Goal: Transaction & Acquisition: Book appointment/travel/reservation

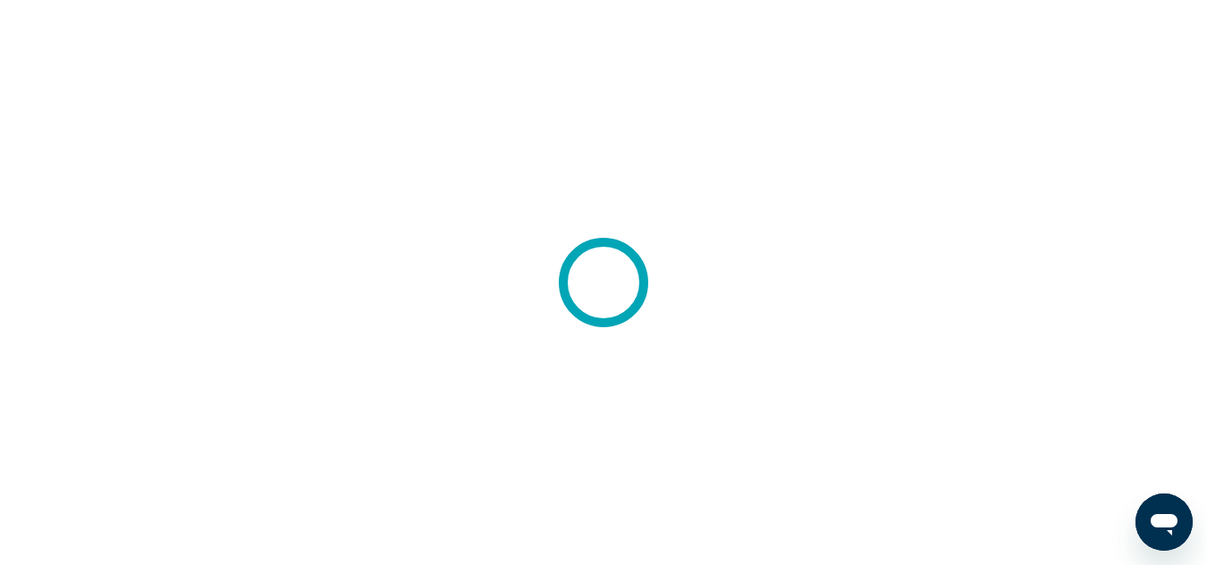
click at [819, 215] on div at bounding box center [603, 282] width 1207 height 565
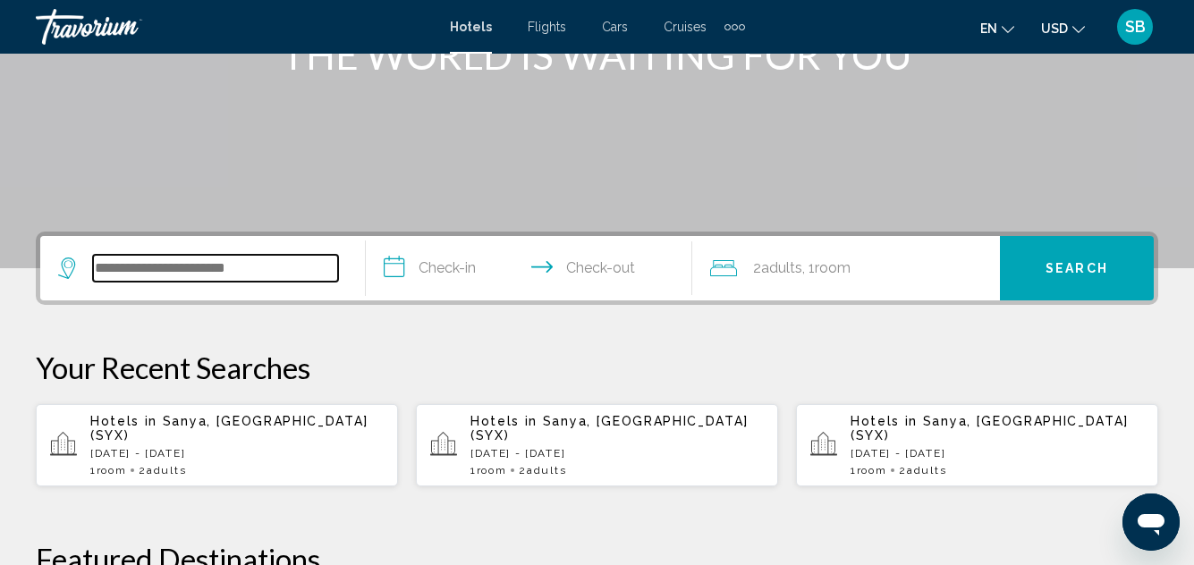
click at [257, 267] on input "Search widget" at bounding box center [215, 268] width 245 height 27
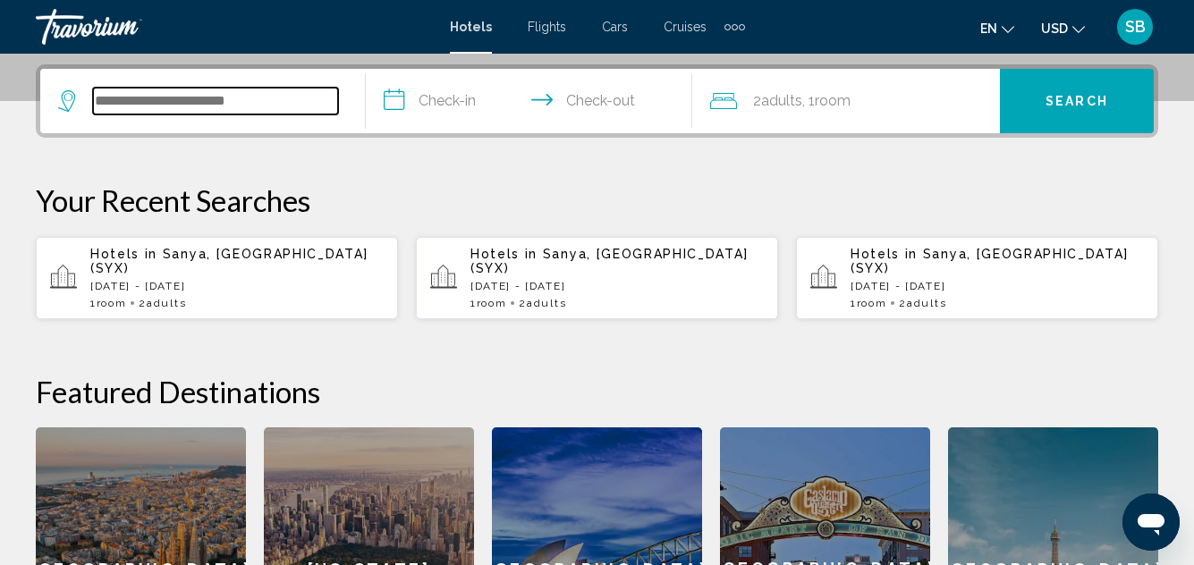
scroll to position [442, 0]
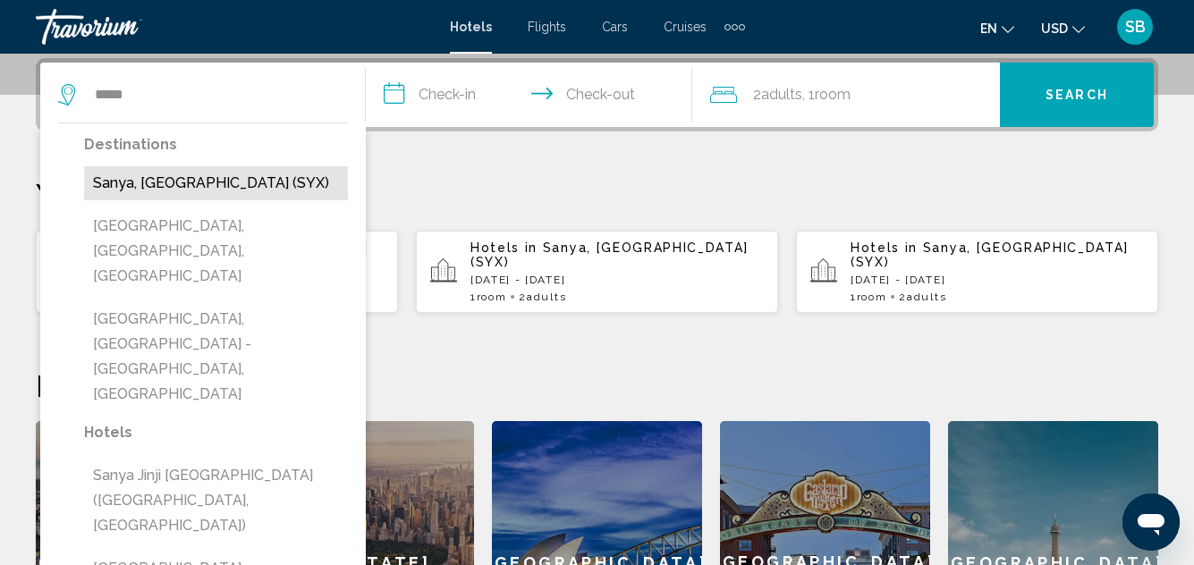
click at [219, 186] on button "Sanya, [GEOGRAPHIC_DATA] (SYX)" at bounding box center [216, 183] width 264 height 34
type input "**********"
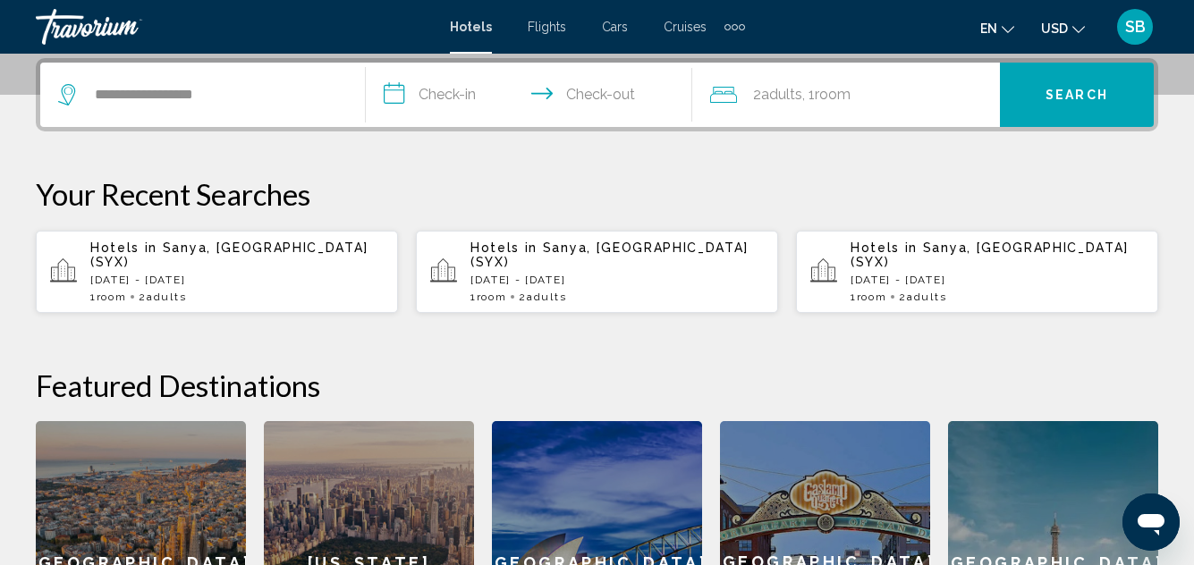
click at [452, 91] on input "**********" at bounding box center [532, 98] width 333 height 70
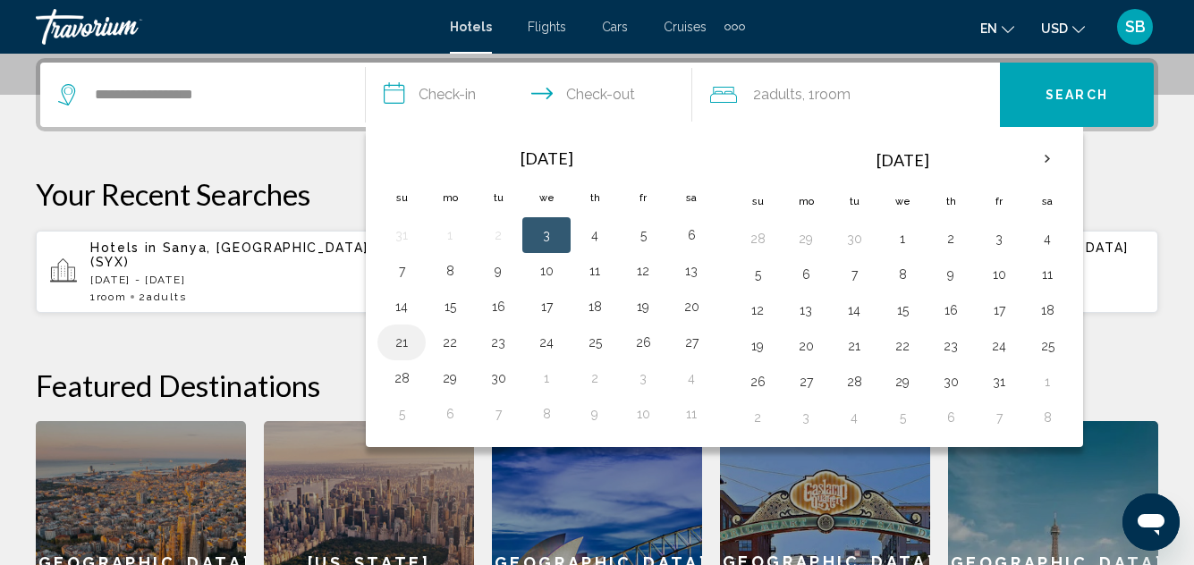
click at [399, 342] on button "21" at bounding box center [401, 342] width 29 height 25
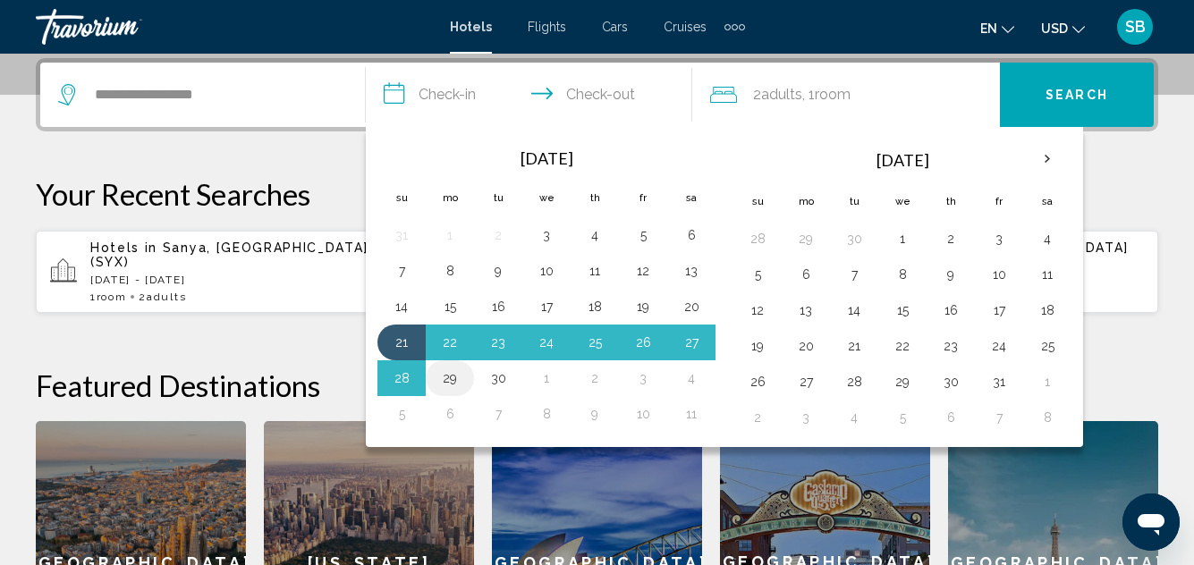
click at [457, 384] on button "29" at bounding box center [449, 378] width 29 height 25
type input "**********"
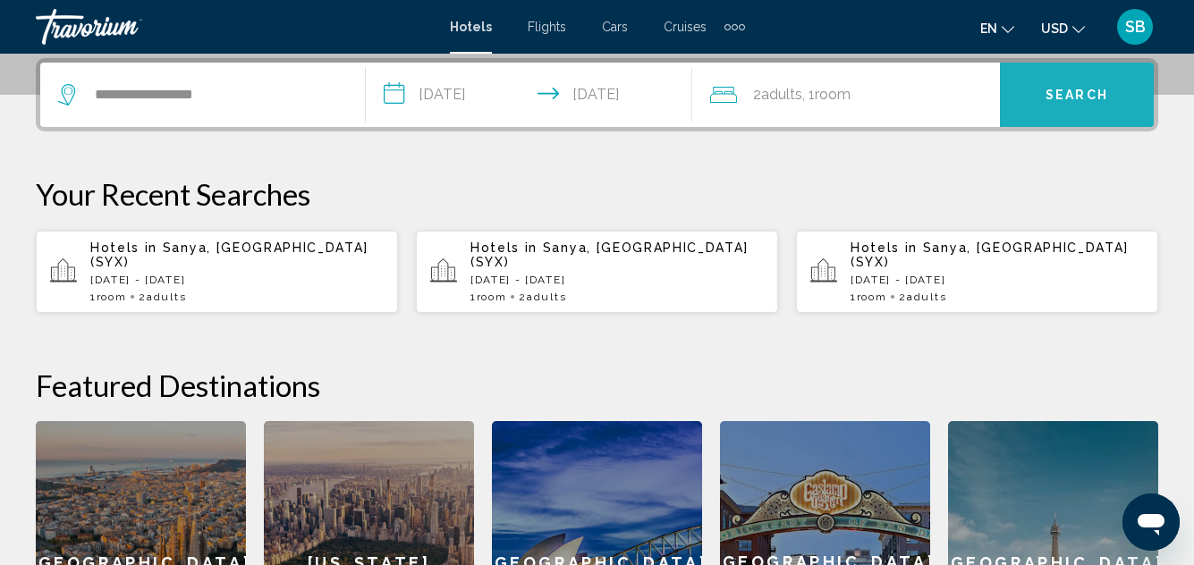
click at [1073, 91] on span "Search" at bounding box center [1076, 96] width 63 height 14
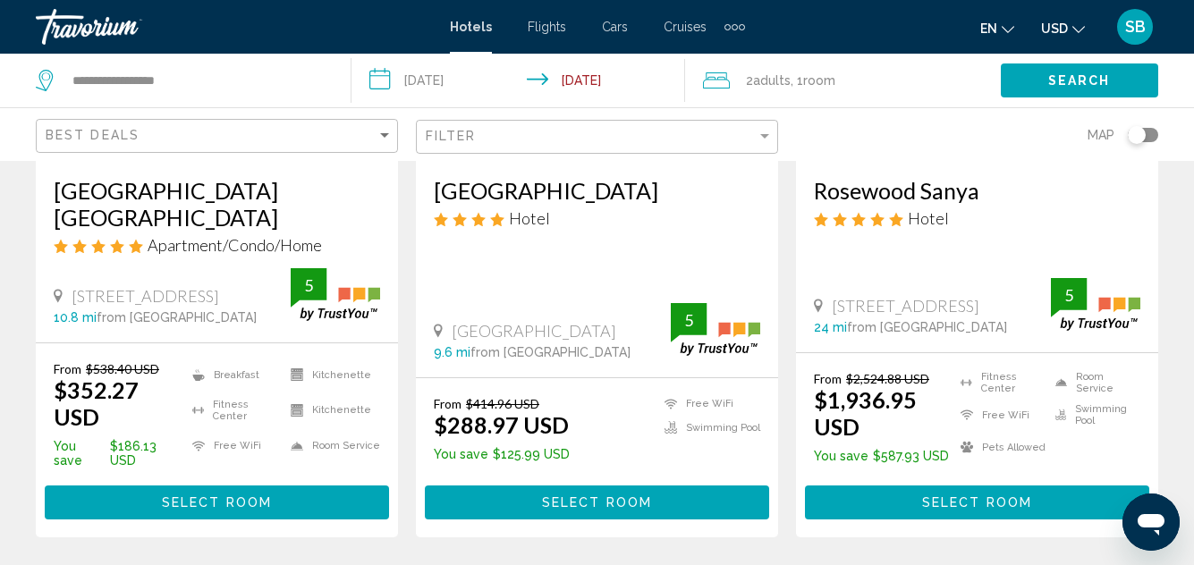
scroll to position [358, 0]
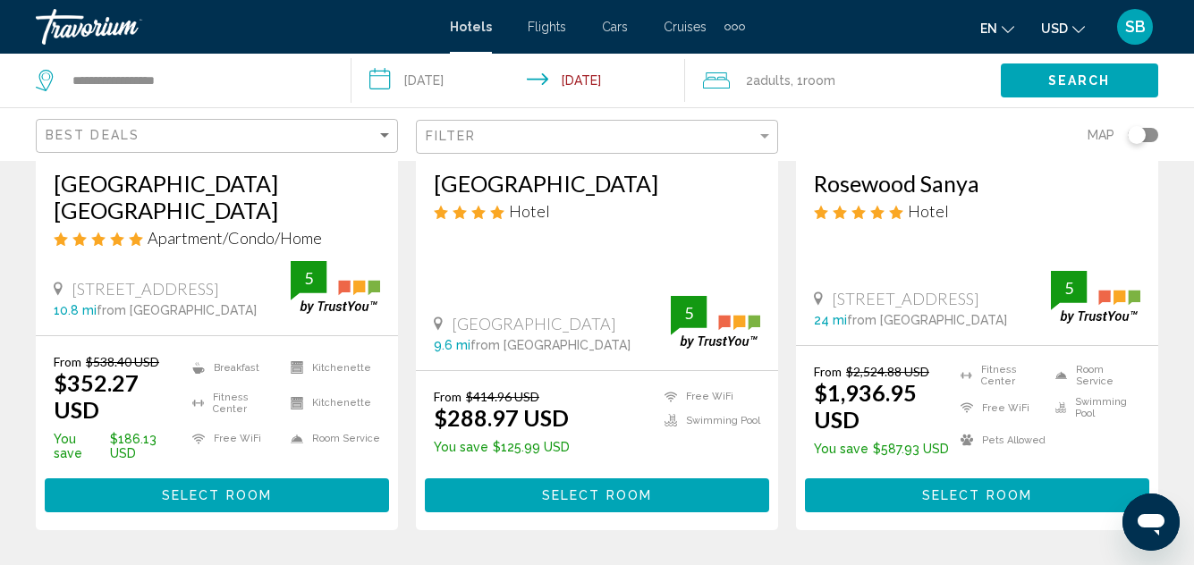
click at [239, 489] on span "Select Room" at bounding box center [217, 496] width 110 height 14
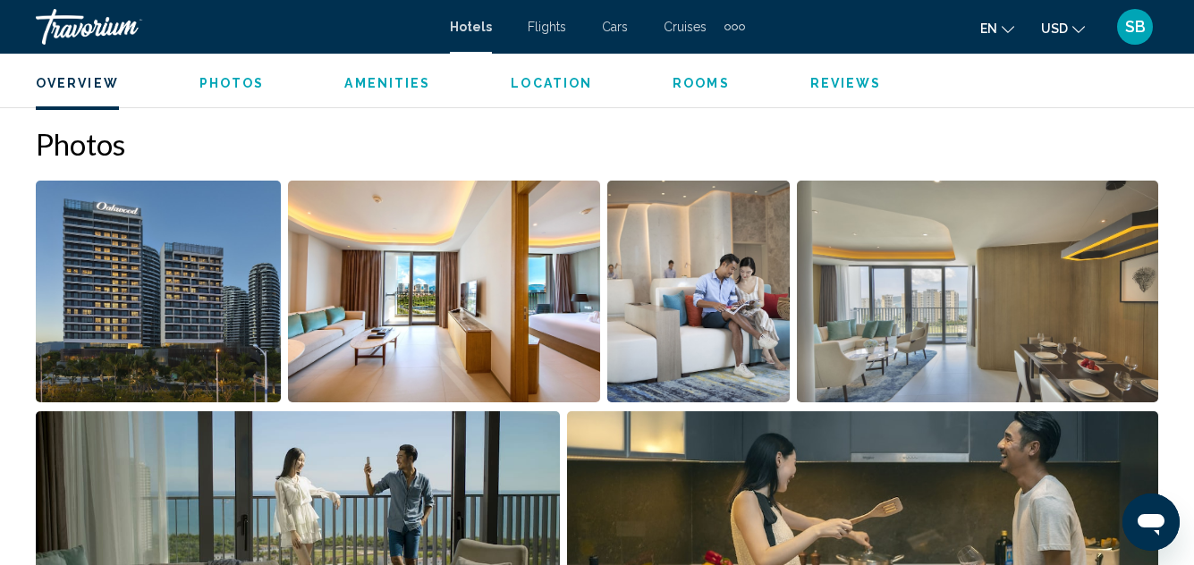
scroll to position [1269, 0]
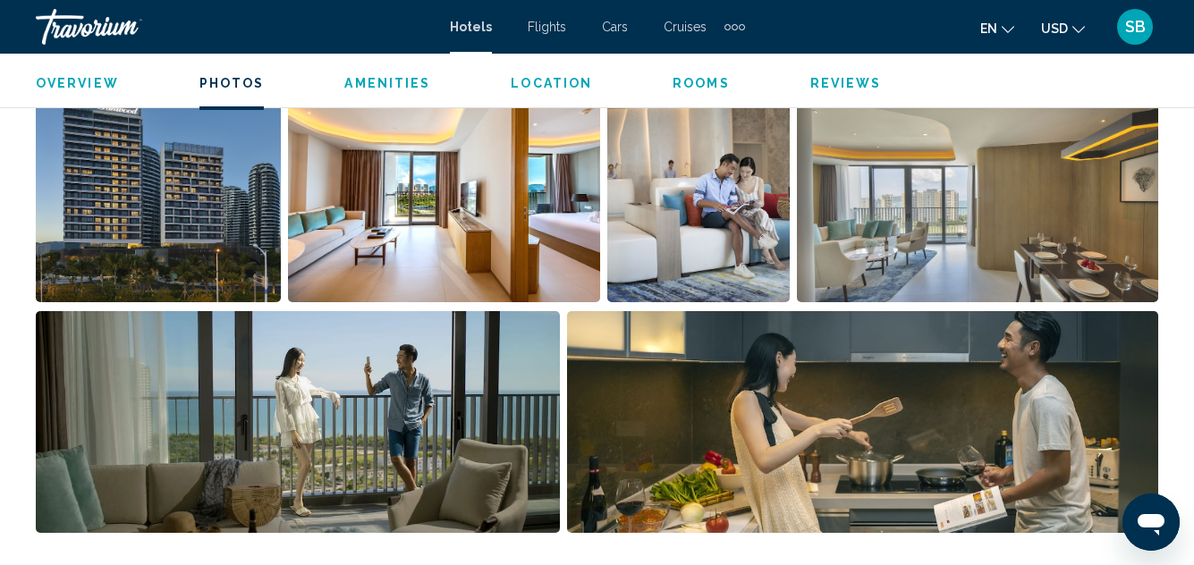
click at [131, 210] on img "Open full-screen image slider" at bounding box center [158, 191] width 245 height 222
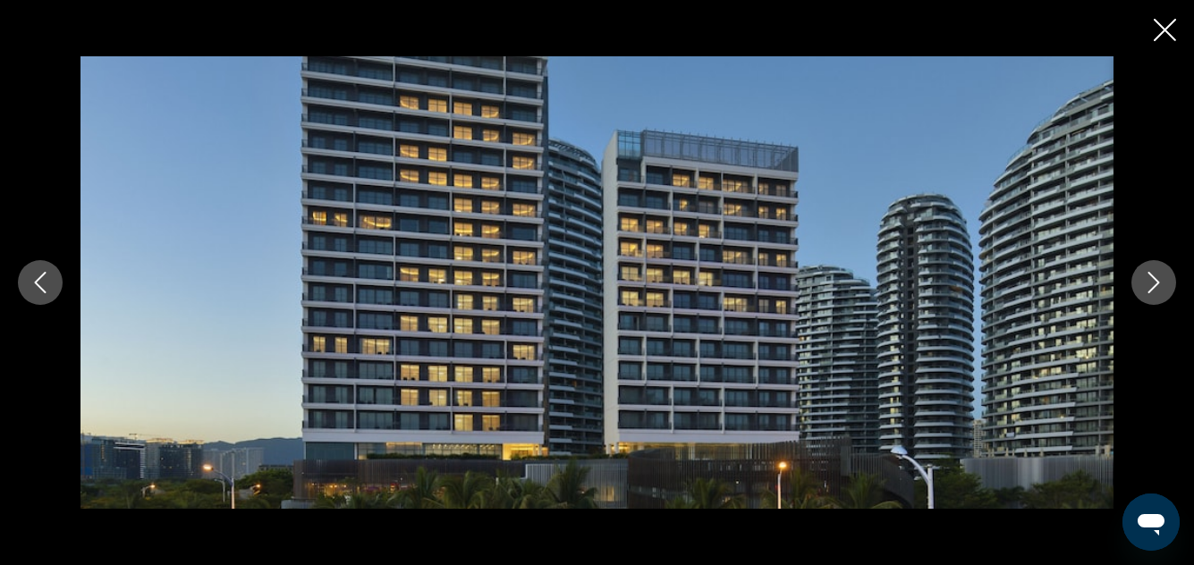
click at [1141, 276] on button "Next image" at bounding box center [1153, 282] width 45 height 45
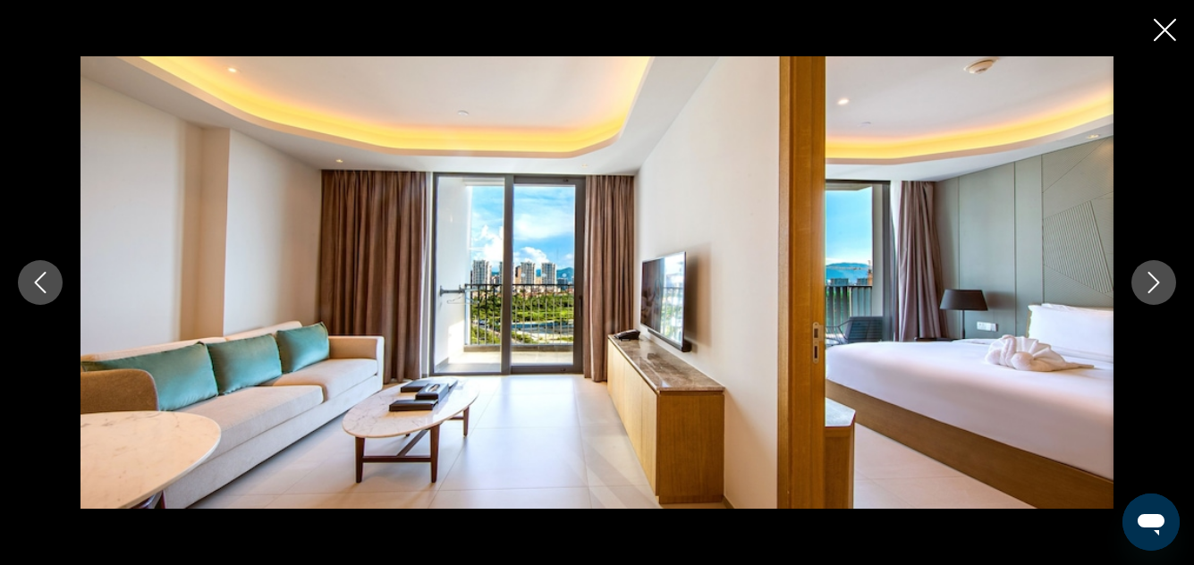
click at [1141, 276] on button "Next image" at bounding box center [1153, 282] width 45 height 45
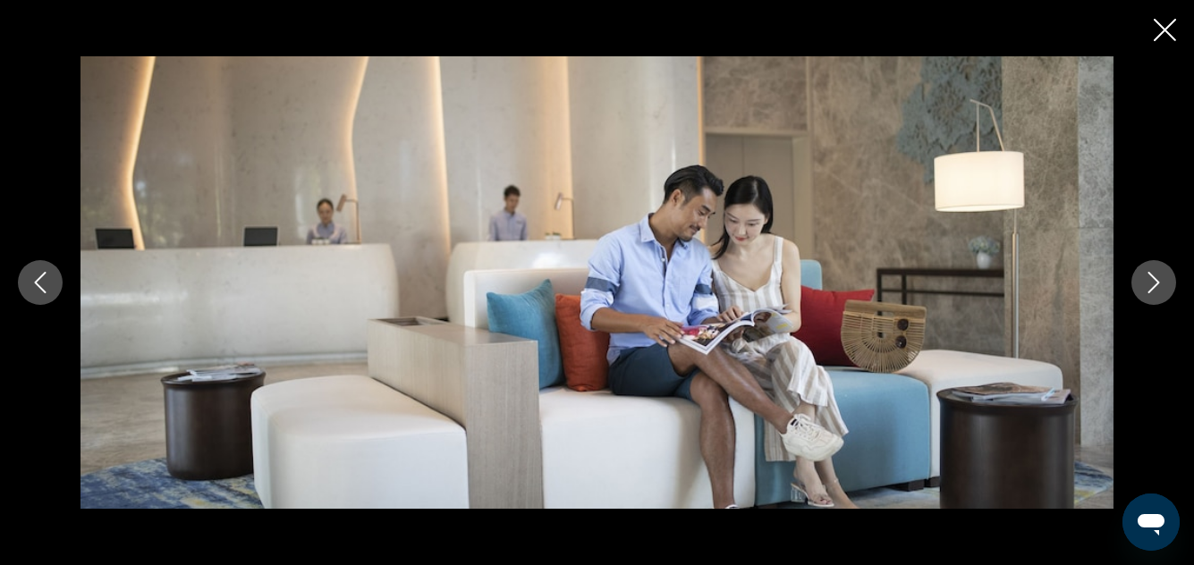
click at [1141, 276] on button "Next image" at bounding box center [1153, 282] width 45 height 45
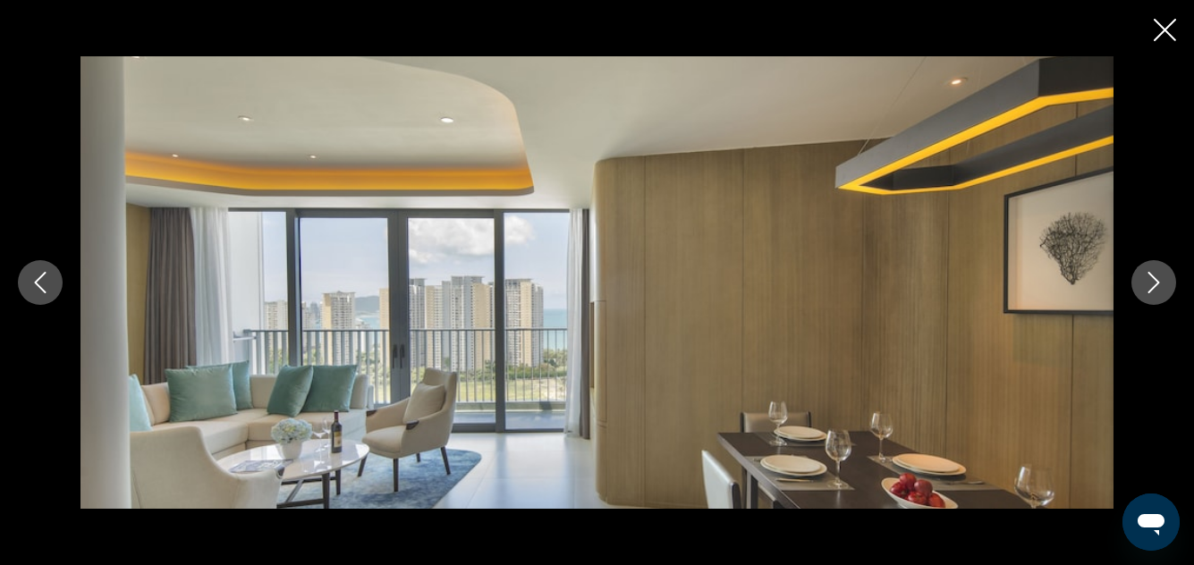
click at [1141, 276] on button "Next image" at bounding box center [1153, 282] width 45 height 45
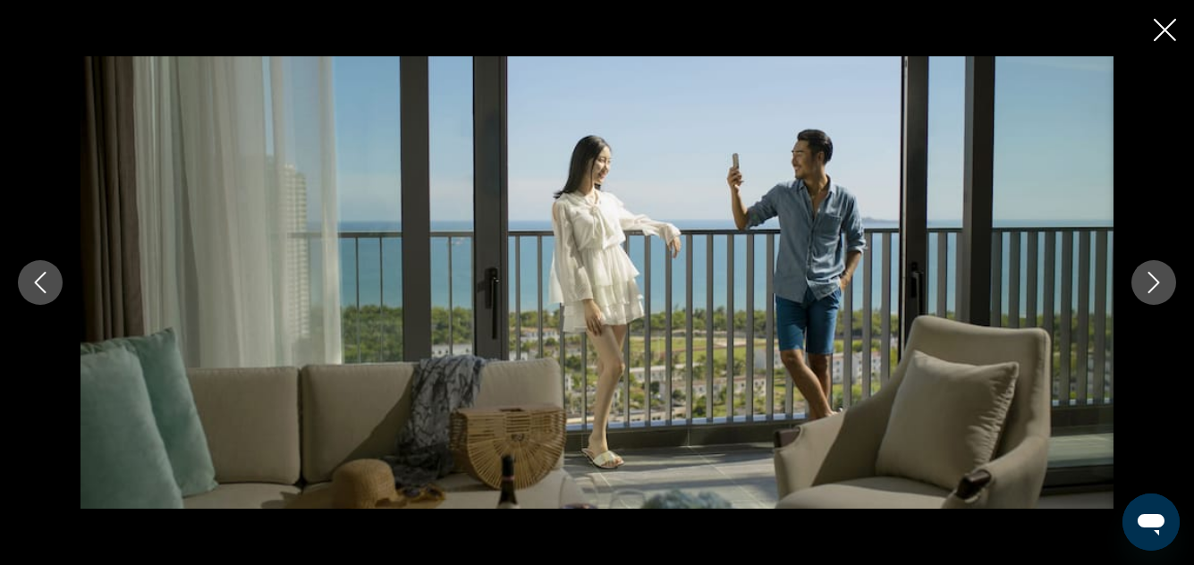
click at [1141, 276] on button "Next image" at bounding box center [1153, 282] width 45 height 45
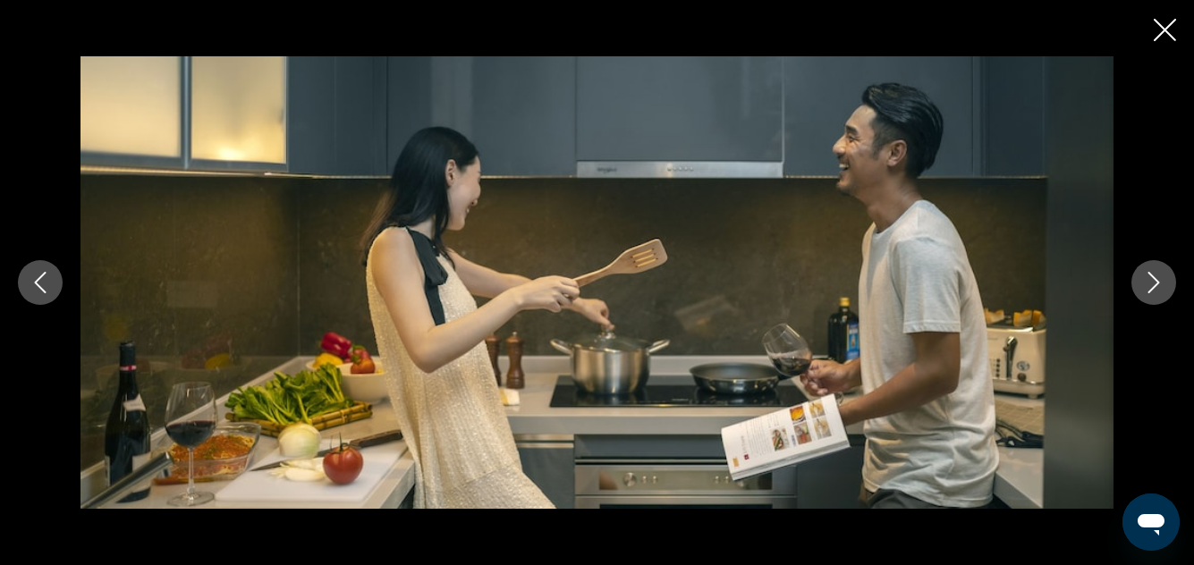
click at [1141, 276] on button "Next image" at bounding box center [1153, 282] width 45 height 45
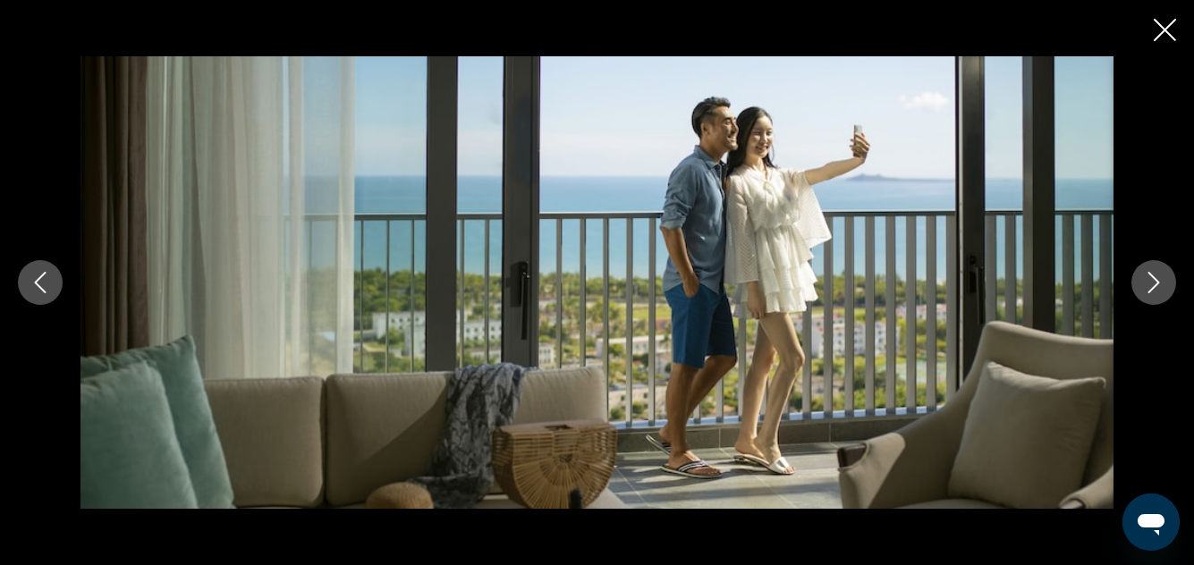
click at [1141, 276] on button "Next image" at bounding box center [1153, 282] width 45 height 45
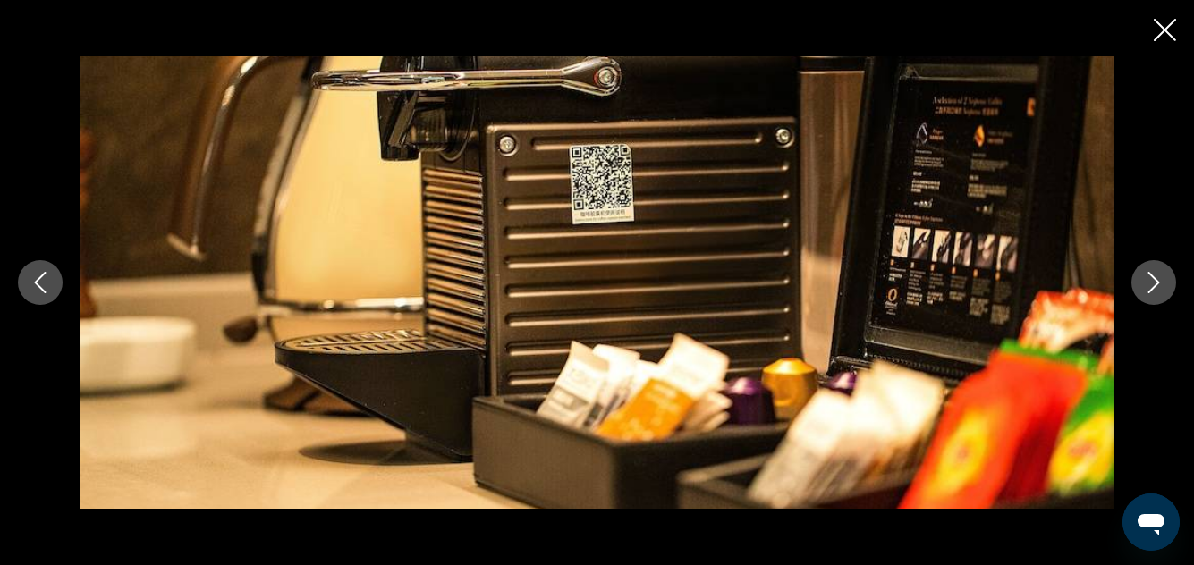
click at [1141, 276] on button "Next image" at bounding box center [1153, 282] width 45 height 45
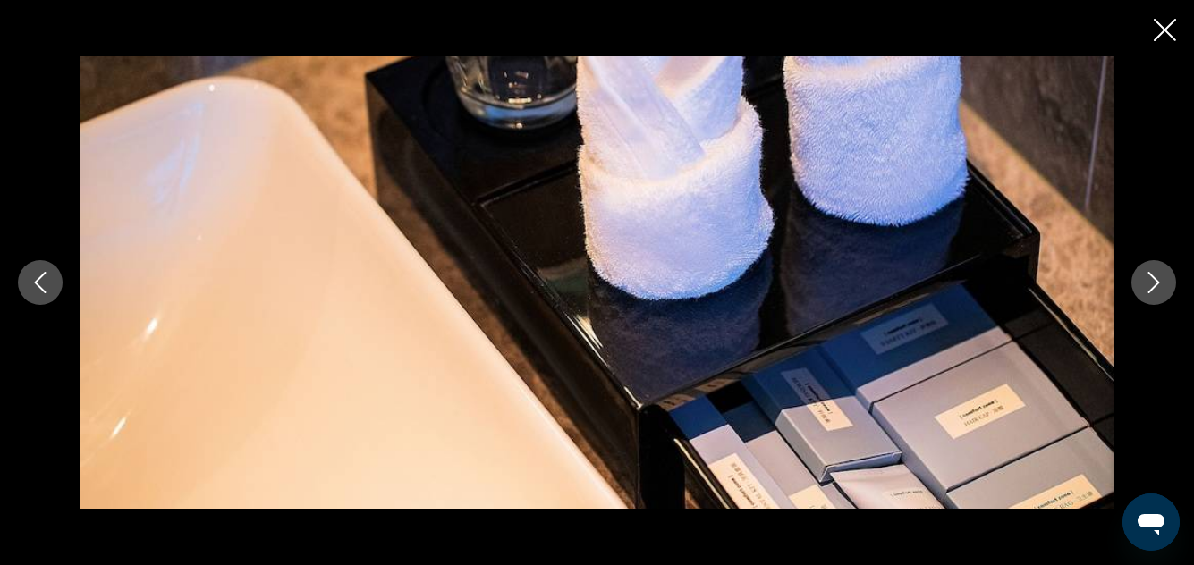
click at [1141, 276] on button "Next image" at bounding box center [1153, 282] width 45 height 45
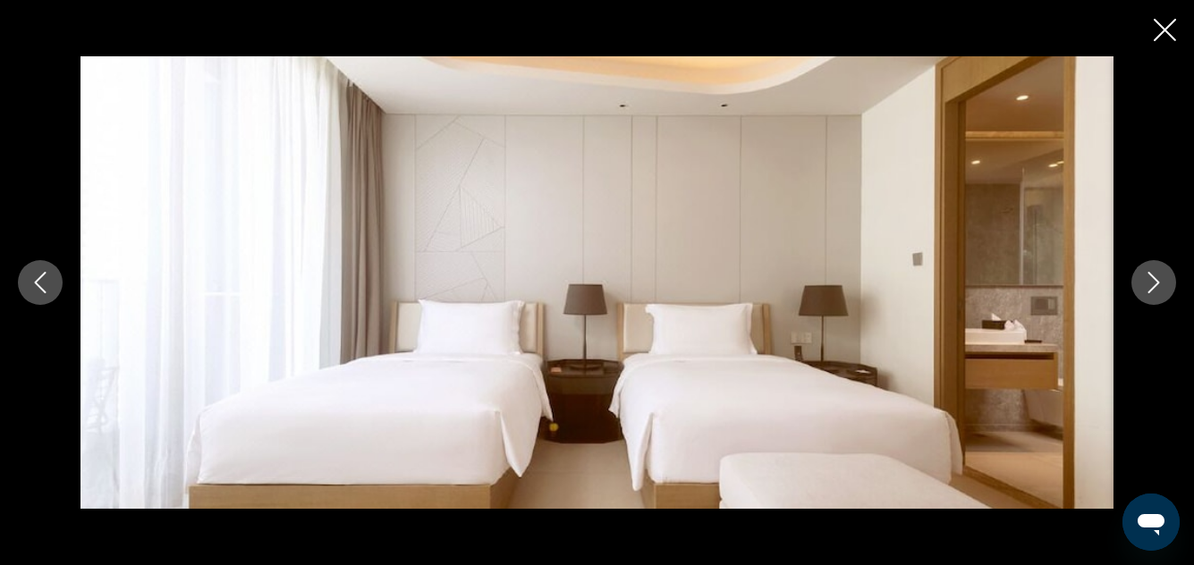
click at [1141, 276] on button "Next image" at bounding box center [1153, 282] width 45 height 45
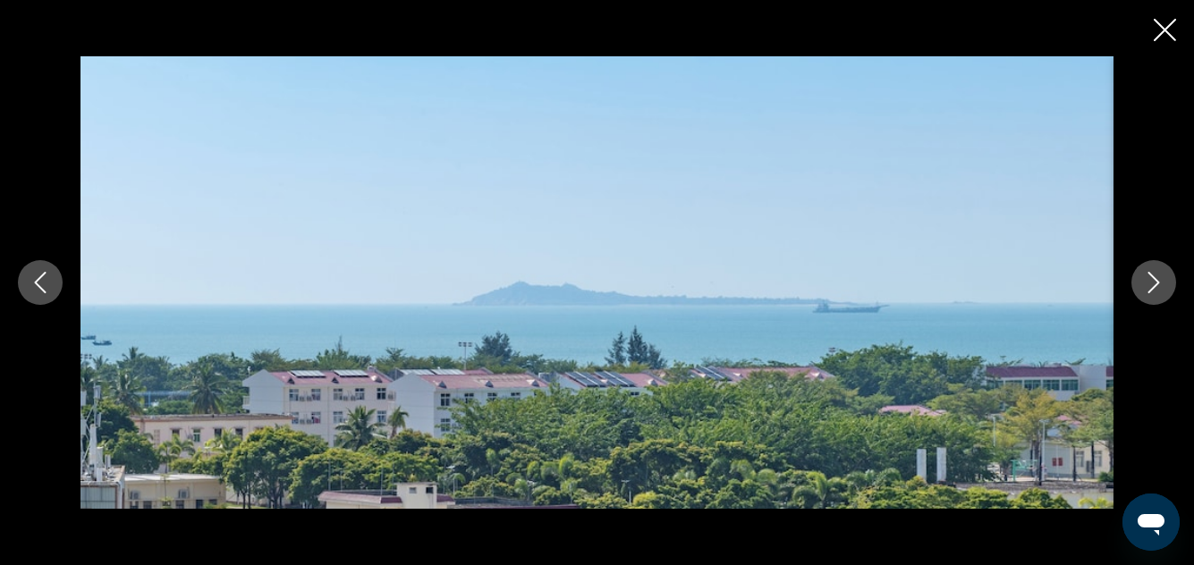
click at [1141, 276] on button "Next image" at bounding box center [1153, 282] width 45 height 45
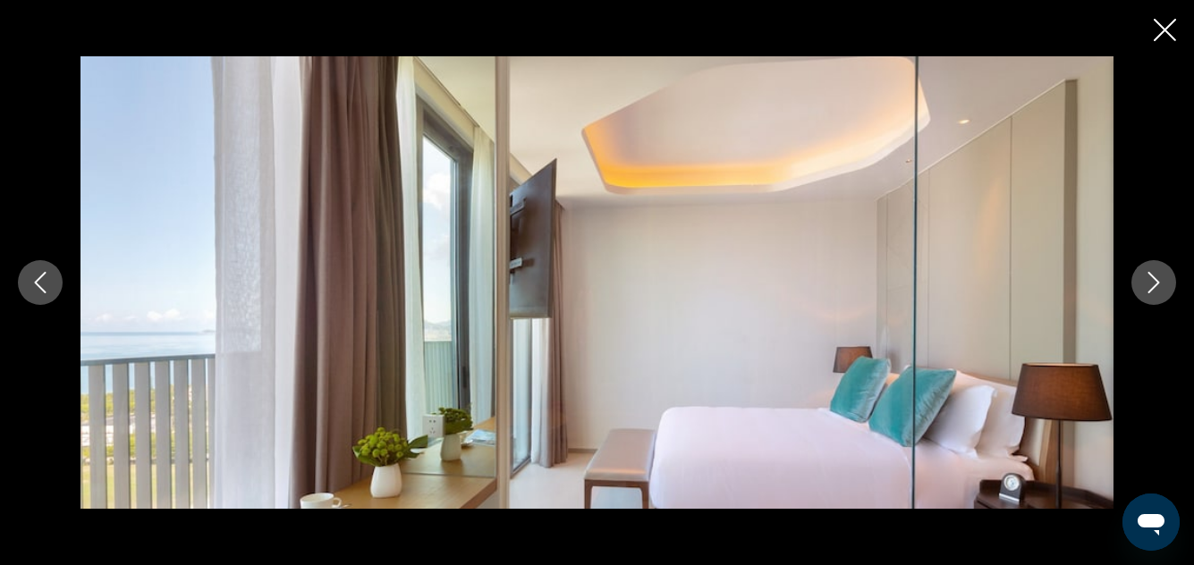
click at [1141, 276] on button "Next image" at bounding box center [1153, 282] width 45 height 45
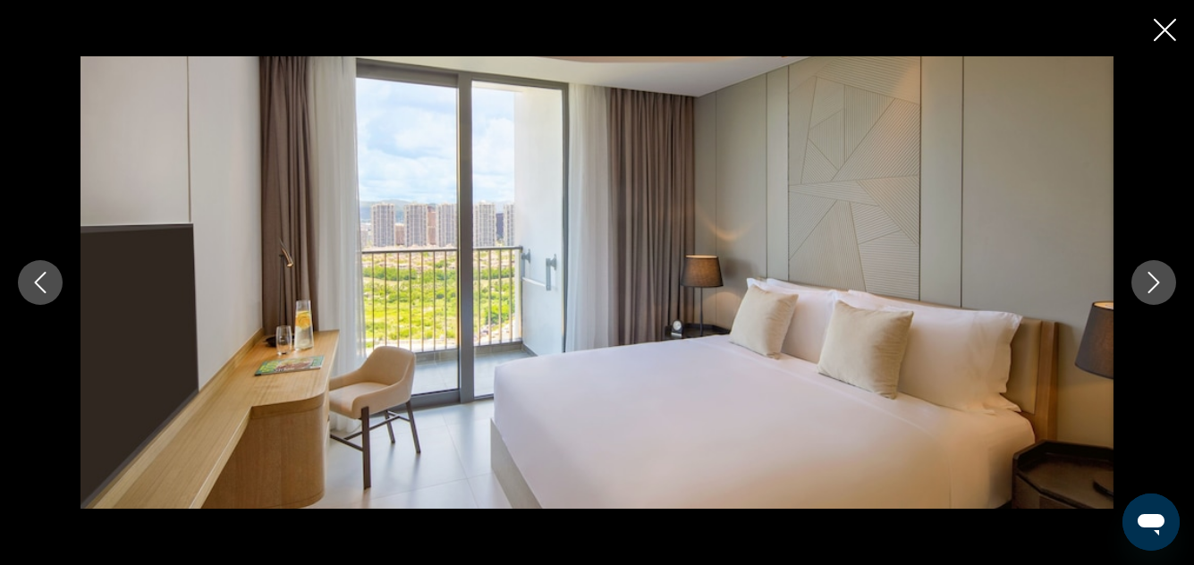
click at [1141, 276] on button "Next image" at bounding box center [1153, 282] width 45 height 45
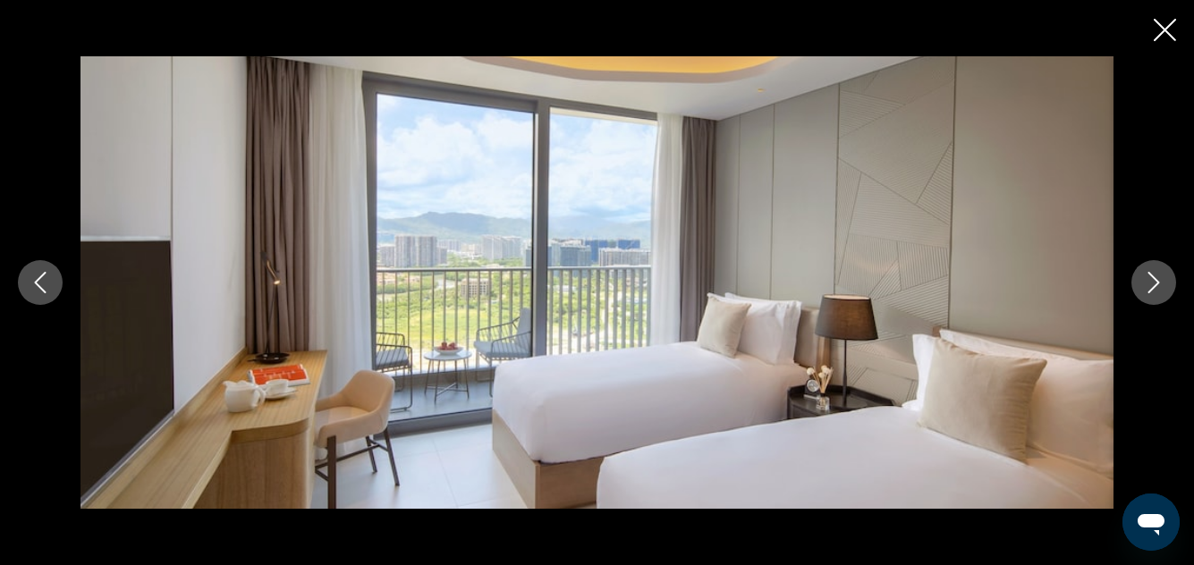
click at [1141, 276] on button "Next image" at bounding box center [1153, 282] width 45 height 45
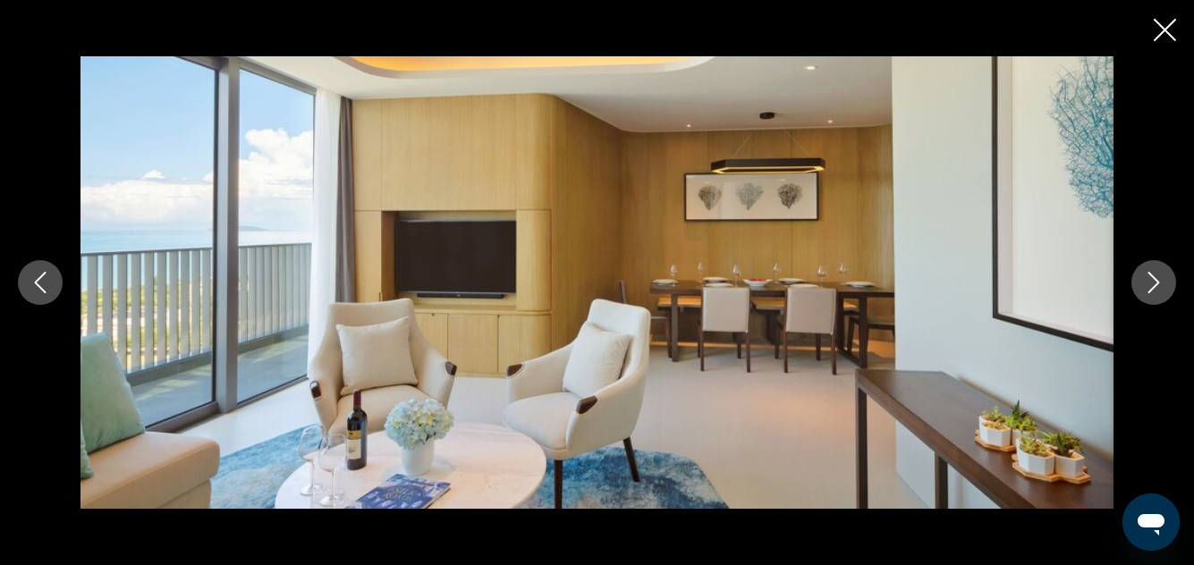
click at [1141, 276] on button "Next image" at bounding box center [1153, 282] width 45 height 45
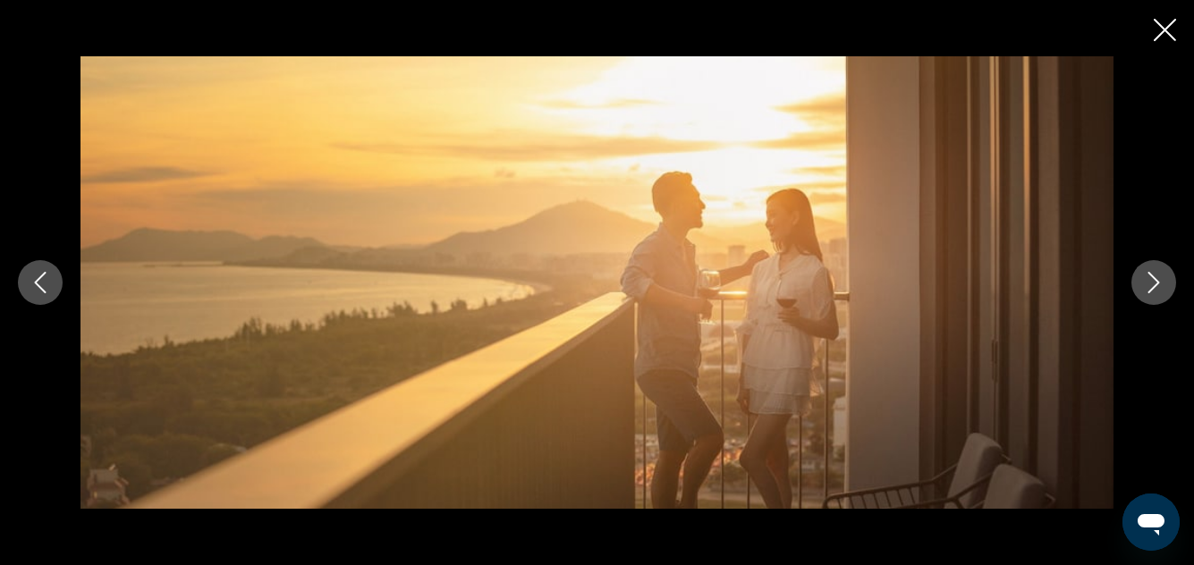
click at [1141, 276] on button "Next image" at bounding box center [1153, 282] width 45 height 45
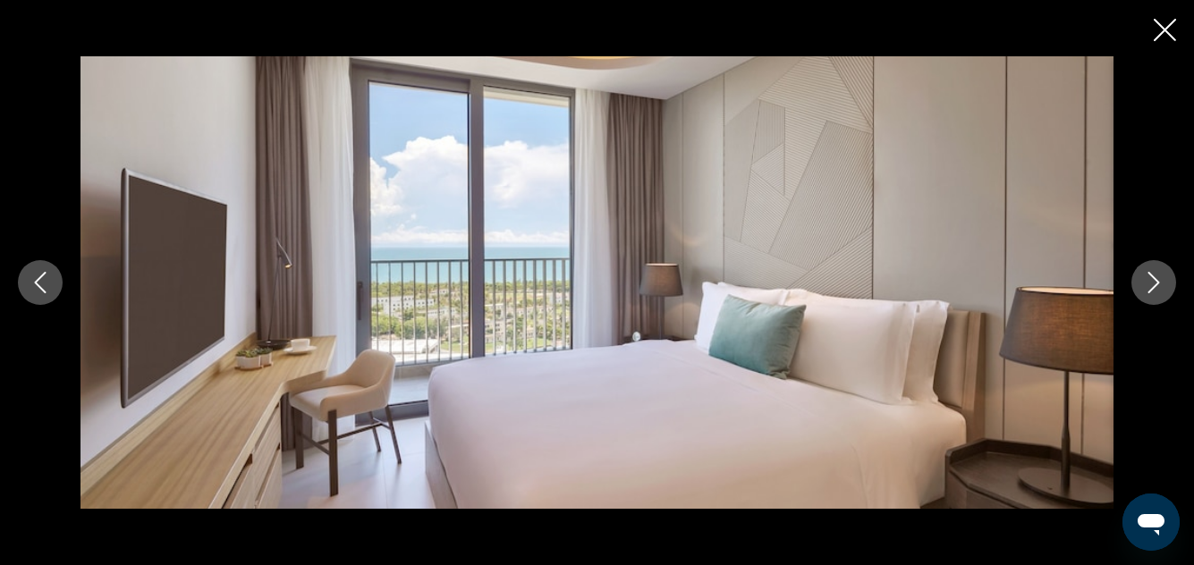
click at [1141, 276] on button "Next image" at bounding box center [1153, 282] width 45 height 45
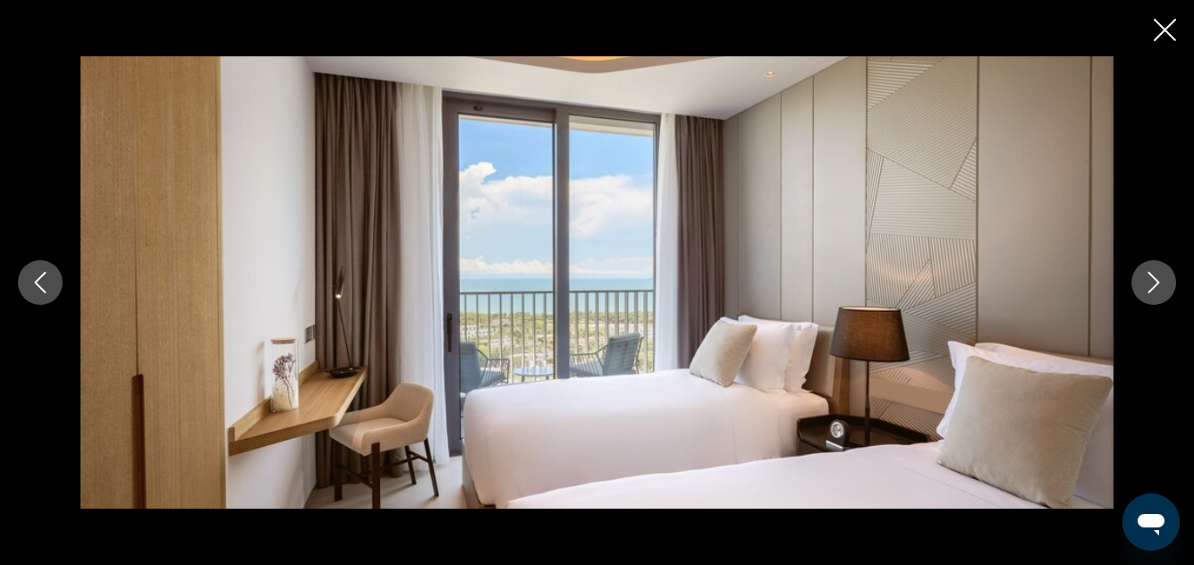
click at [1177, 25] on div "Main content" at bounding box center [597, 282] width 1194 height 565
click at [1170, 29] on icon "Close slideshow" at bounding box center [1164, 30] width 22 height 22
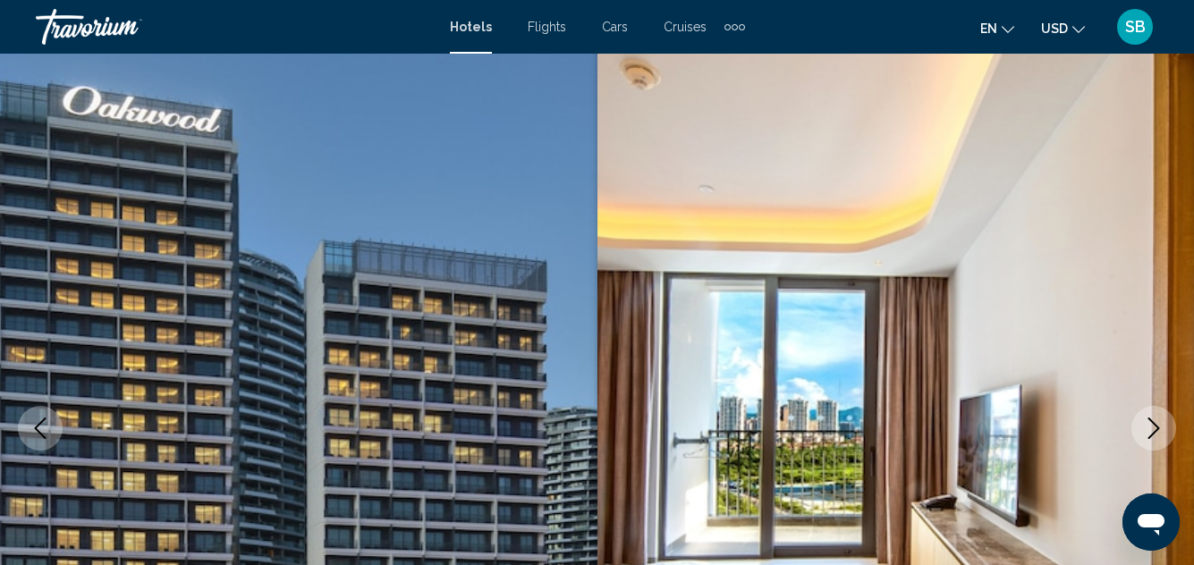
scroll to position [0, 0]
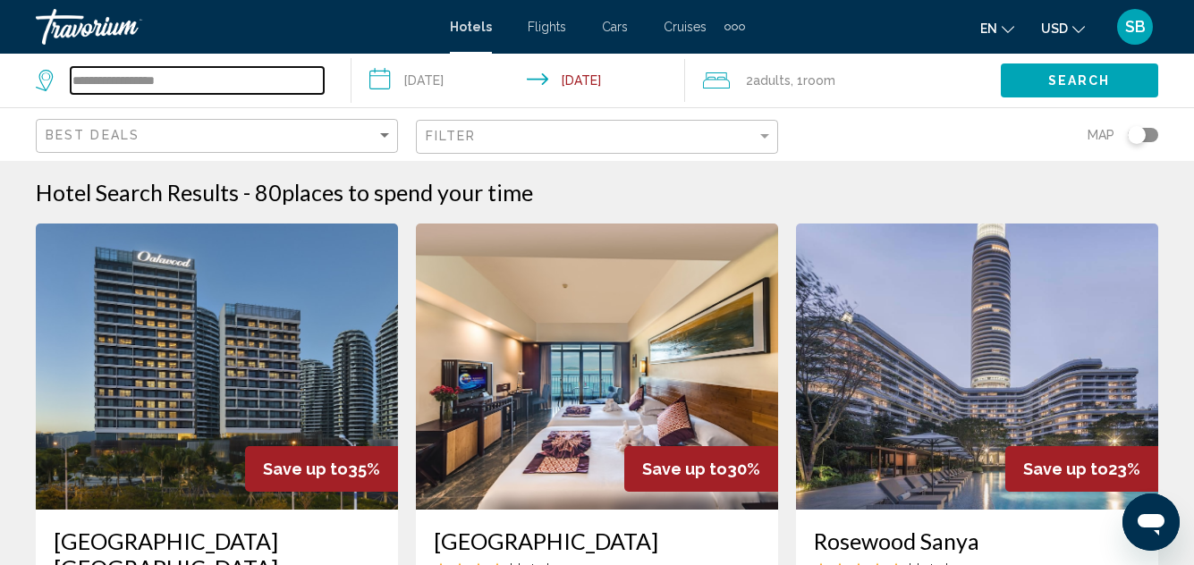
click at [214, 86] on input "**********" at bounding box center [197, 80] width 253 height 27
type input "*"
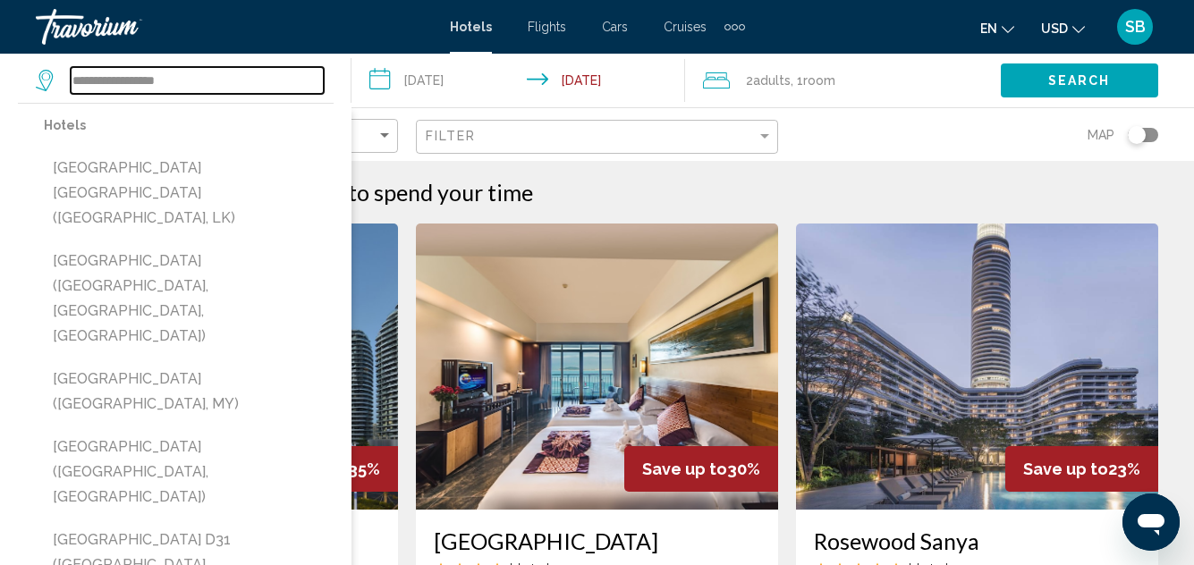
type input "**********"
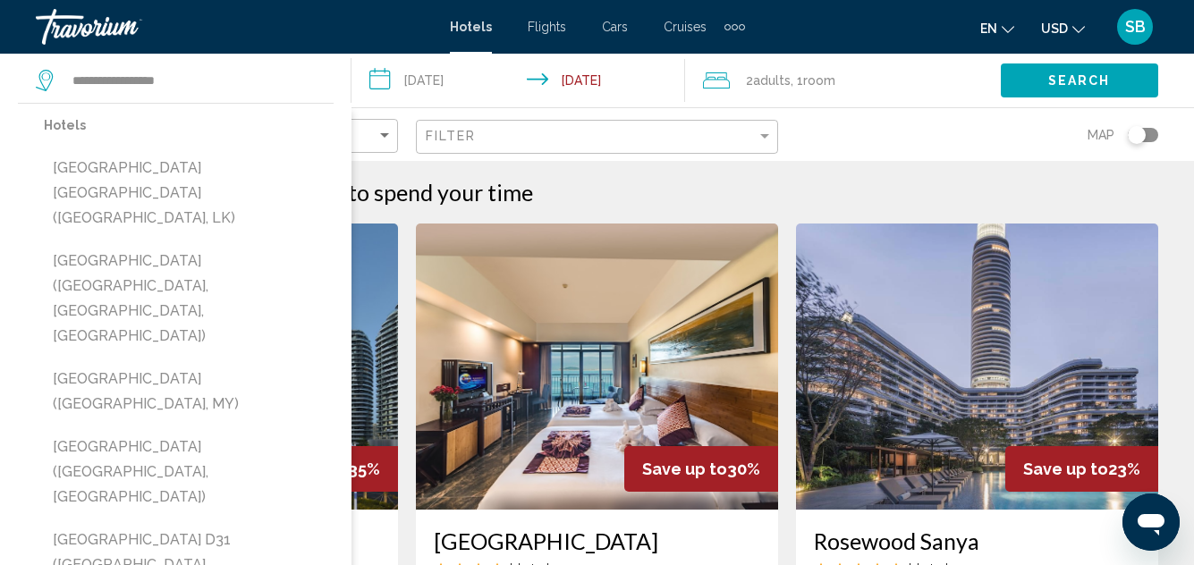
click at [940, 97] on div "2 Adult Adults , 1 Room rooms" at bounding box center [852, 81] width 298 height 54
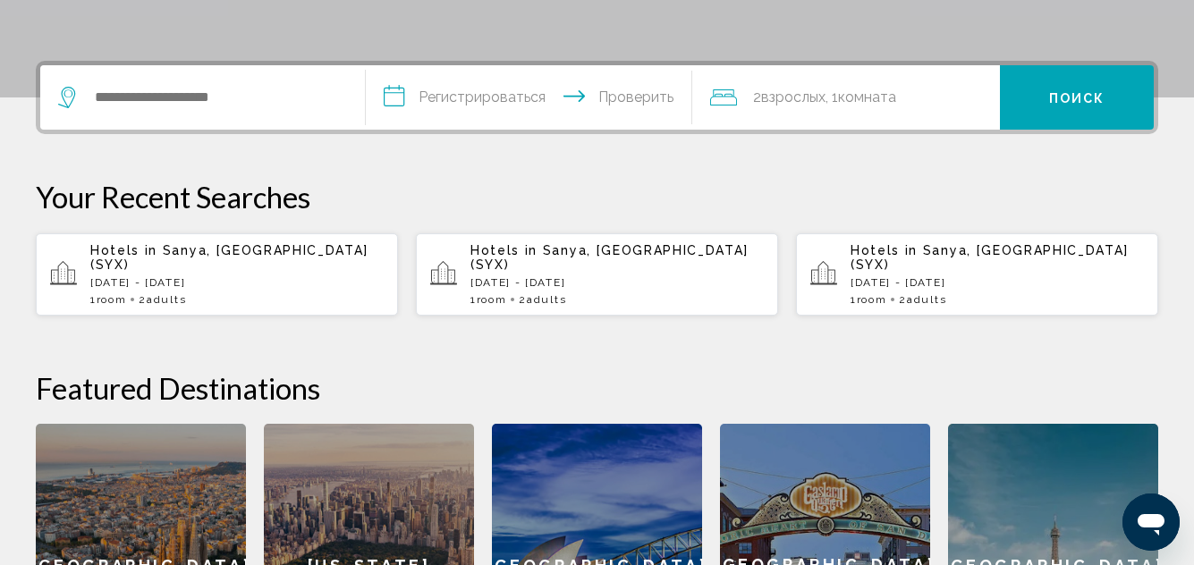
scroll to position [447, 0]
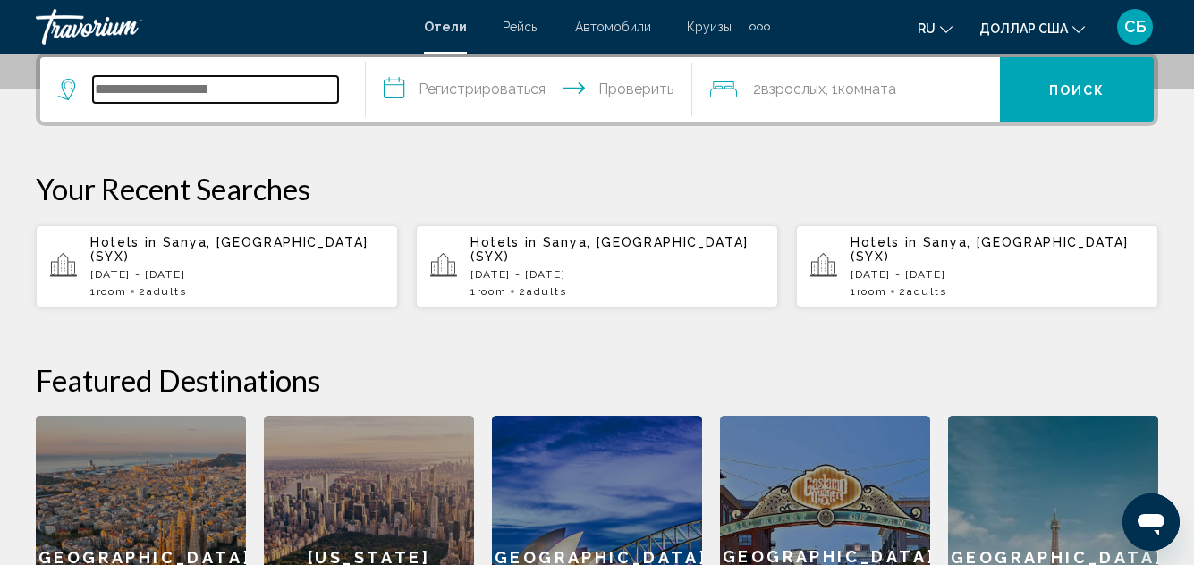
click at [212, 93] on input "Виджет поиска" at bounding box center [215, 89] width 245 height 27
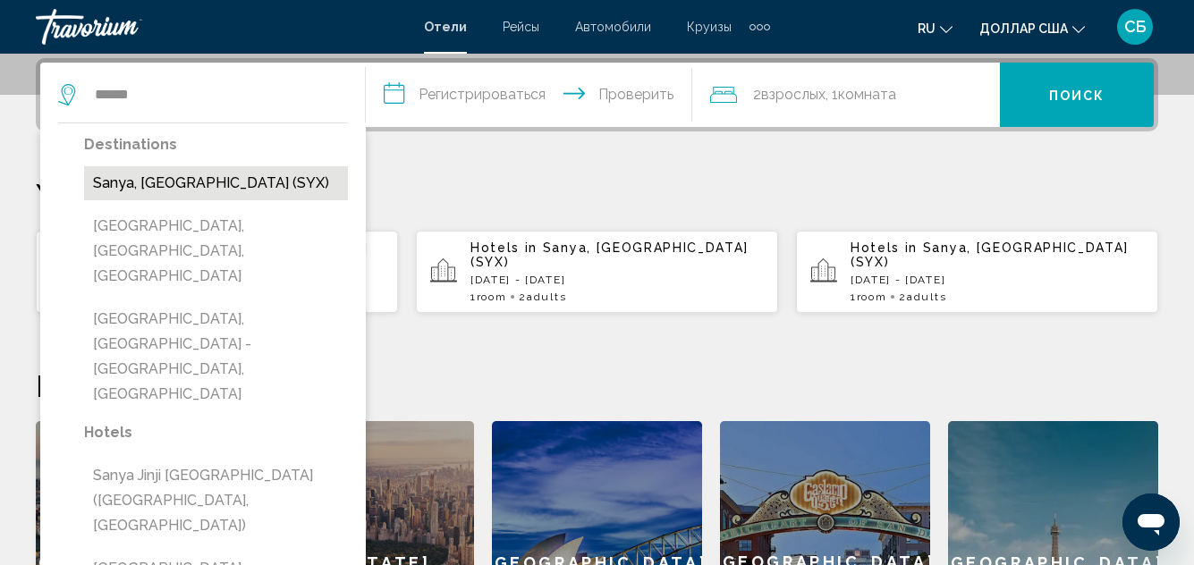
click at [203, 174] on button "Sanya, [GEOGRAPHIC_DATA] (SYX)" at bounding box center [216, 183] width 264 height 34
type input "**********"
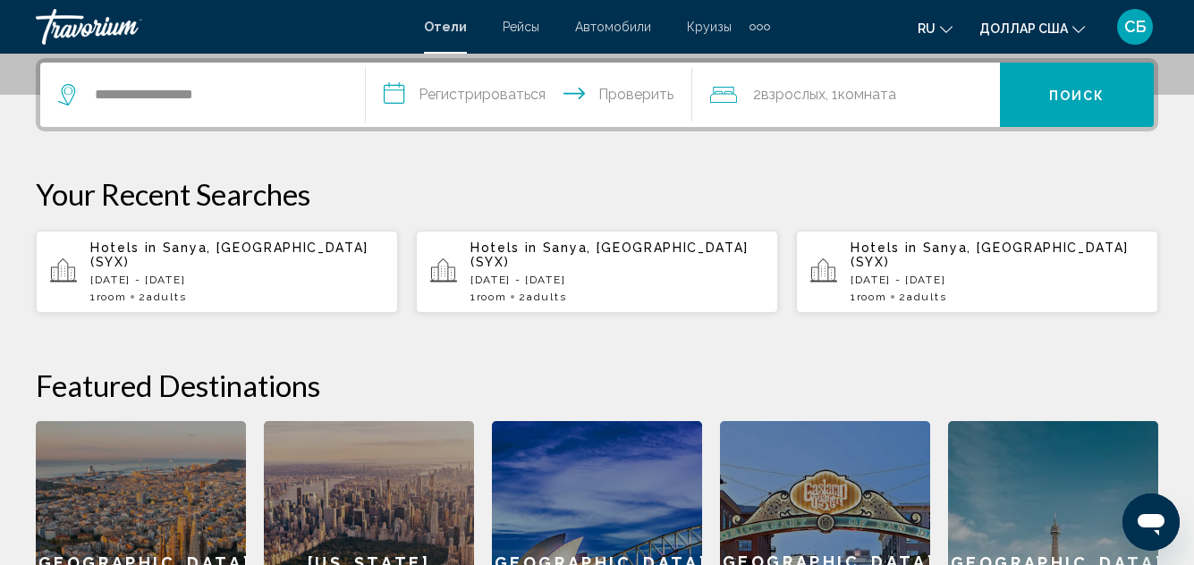
click at [524, 80] on input "**********" at bounding box center [532, 98] width 333 height 70
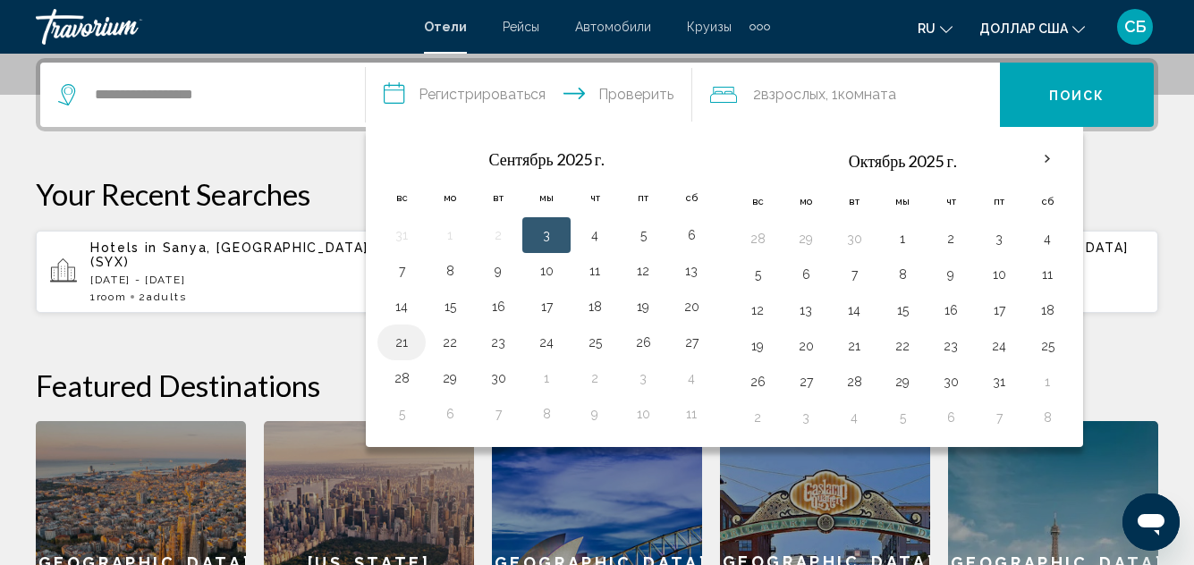
click at [409, 342] on button "21" at bounding box center [401, 342] width 29 height 25
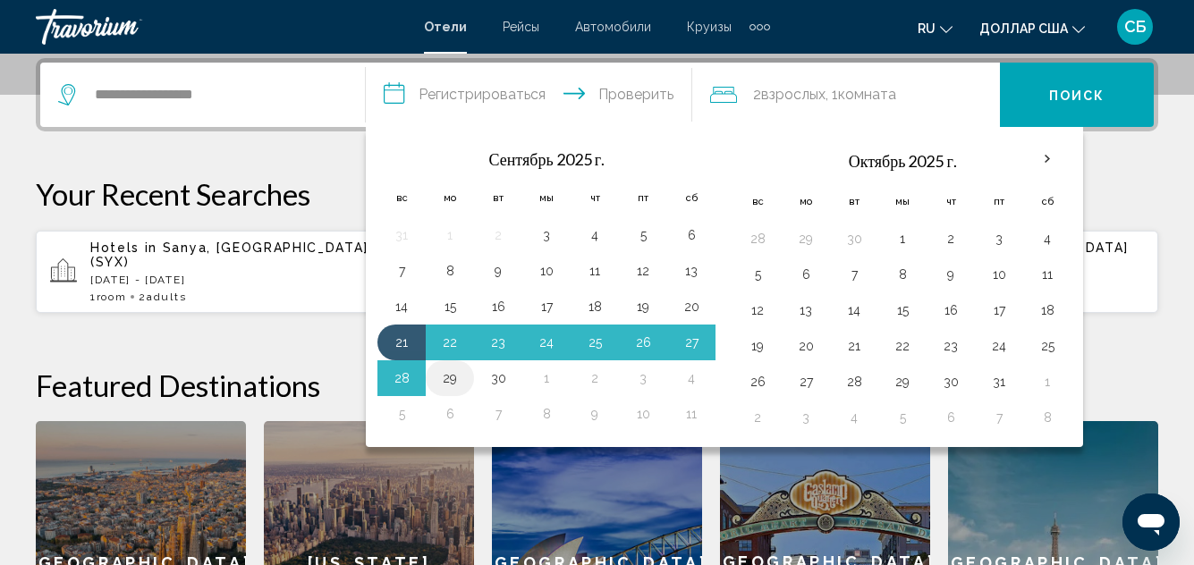
click at [463, 376] on button "29" at bounding box center [449, 378] width 29 height 25
type input "**********"
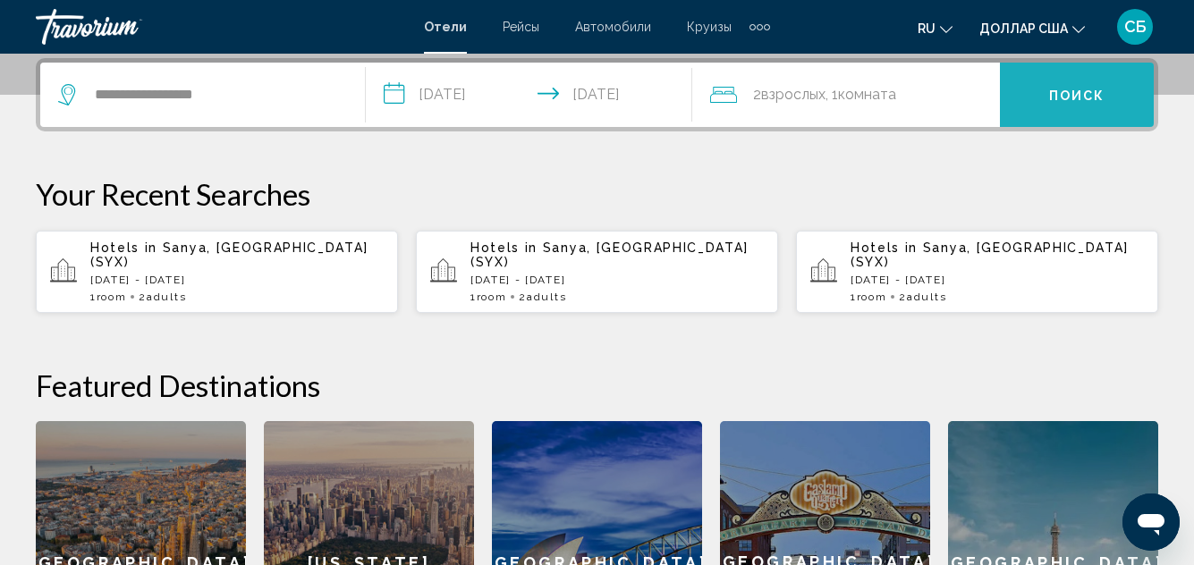
click at [1090, 89] on font "Поиск" at bounding box center [1077, 96] width 56 height 14
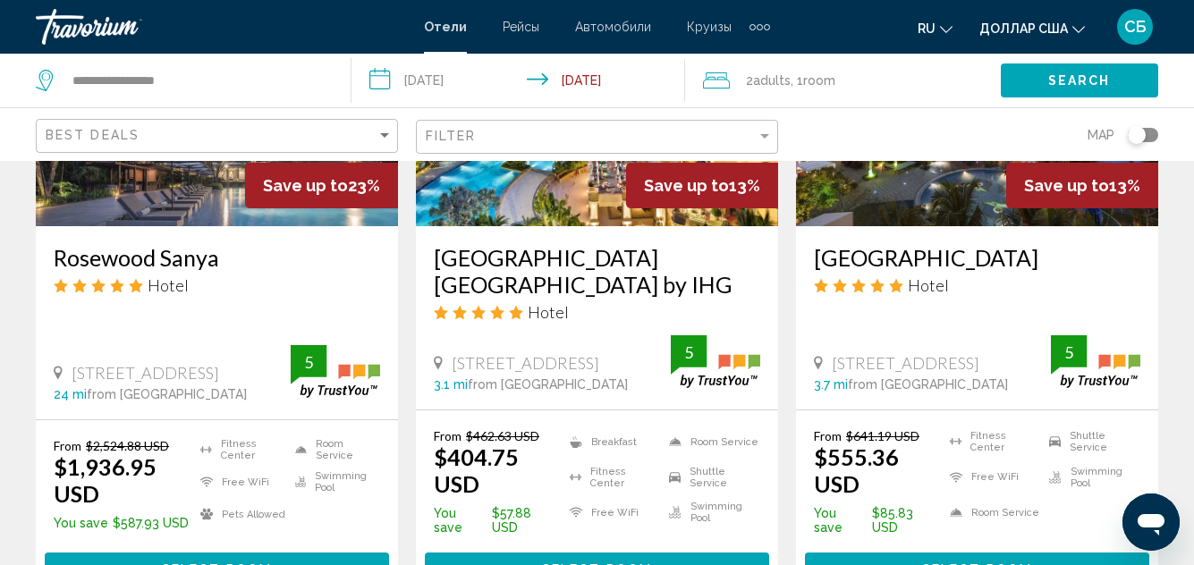
scroll to position [1073, 0]
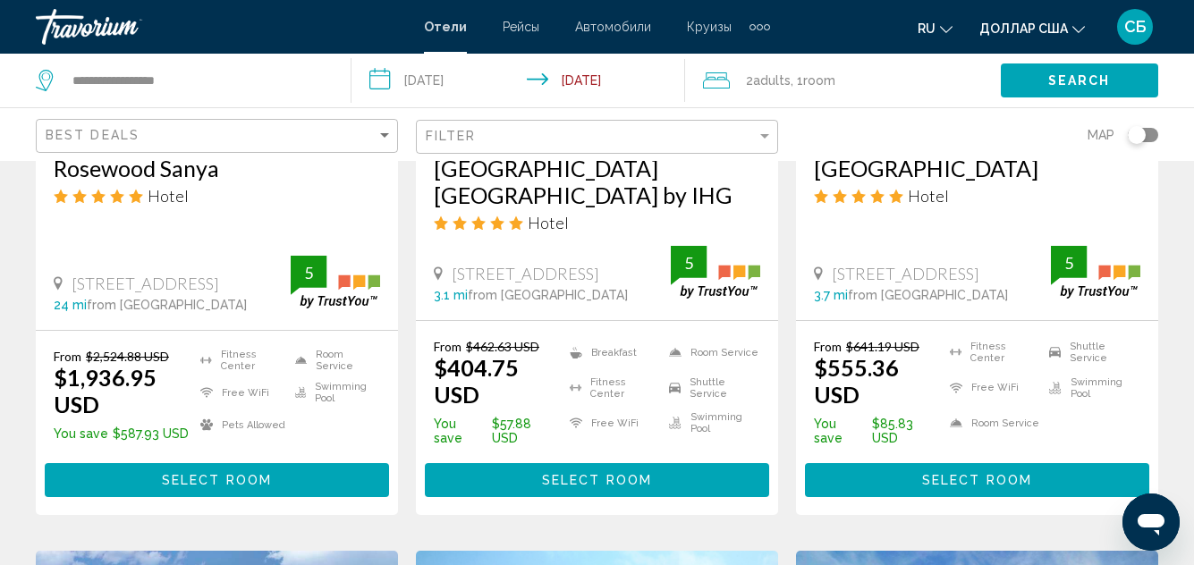
click at [591, 474] on span "Select Room" at bounding box center [597, 481] width 110 height 14
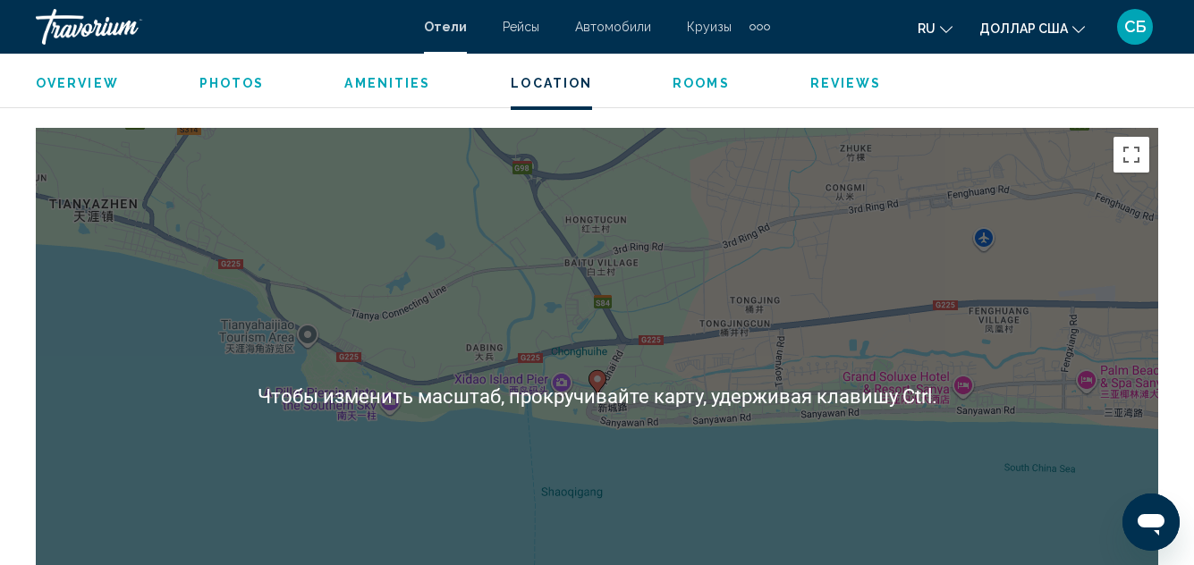
scroll to position [2073, 0]
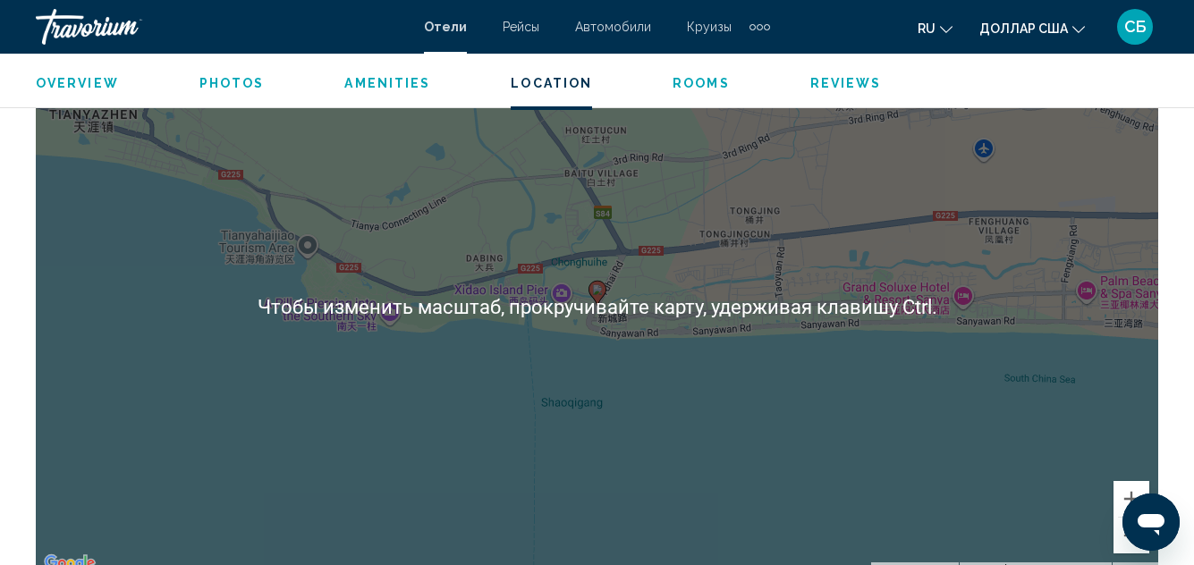
click at [723, 327] on div "Чтобы активировать перетаскивание с помощью клавиатуры, нажмите Alt + Ввод. Пос…" at bounding box center [597, 306] width 1122 height 536
click at [921, 310] on div "Чтобы активировать перетаскивание с помощью клавиатуры, нажмите Alt + Ввод. Пос…" at bounding box center [597, 306] width 1122 height 536
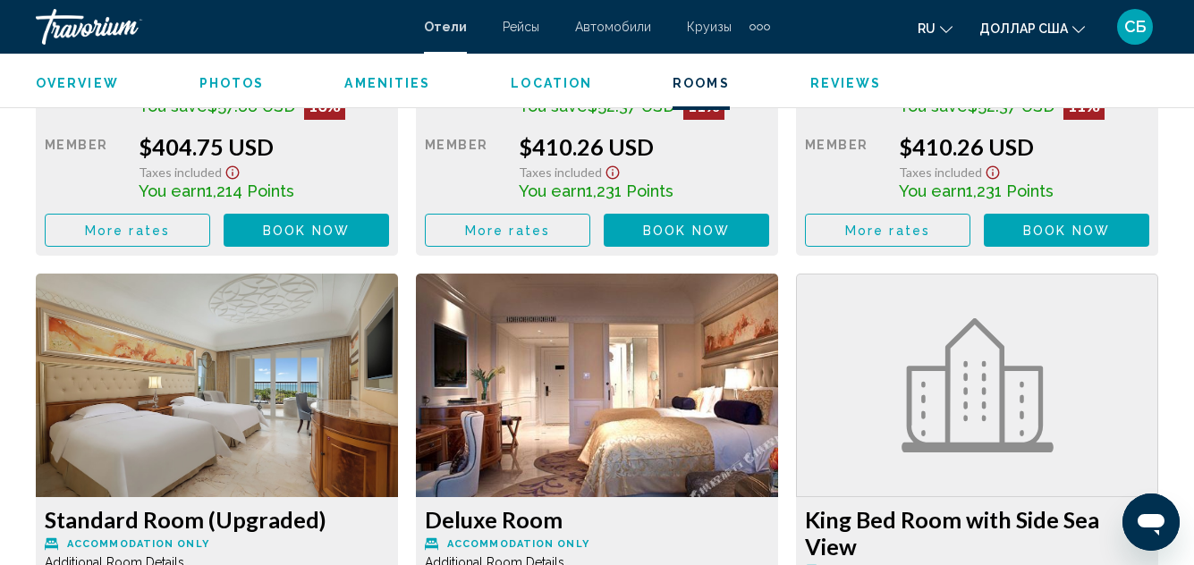
scroll to position [3236, 0]
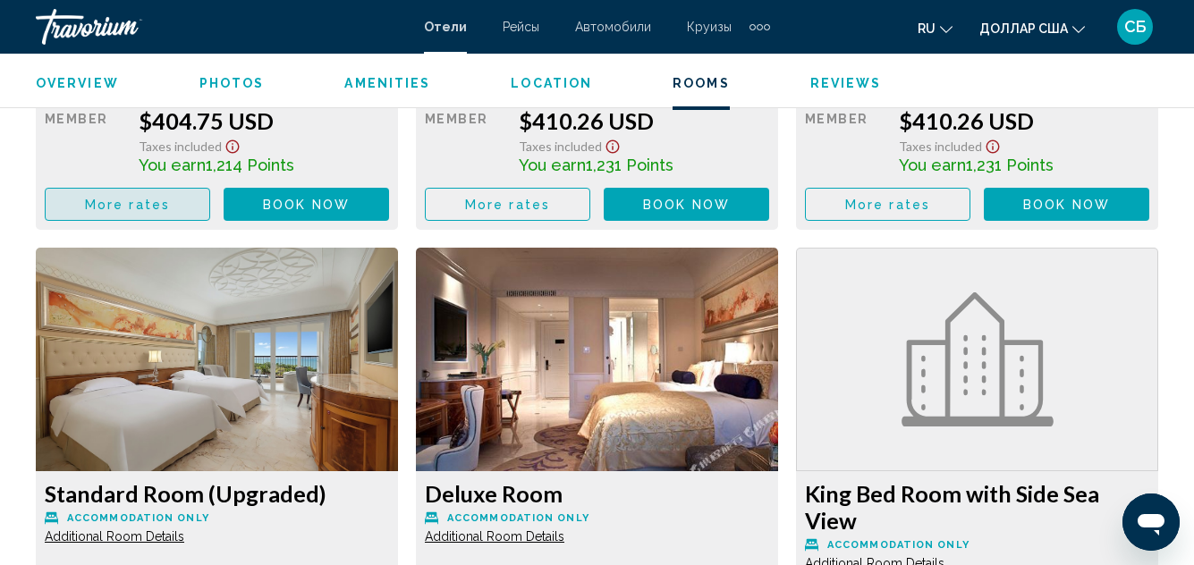
click at [178, 209] on button "More rates" at bounding box center [127, 204] width 165 height 33
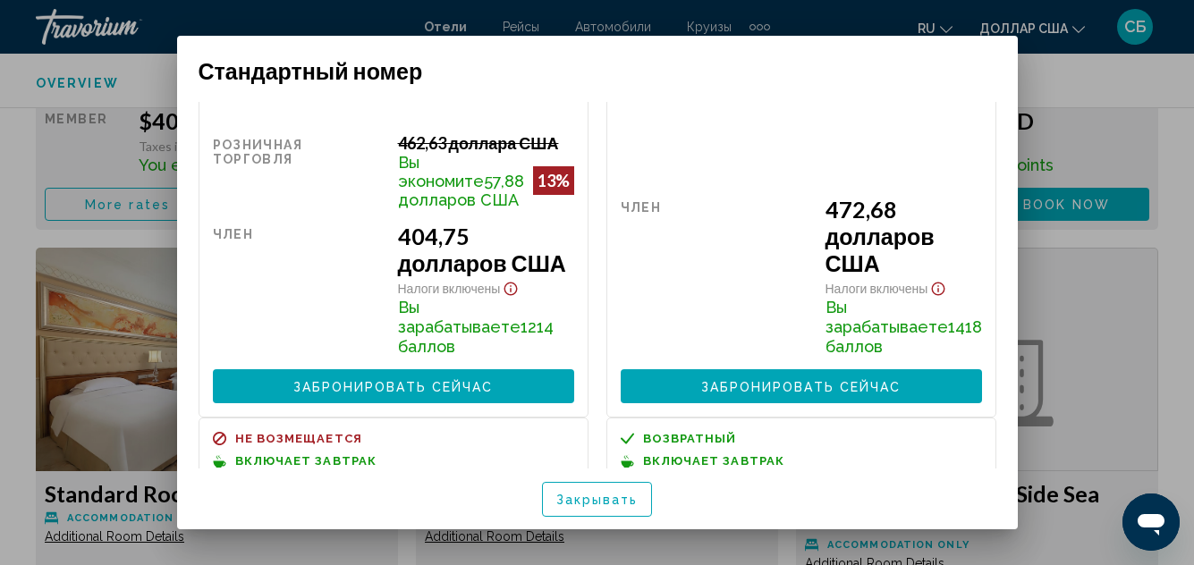
scroll to position [0, 0]
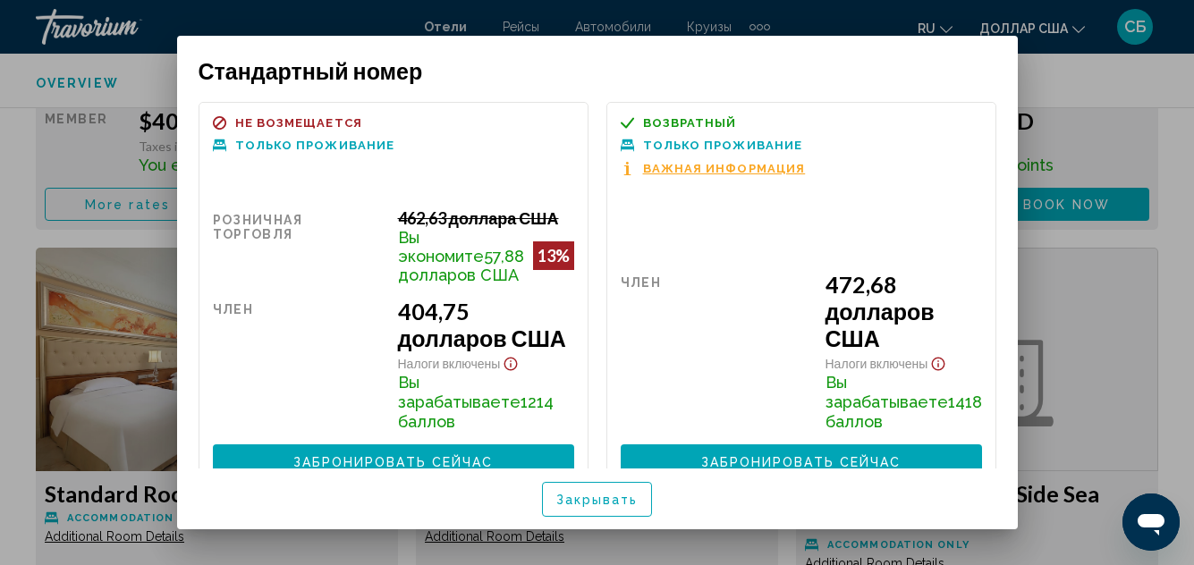
click at [1082, 90] on div at bounding box center [597, 282] width 1194 height 565
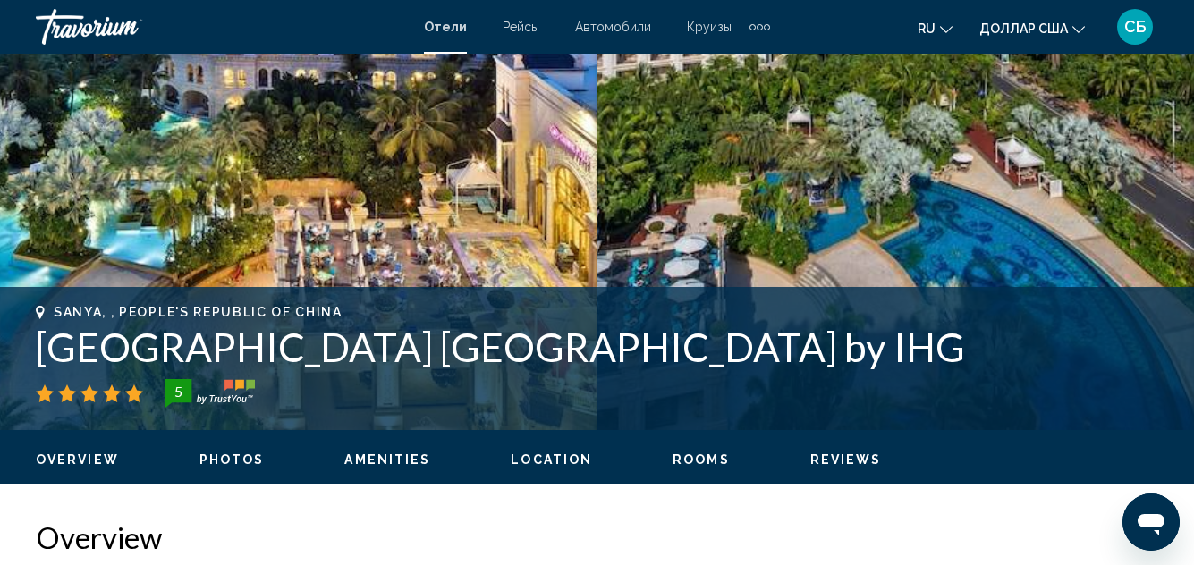
scroll to position [285, 0]
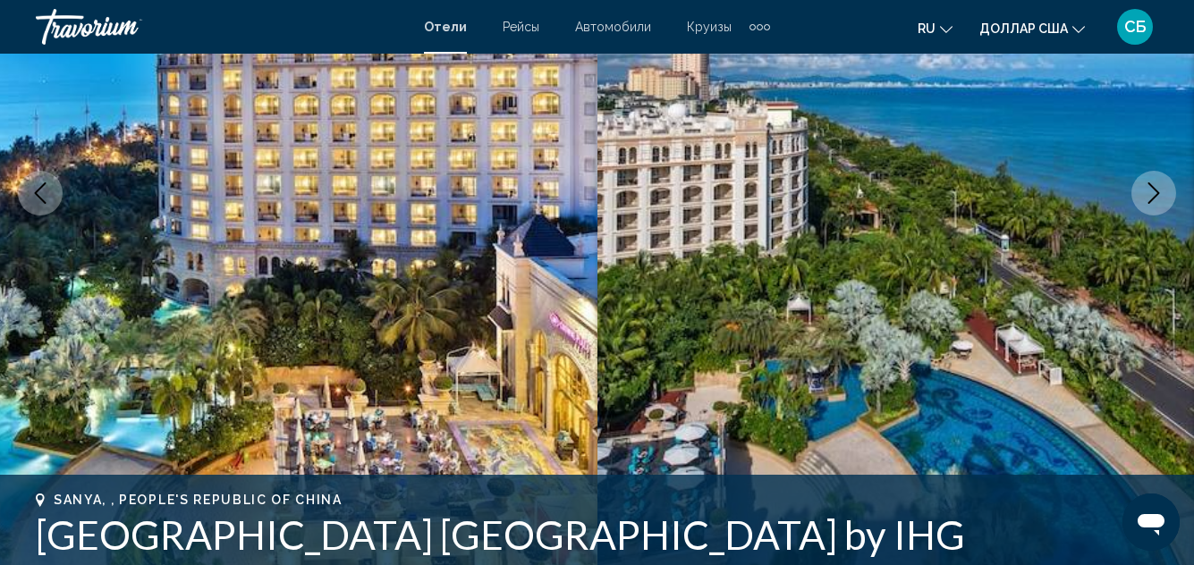
click at [1160, 195] on icon "Next image" at bounding box center [1153, 192] width 21 height 21
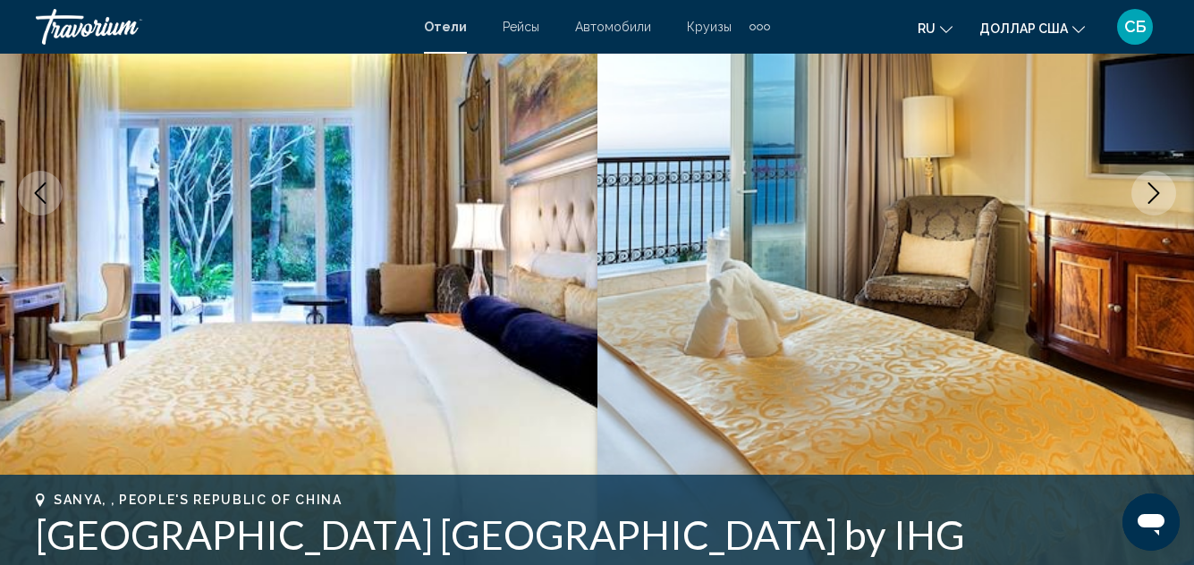
click at [1160, 195] on icon "Next image" at bounding box center [1153, 192] width 21 height 21
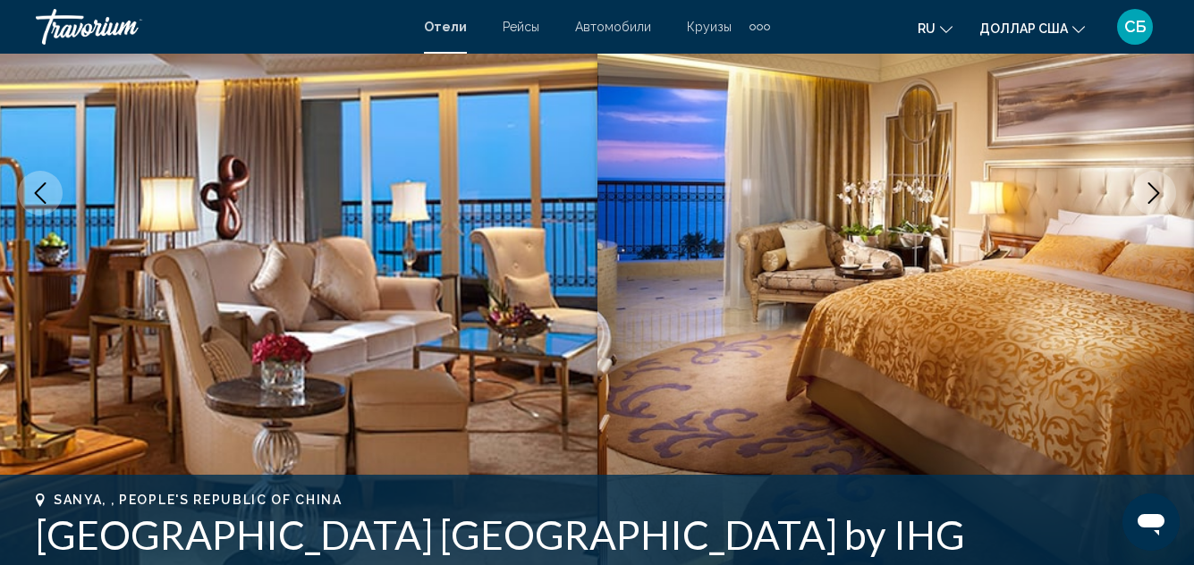
click at [1160, 195] on icon "Next image" at bounding box center [1153, 192] width 21 height 21
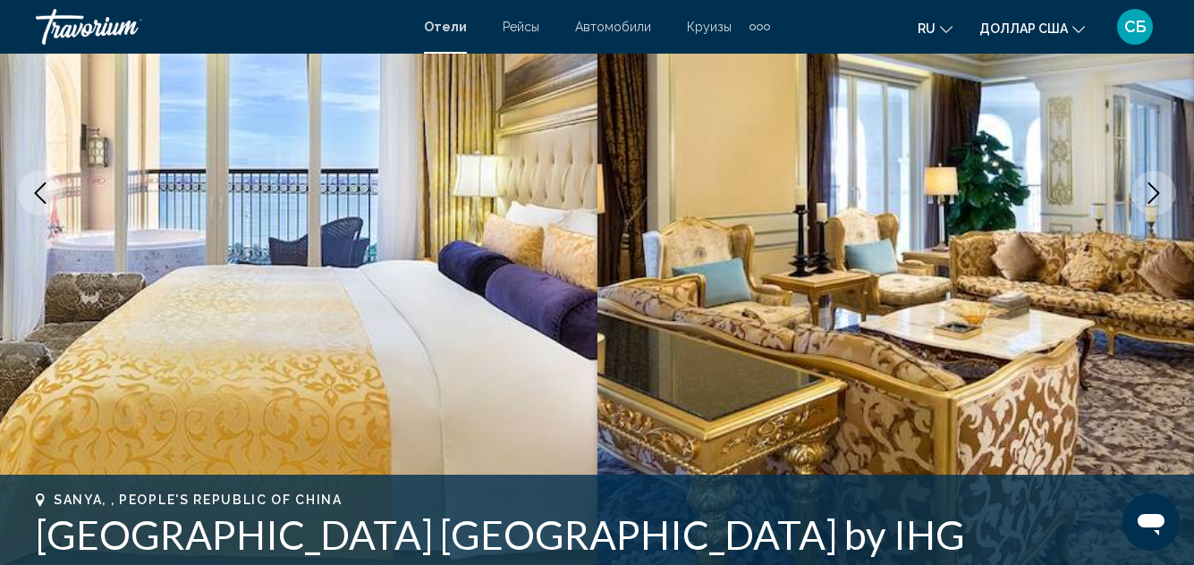
click at [1160, 195] on icon "Next image" at bounding box center [1153, 192] width 21 height 21
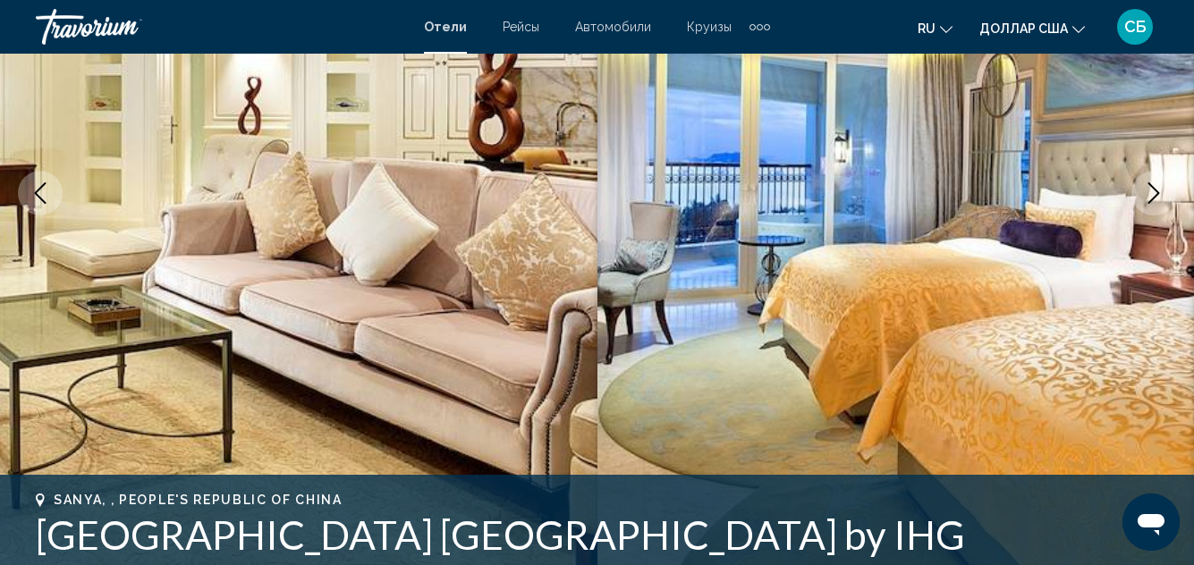
click at [1160, 195] on icon "Next image" at bounding box center [1153, 192] width 21 height 21
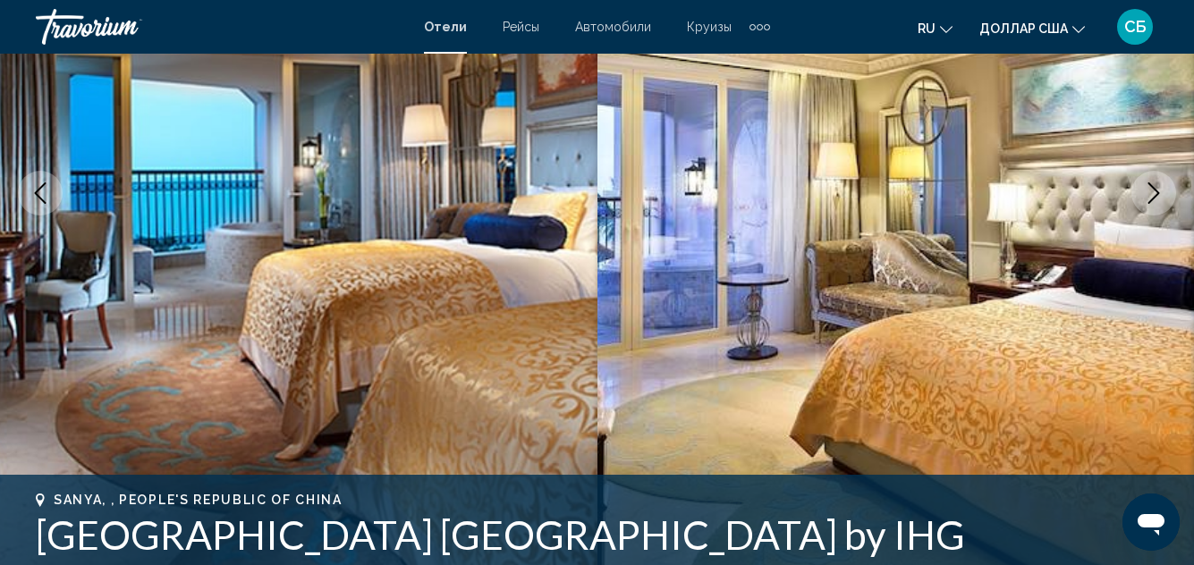
click at [1160, 195] on icon "Next image" at bounding box center [1153, 192] width 21 height 21
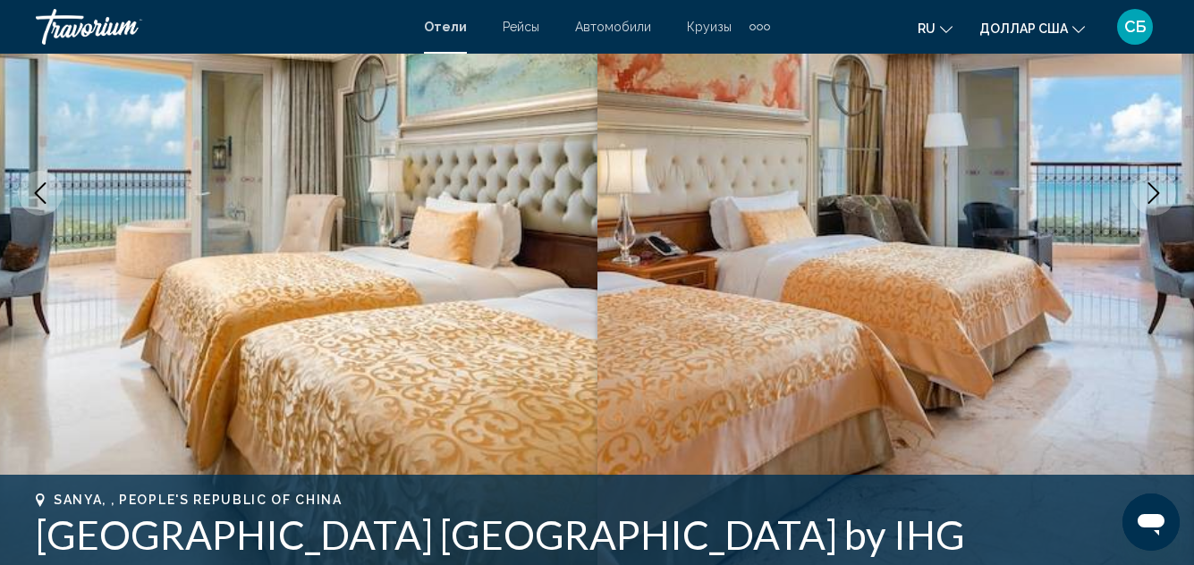
click at [1160, 195] on icon "Next image" at bounding box center [1153, 192] width 21 height 21
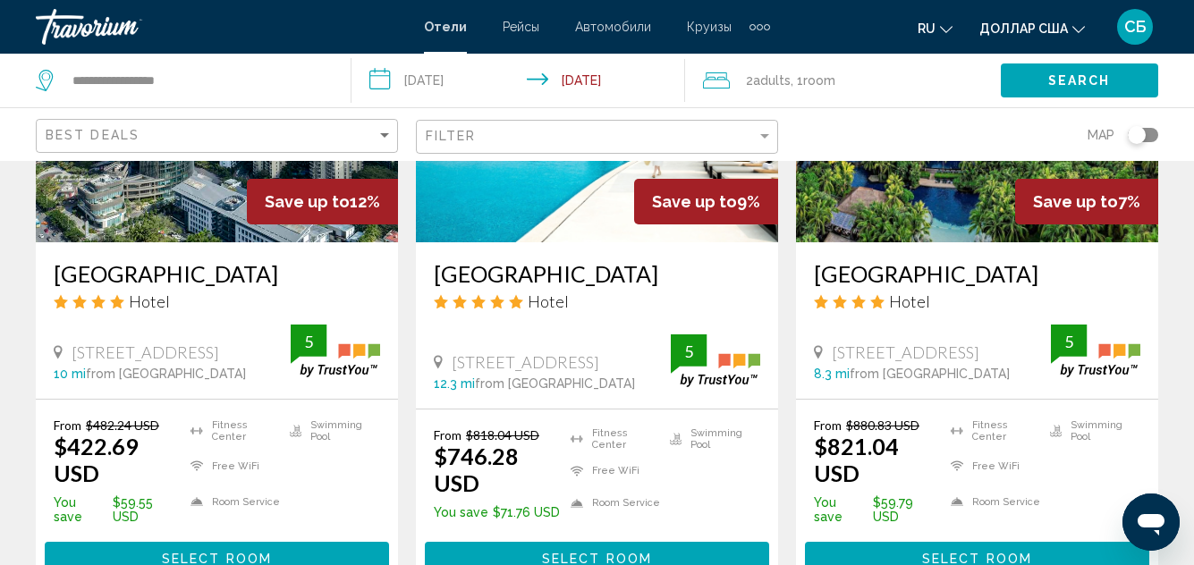
scroll to position [1699, 0]
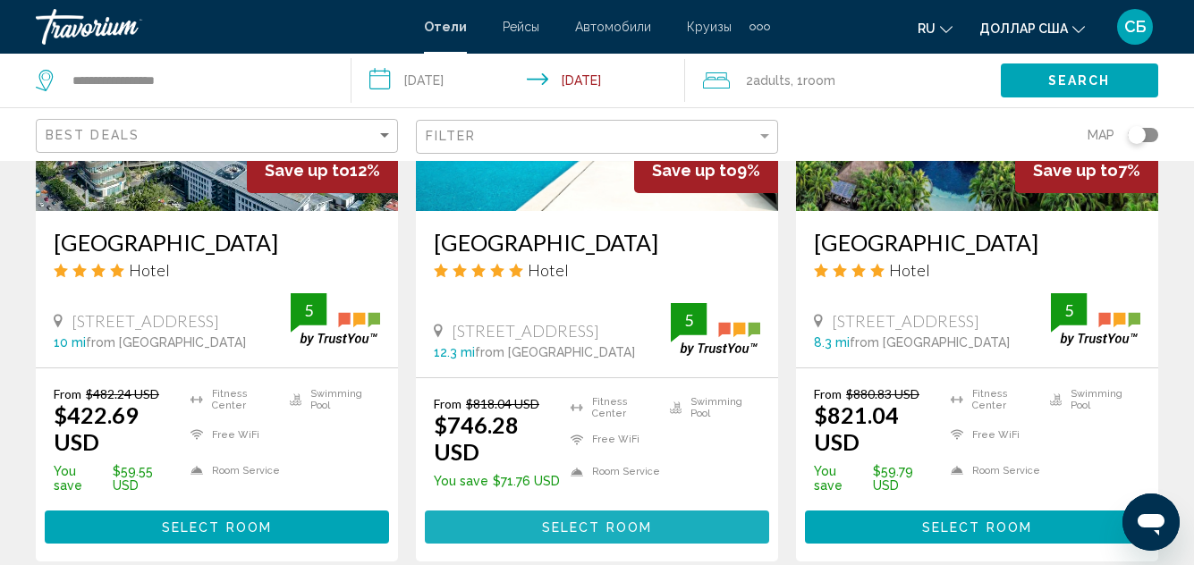
click at [546, 528] on span "Select Room" at bounding box center [597, 526] width 110 height 14
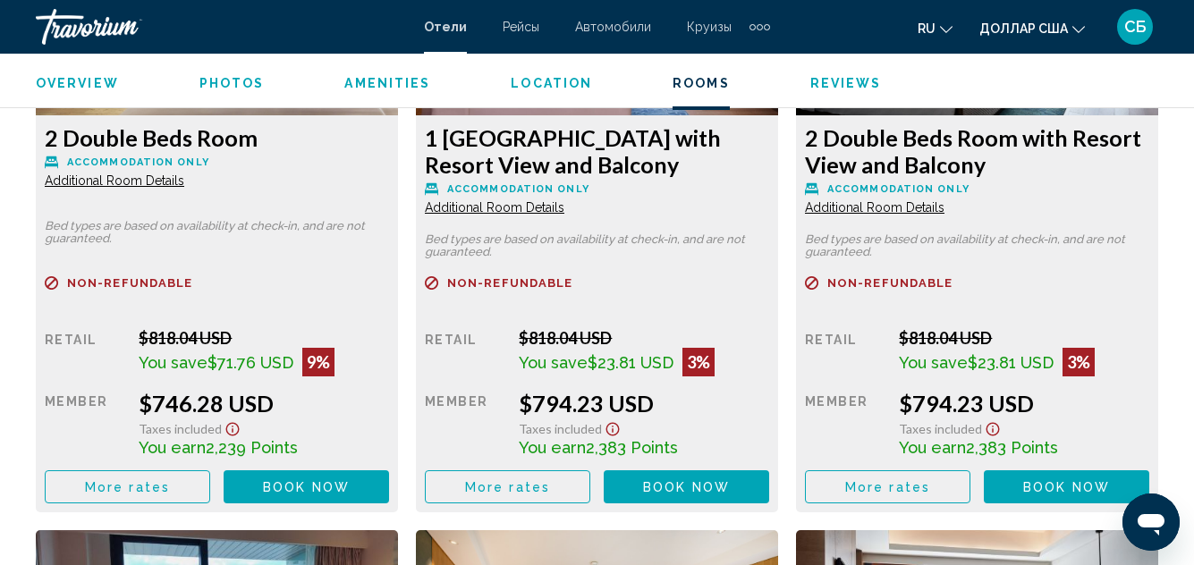
scroll to position [3057, 0]
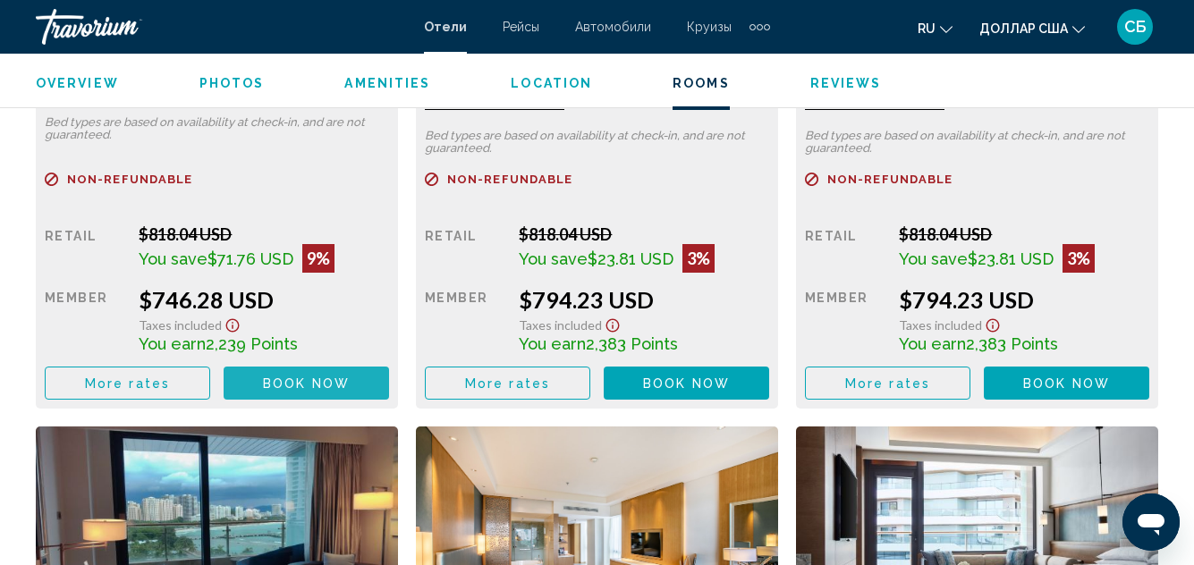
click at [287, 382] on span "Book now" at bounding box center [306, 383] width 87 height 14
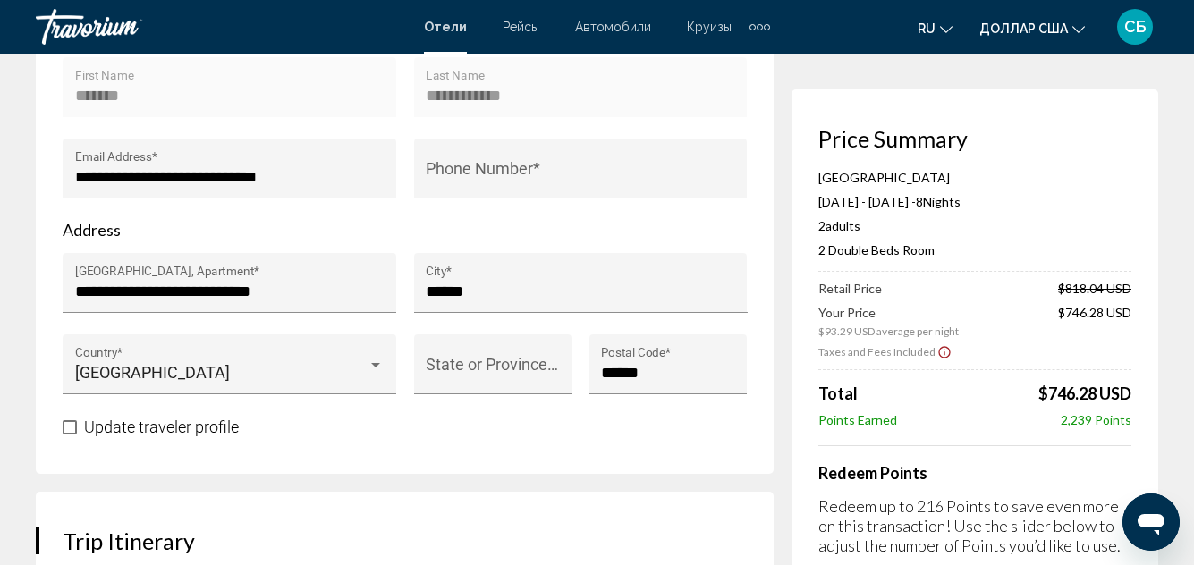
scroll to position [805, 0]
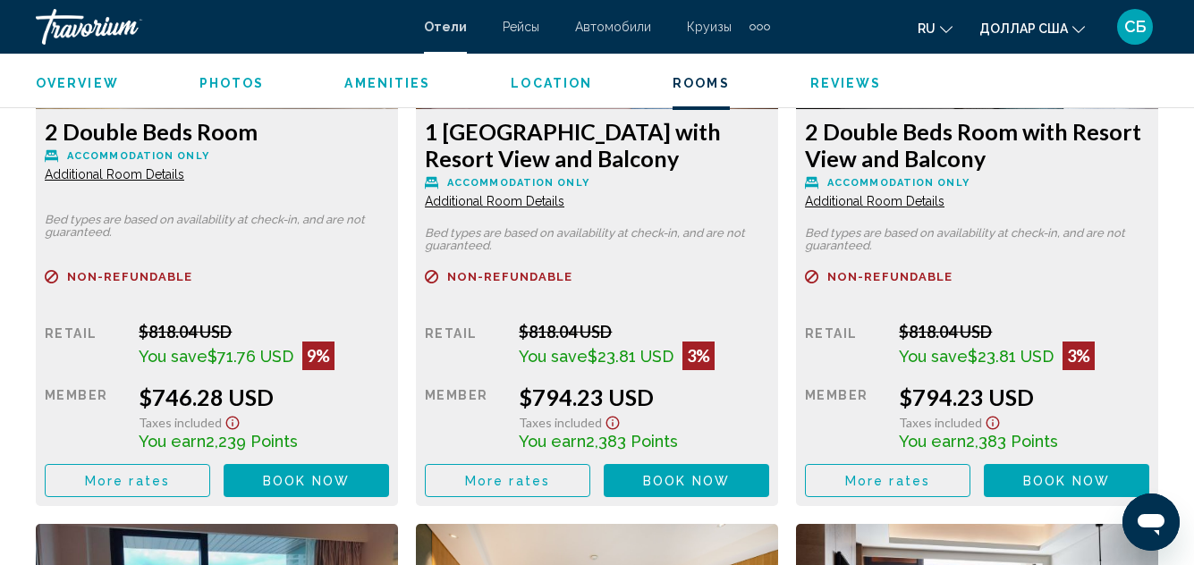
scroll to position [2968, 0]
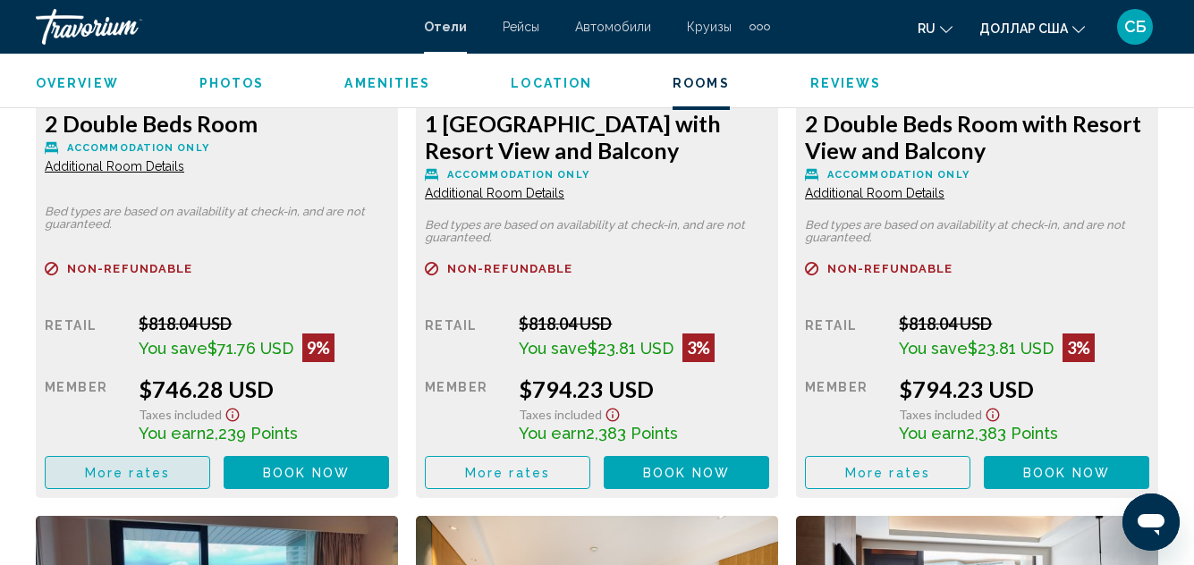
click at [134, 474] on span "More rates" at bounding box center [127, 473] width 85 height 14
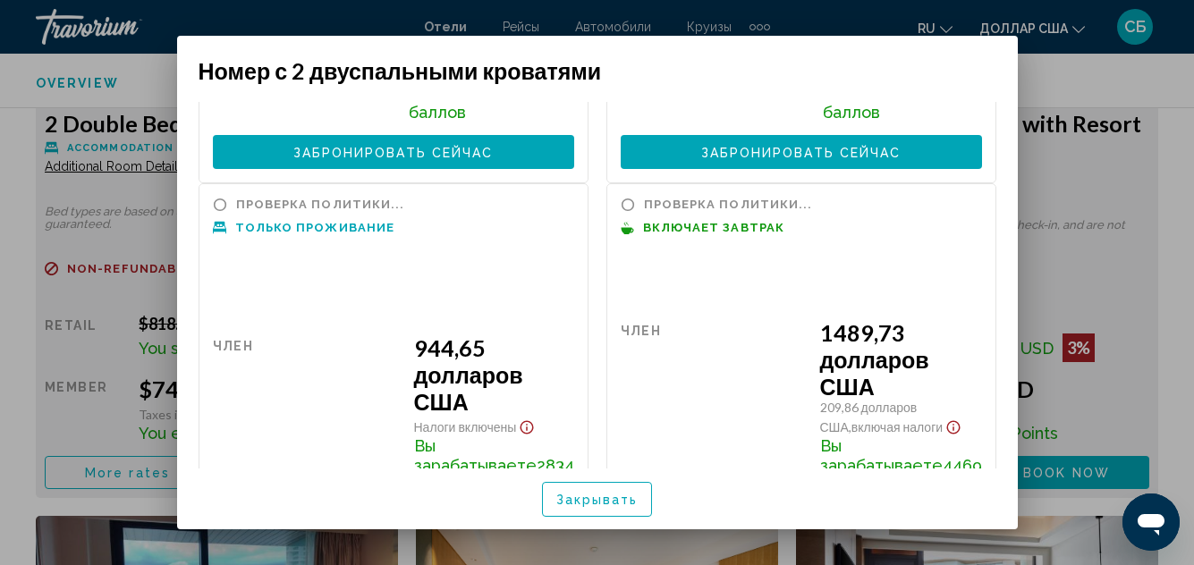
scroll to position [358, 0]
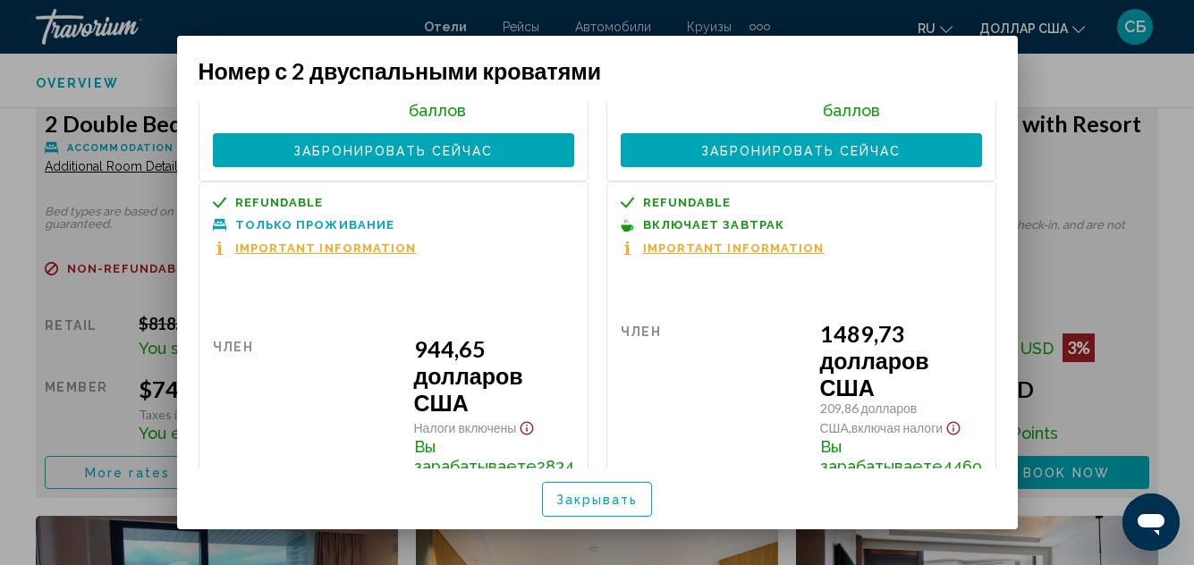
click at [1051, 87] on div at bounding box center [597, 282] width 1194 height 565
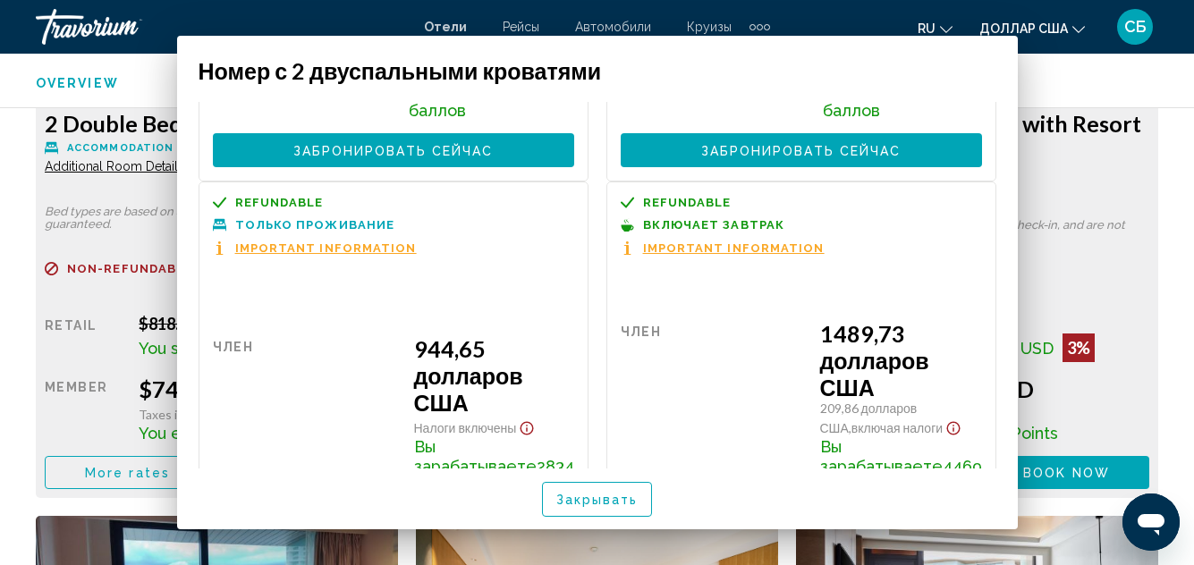
scroll to position [2968, 0]
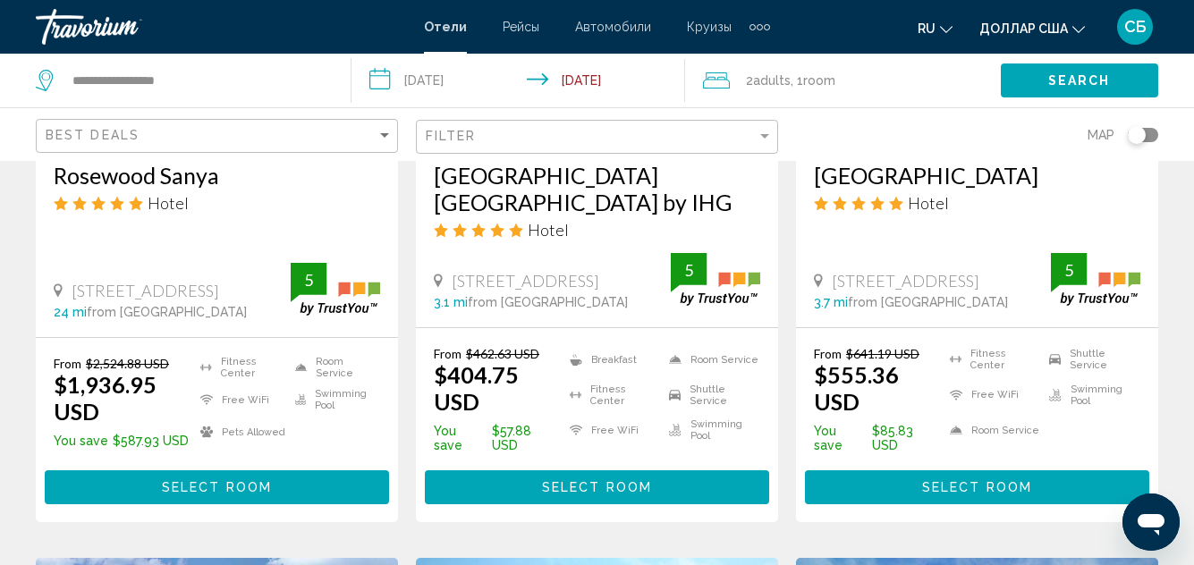
scroll to position [1073, 0]
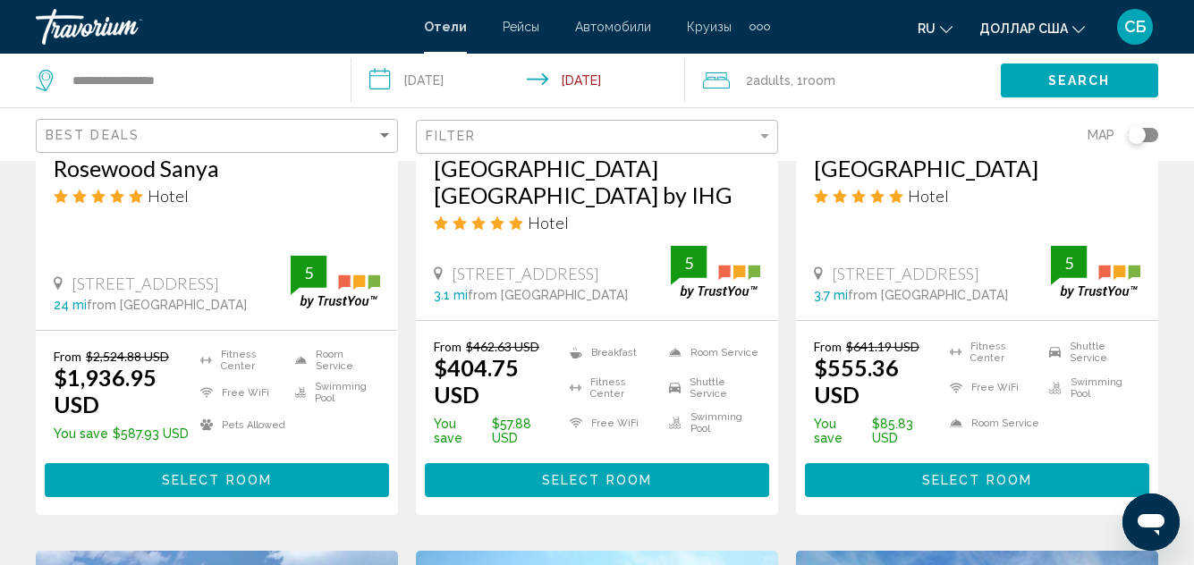
click at [913, 470] on button "Select Room" at bounding box center [977, 479] width 344 height 33
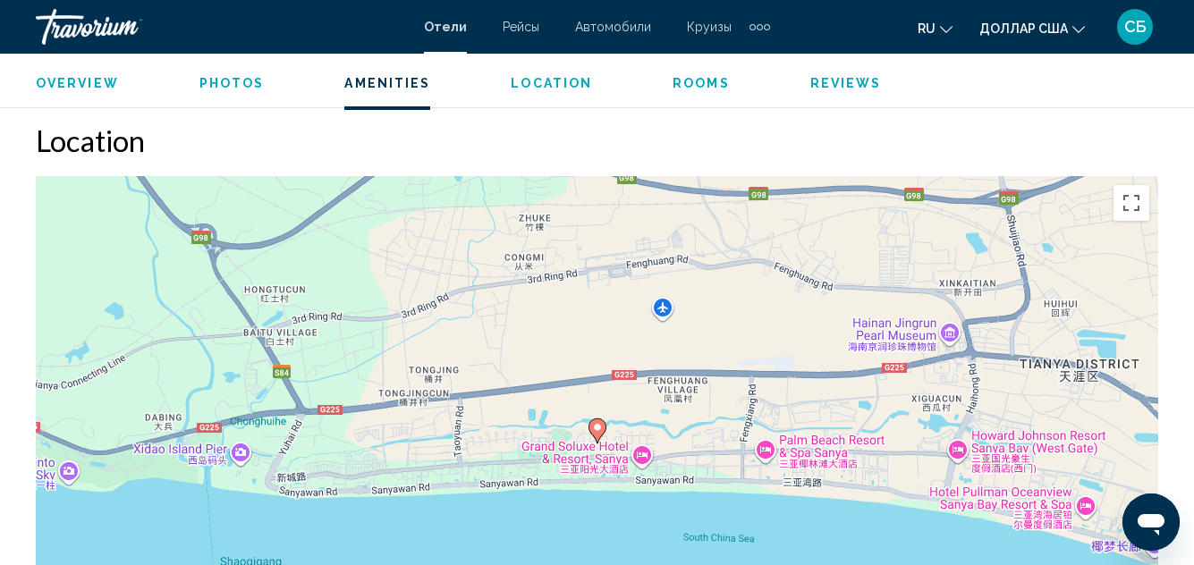
scroll to position [1806, 0]
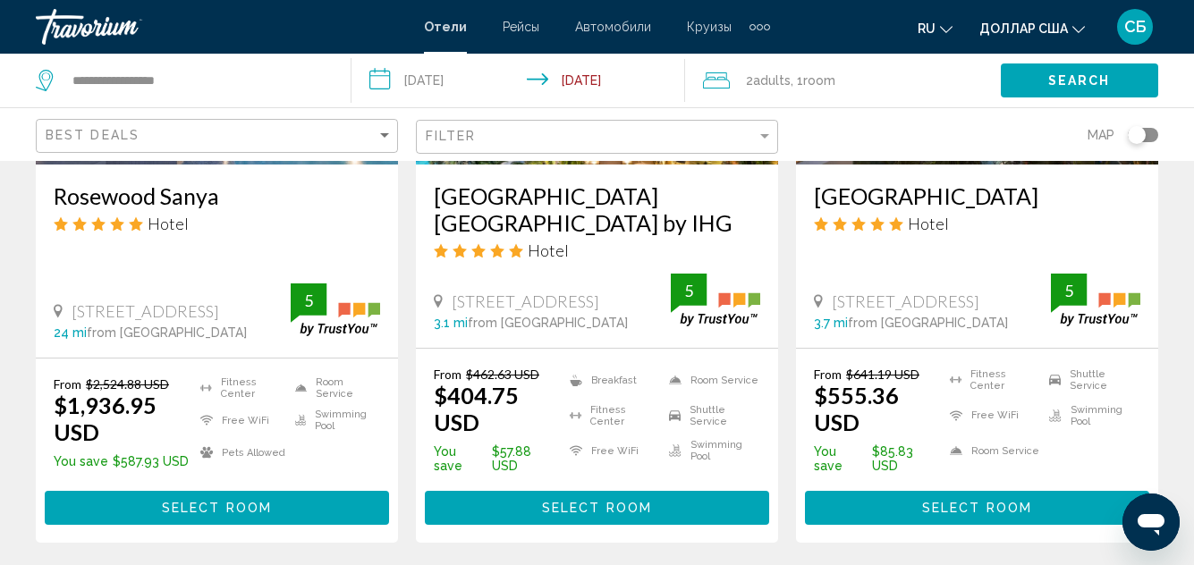
scroll to position [1073, 0]
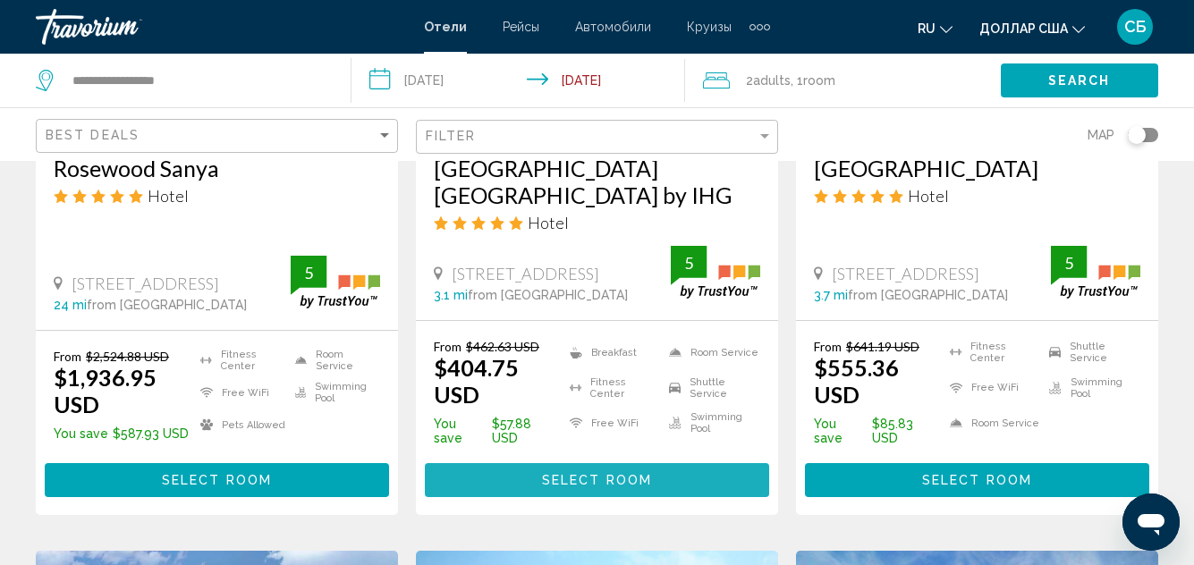
click at [587, 463] on button "Select Room" at bounding box center [597, 479] width 344 height 33
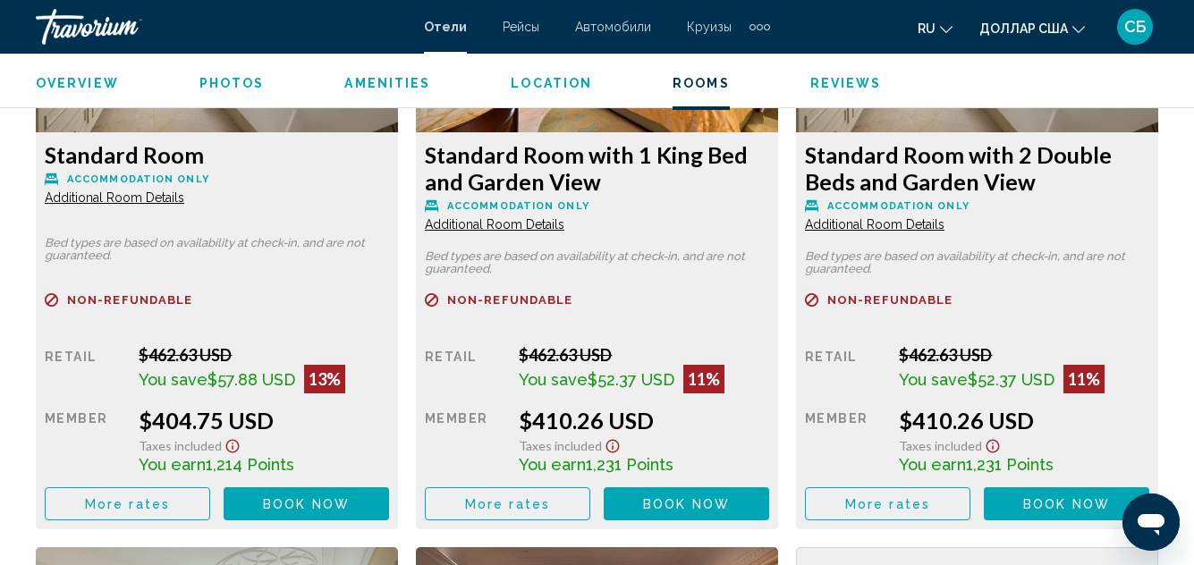
scroll to position [2968, 0]
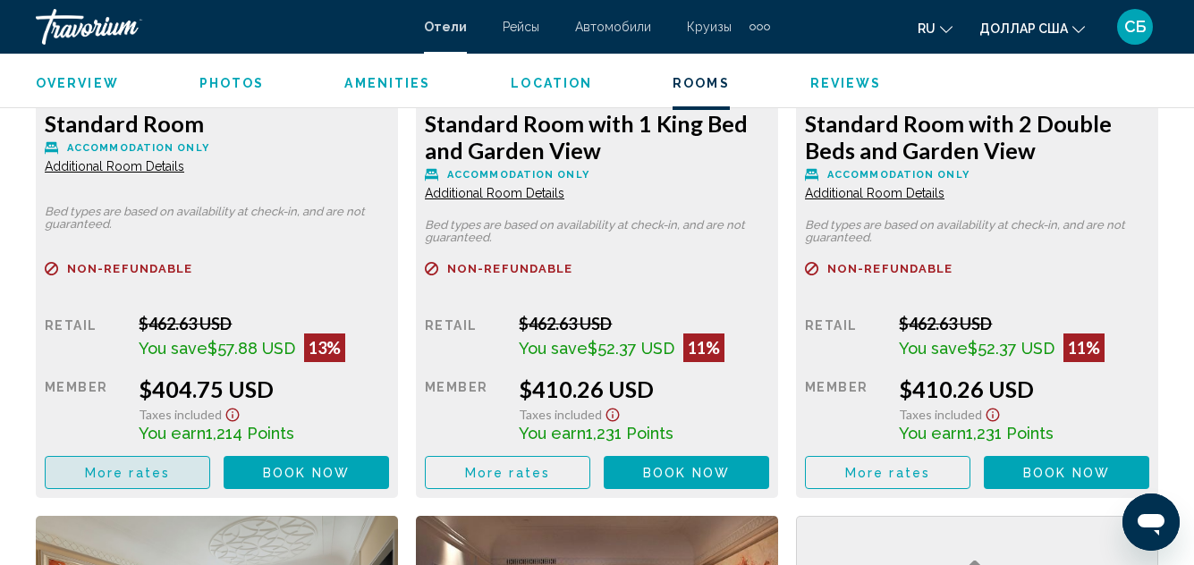
click at [168, 472] on button "More rates" at bounding box center [127, 472] width 165 height 33
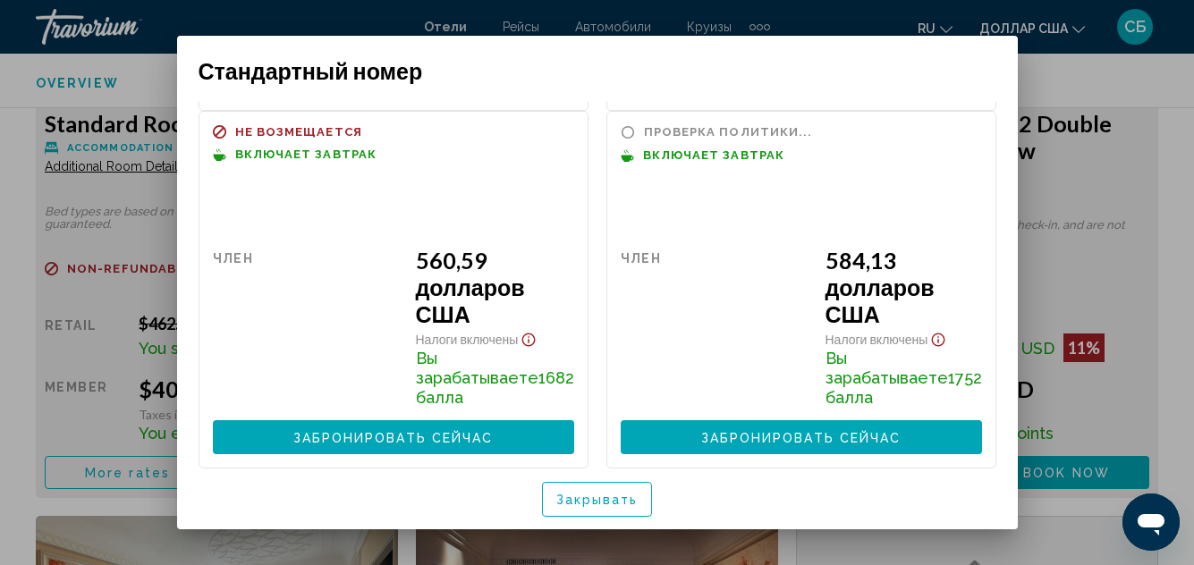
scroll to position [433, 0]
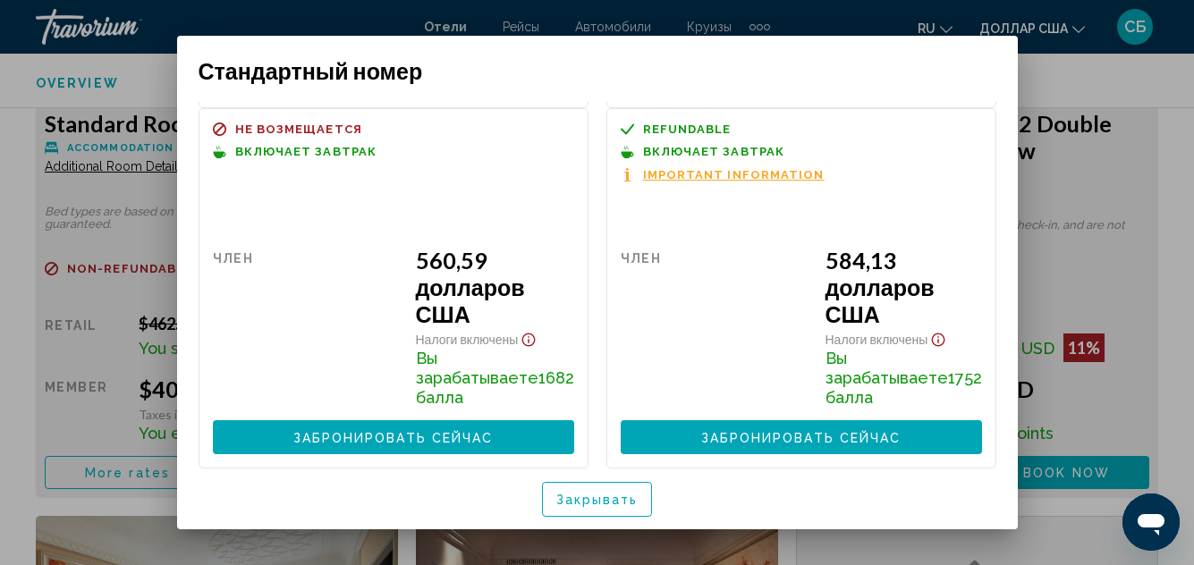
click at [367, 438] on font "Забронировать сейчас" at bounding box center [393, 438] width 200 height 14
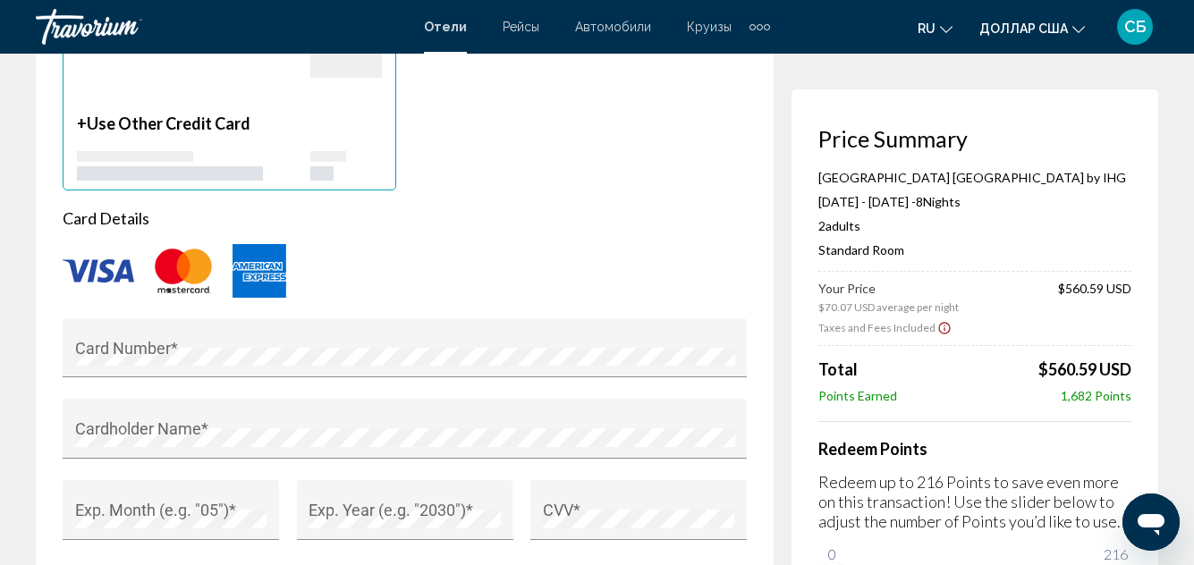
scroll to position [1609, 0]
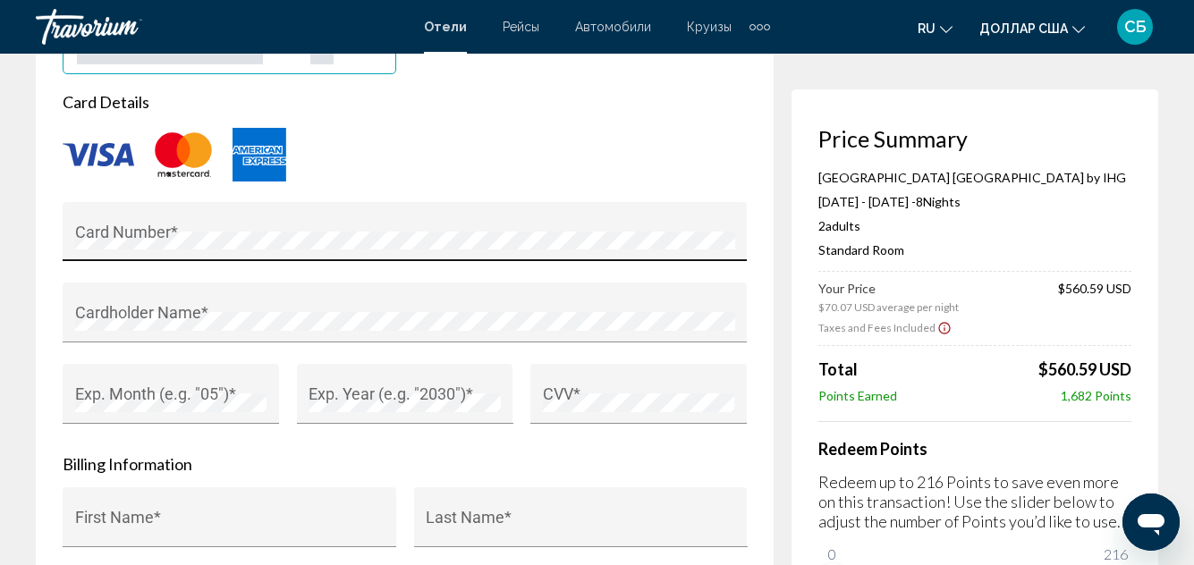
click at [241, 223] on div "Card Number *" at bounding box center [405, 237] width 660 height 47
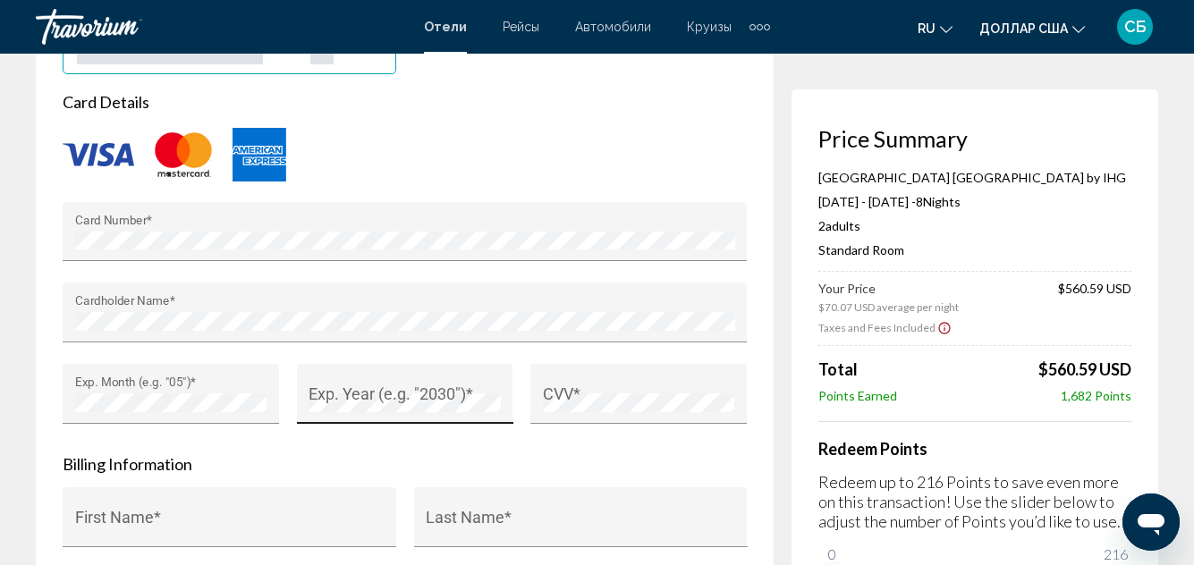
click at [313, 390] on div "Exp. Year (e.g. "2030") *" at bounding box center [404, 399] width 192 height 47
click at [555, 383] on div "CVV *" at bounding box center [639, 399] width 192 height 47
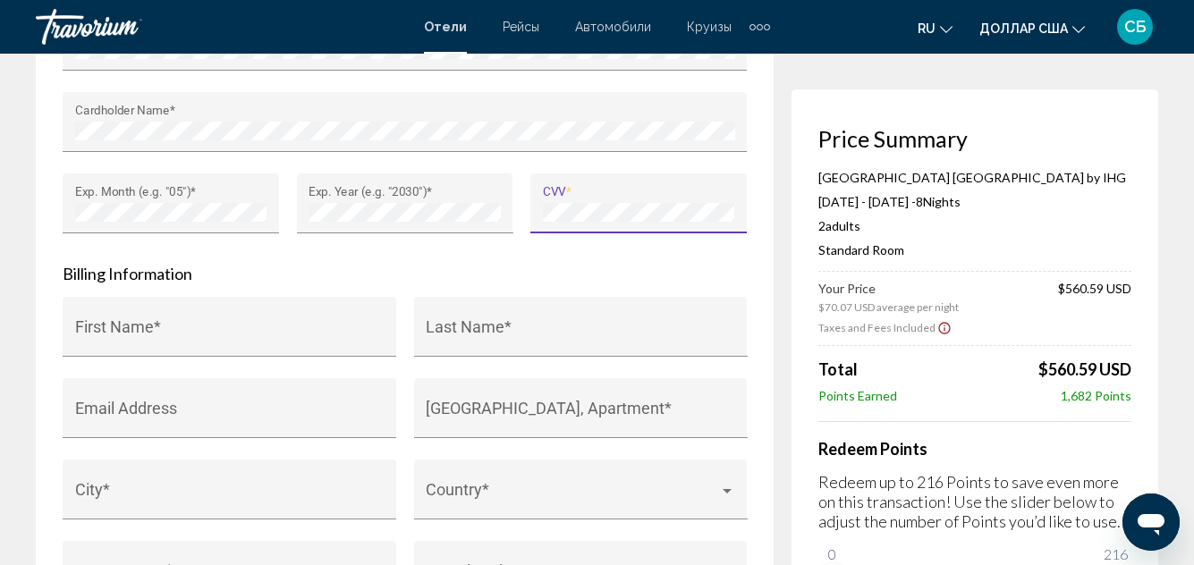
scroll to position [1806, 0]
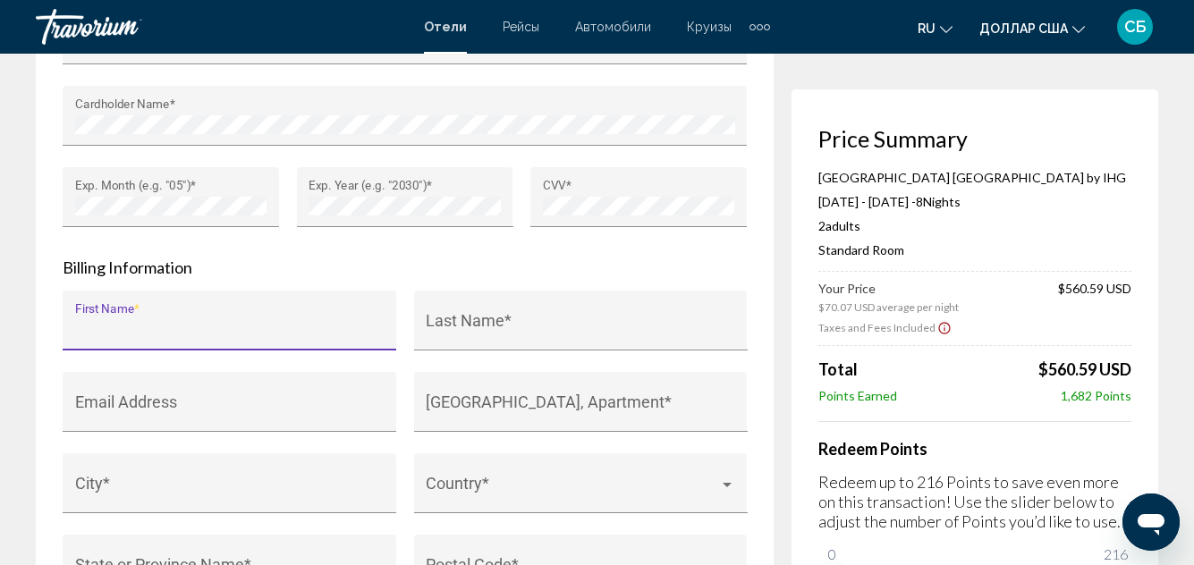
click at [79, 328] on input "First Name *" at bounding box center [229, 329] width 309 height 18
click at [81, 328] on input "*******" at bounding box center [229, 329] width 309 height 18
type input "*******"
click at [427, 324] on input "Last Name *" at bounding box center [580, 329] width 309 height 18
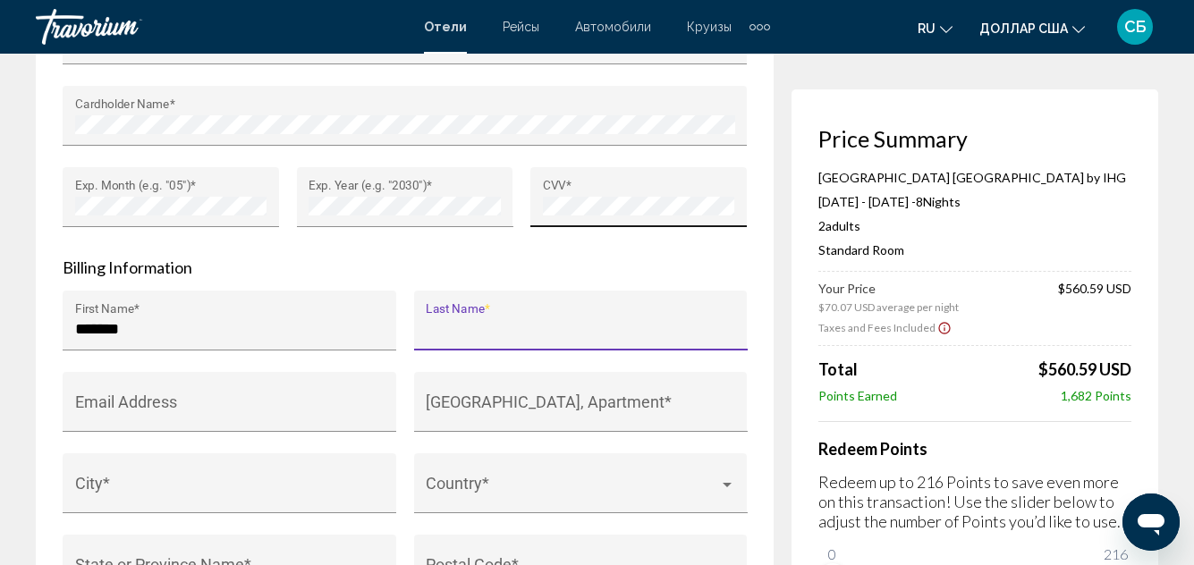
type input "*"
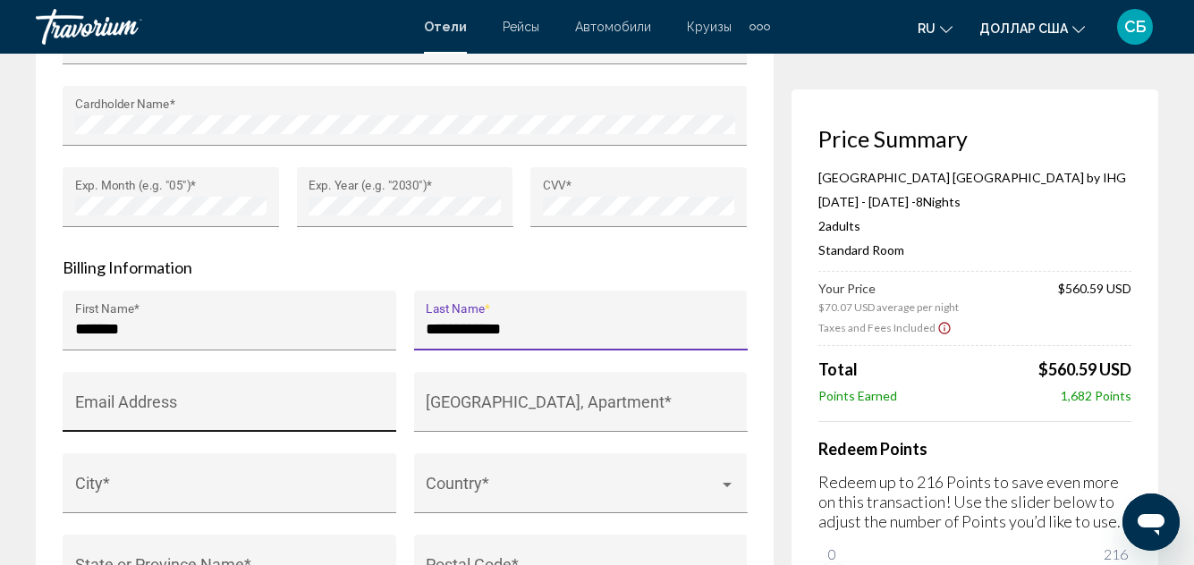
type input "**********"
click at [102, 399] on div "Email Address" at bounding box center [229, 407] width 309 height 47
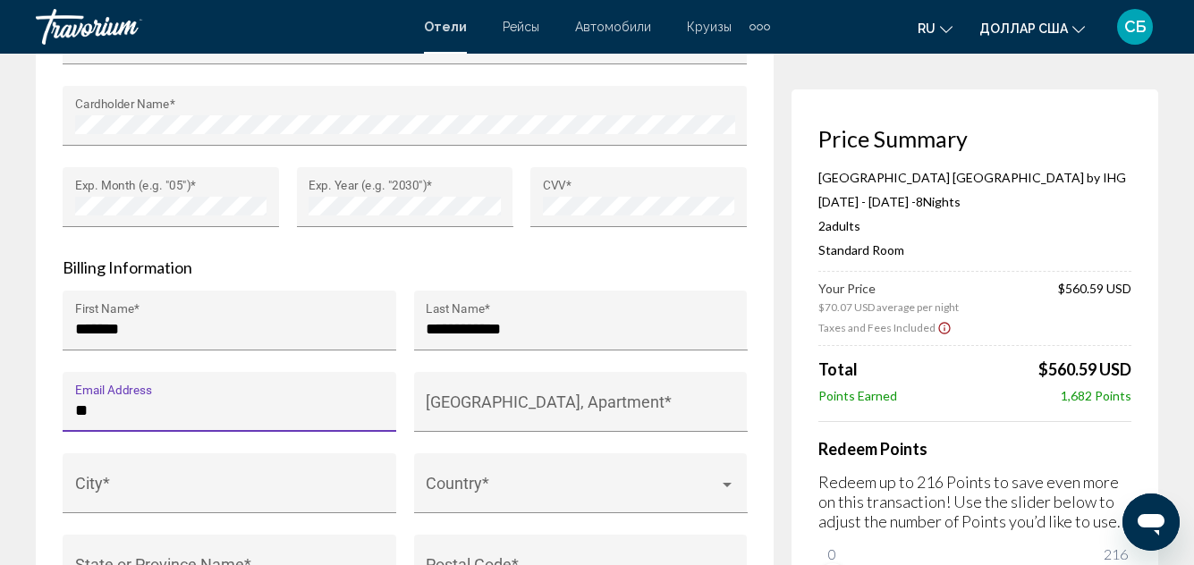
type input "*"
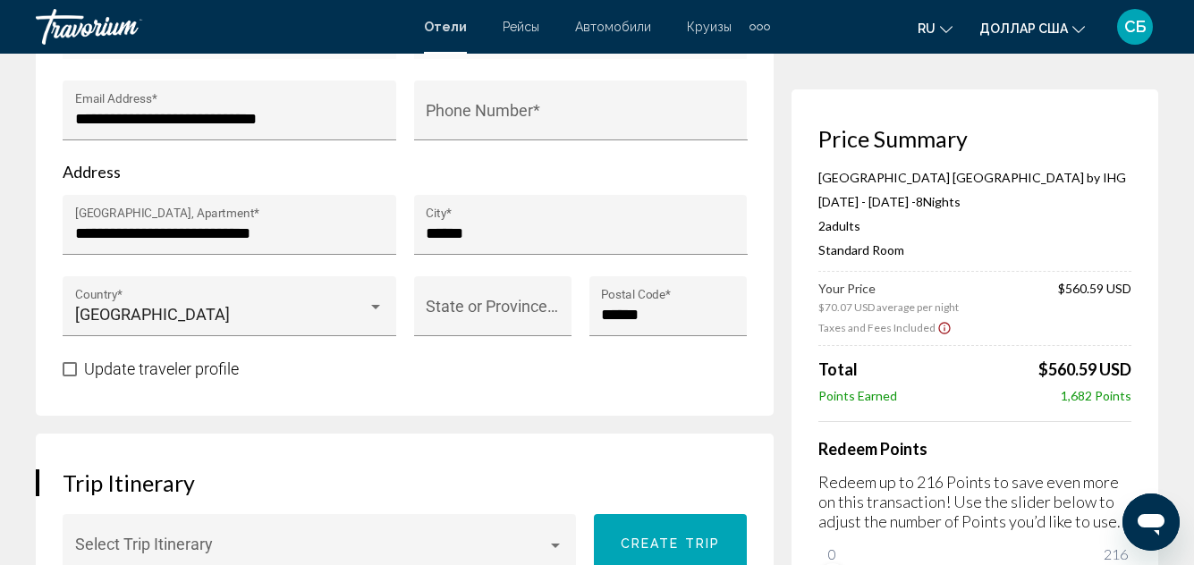
scroll to position [766, 0]
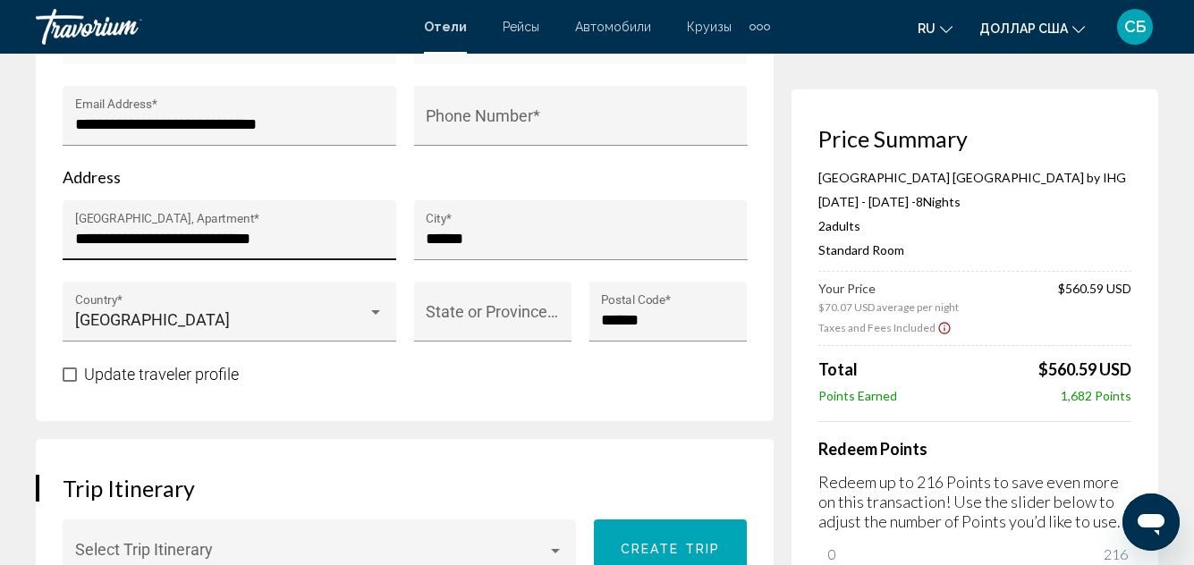
type input "**********"
drag, startPoint x: 298, startPoint y: 232, endPoint x: 37, endPoint y: 249, distance: 261.7
click at [37, 249] on div "**********" at bounding box center [405, 51] width 738 height 739
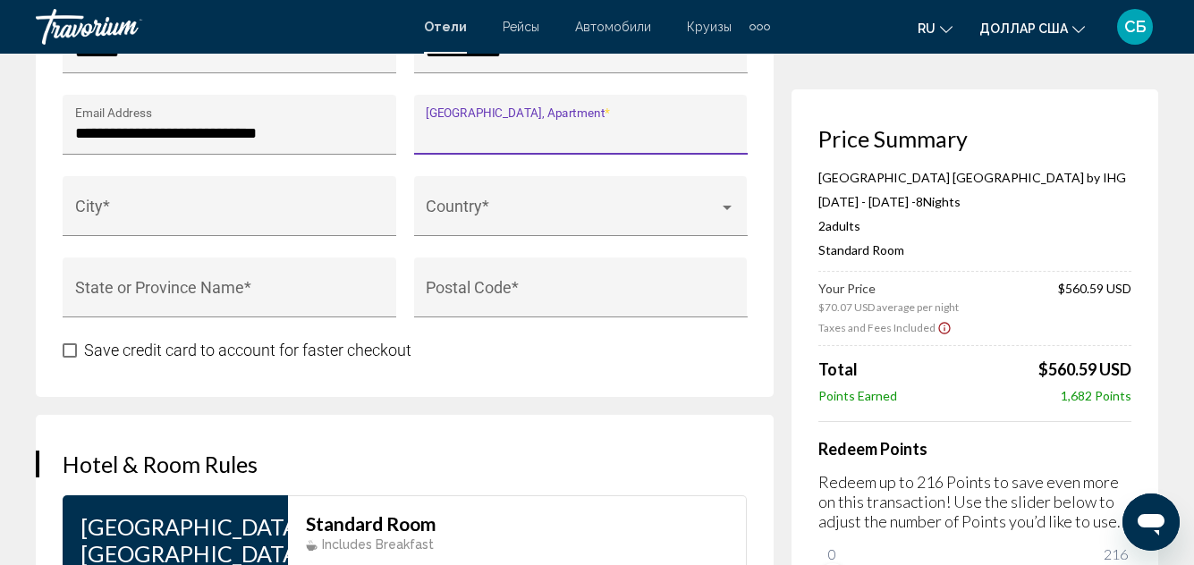
scroll to position [0, 0]
click at [683, 126] on input "[GEOGRAPHIC_DATA], Apartment *" at bounding box center [580, 133] width 309 height 18
paste input "**********"
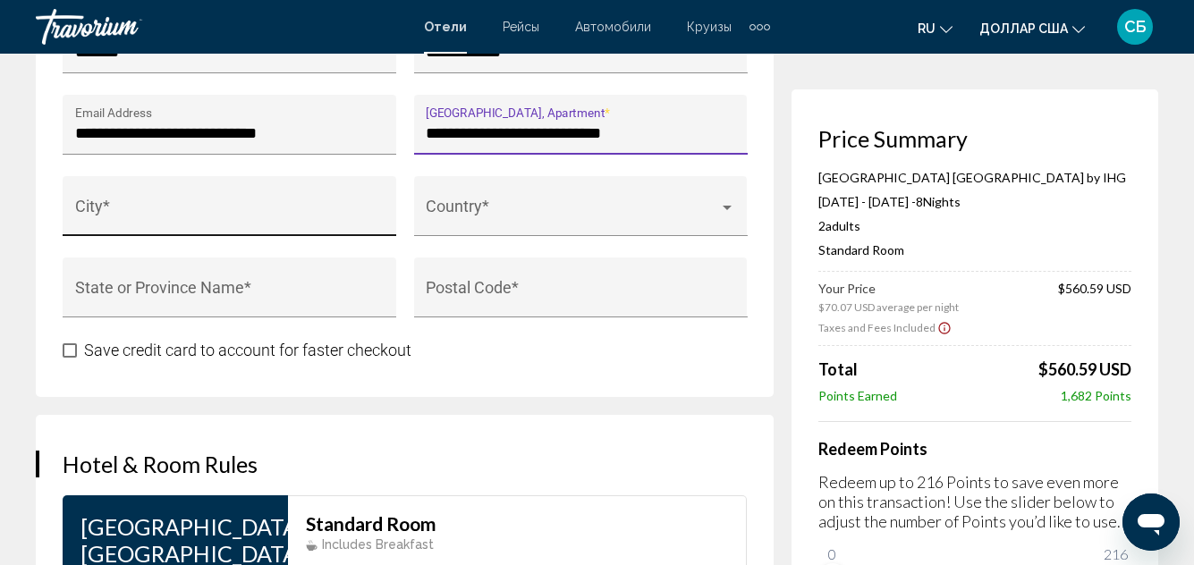
type input "**********"
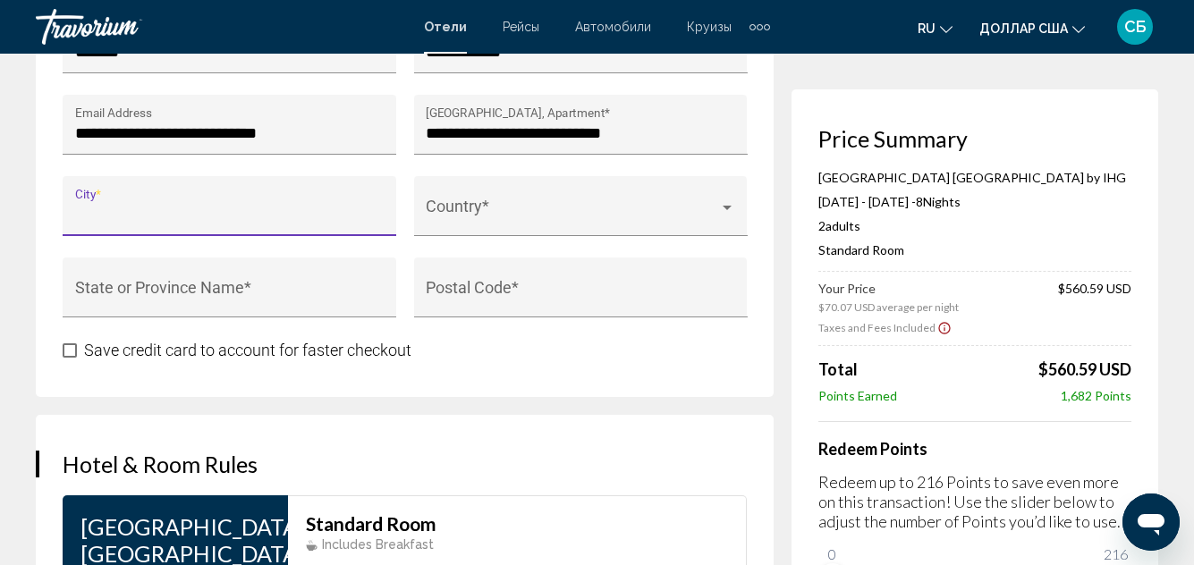
click at [237, 210] on input "City *" at bounding box center [229, 215] width 309 height 18
type input "******"
click at [457, 192] on div "Country *" at bounding box center [580, 212] width 309 height 47
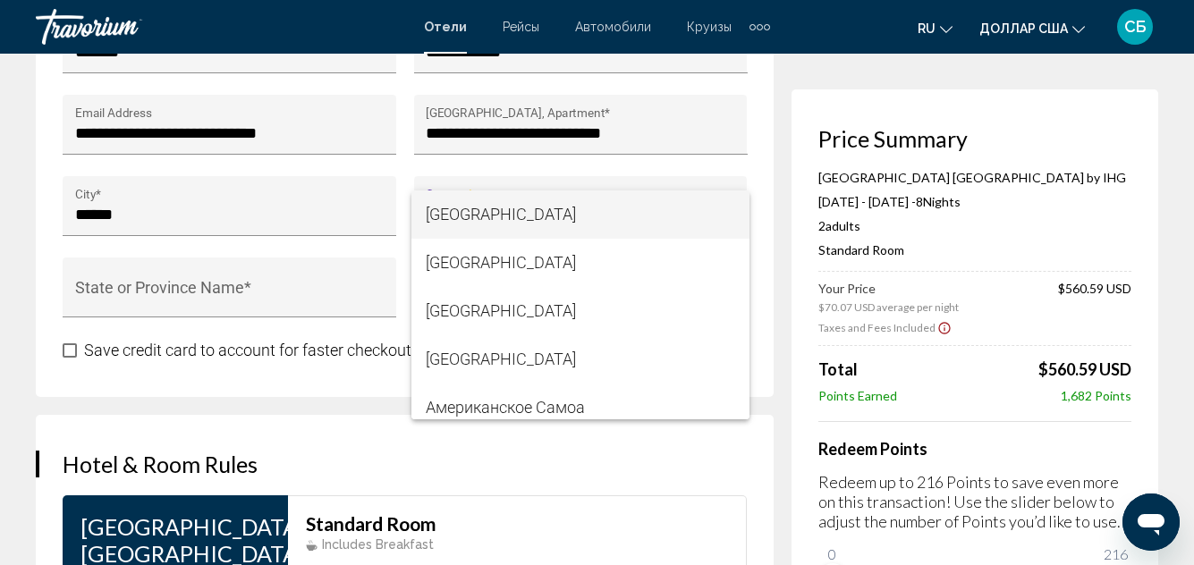
scroll to position [12180, 0]
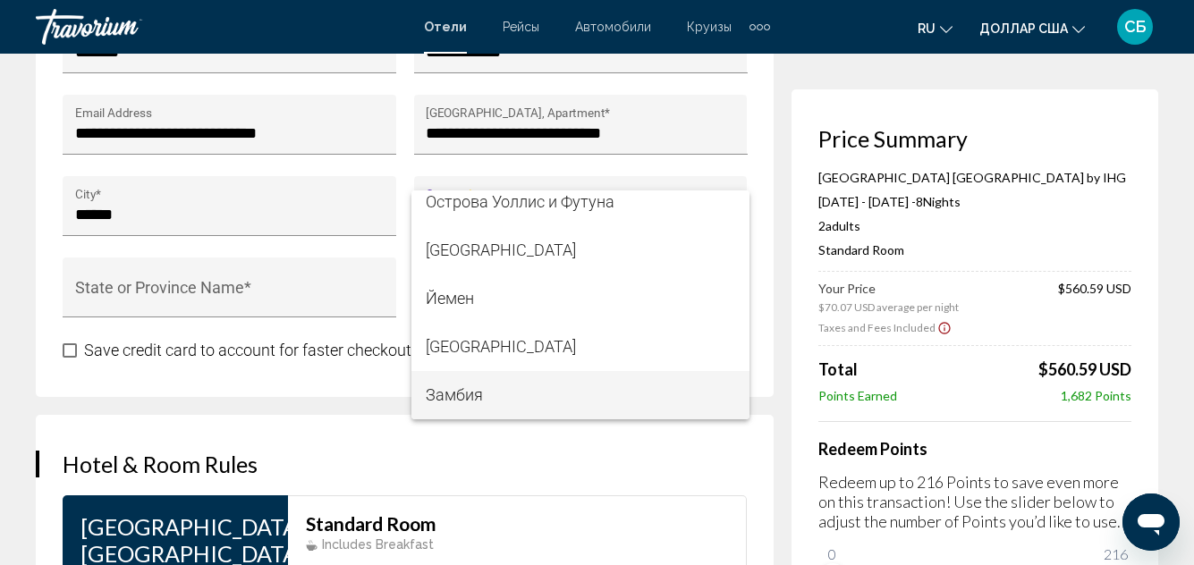
click at [750, 120] on div at bounding box center [597, 282] width 1194 height 565
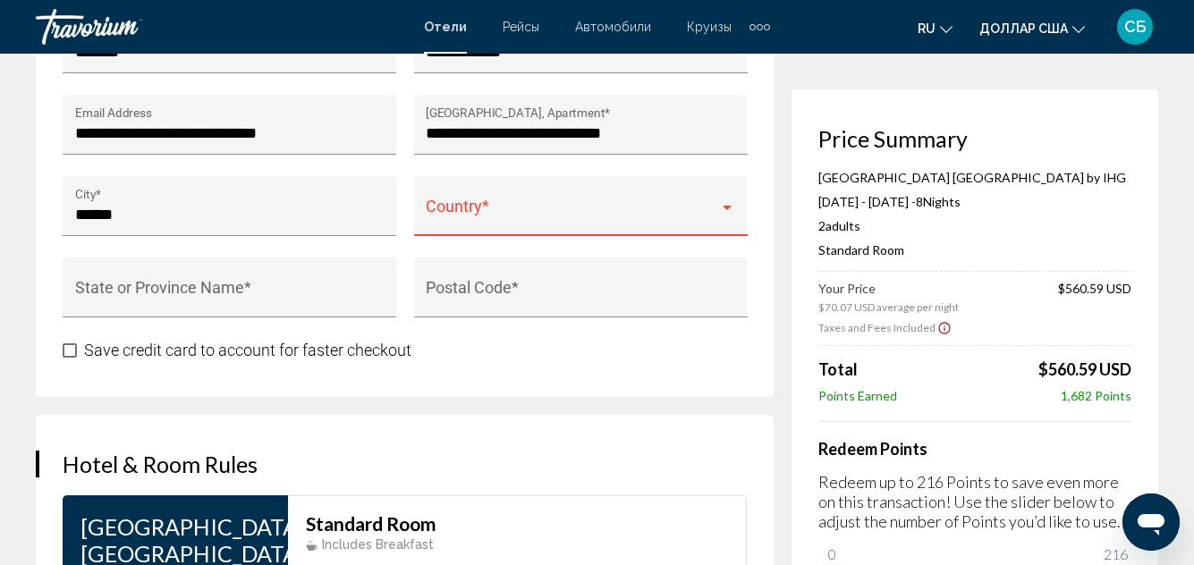
click at [546, 216] on span "Основное содержание" at bounding box center [572, 215] width 293 height 18
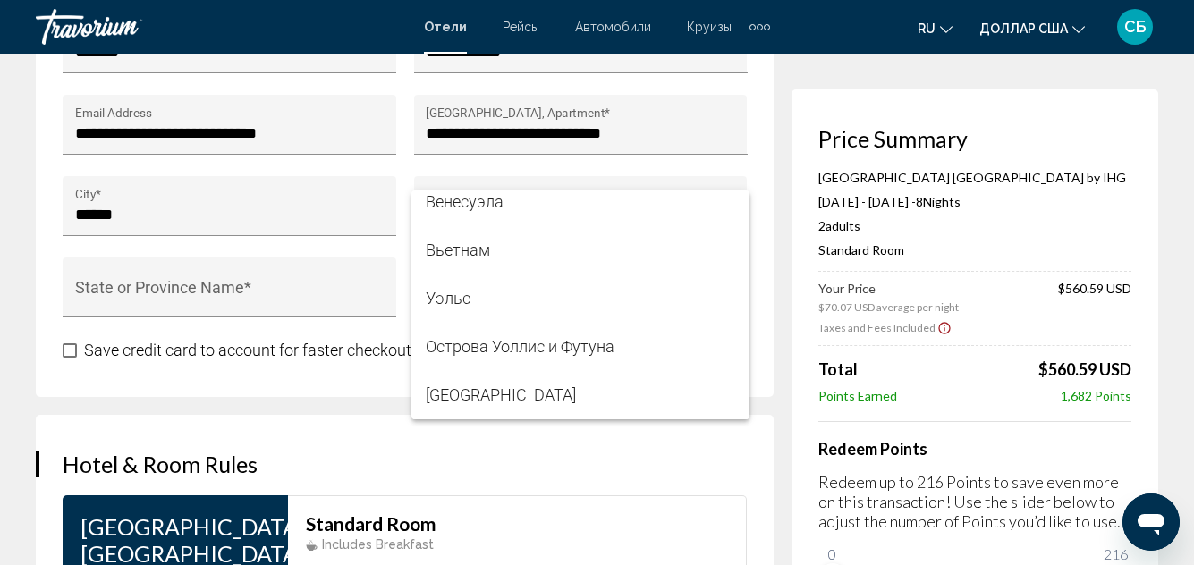
scroll to position [2704, 0]
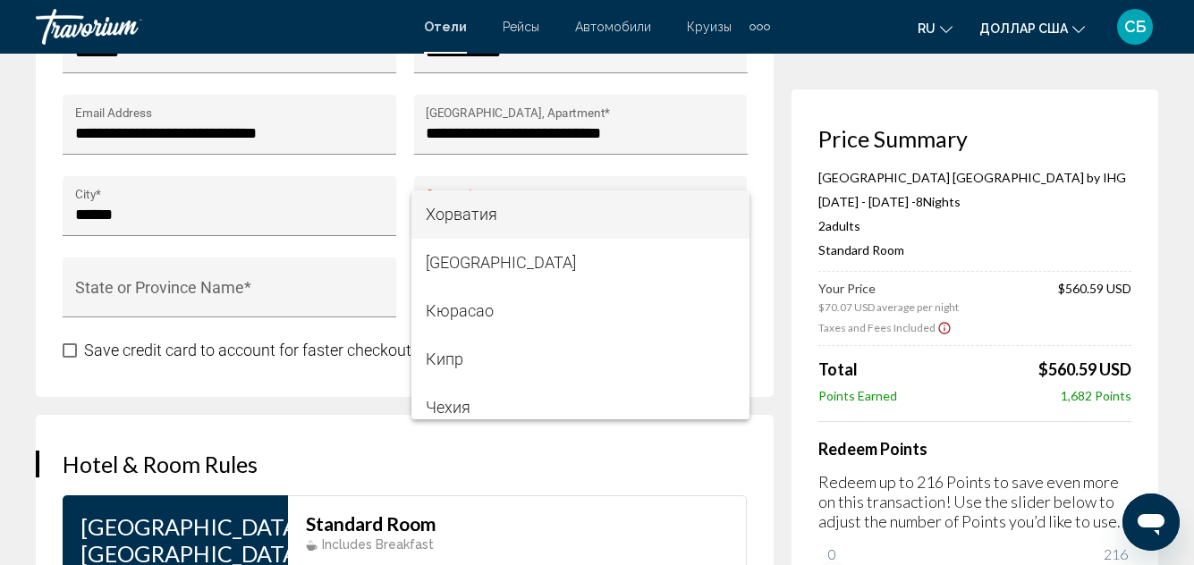
click at [626, 477] on div at bounding box center [597, 282] width 1194 height 565
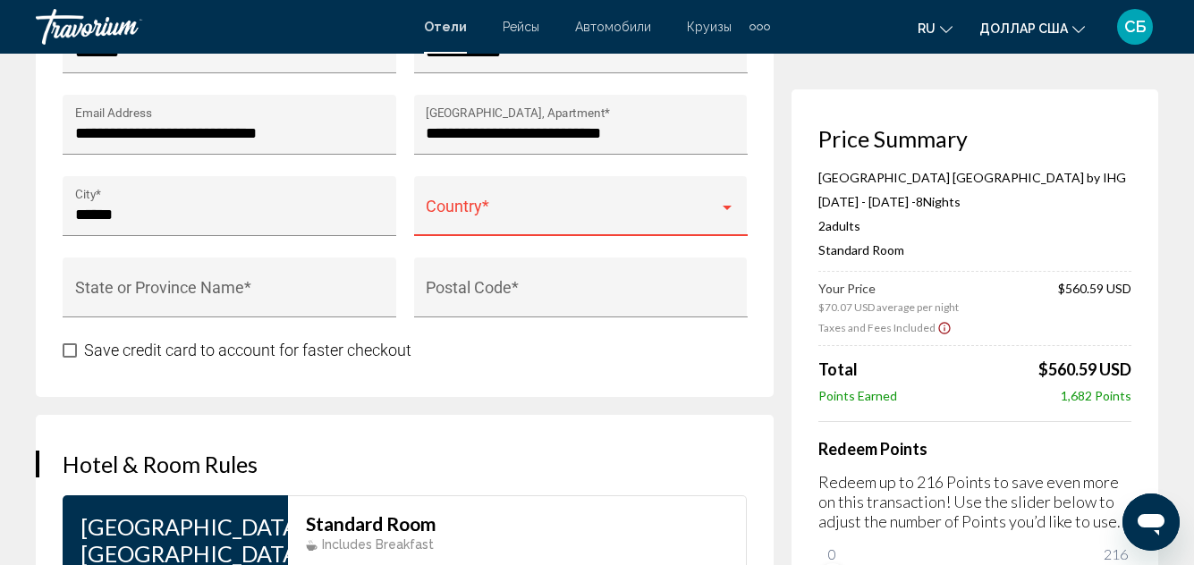
click at [460, 212] on span "Основное содержание" at bounding box center [572, 215] width 293 height 18
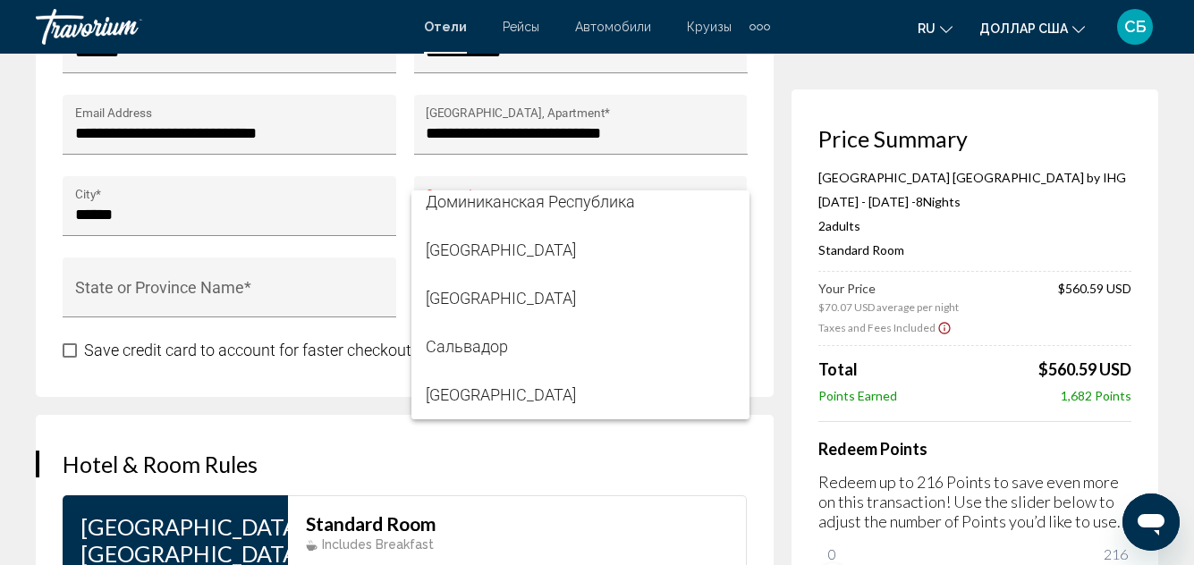
scroll to position [12035, 0]
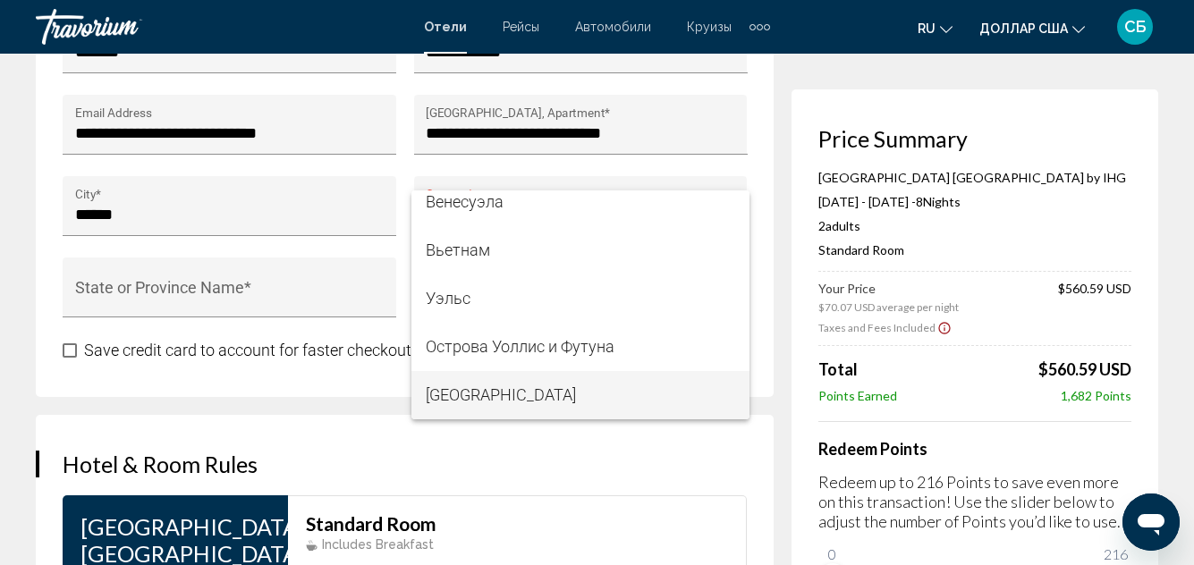
click at [942, 24] on div at bounding box center [597, 282] width 1194 height 565
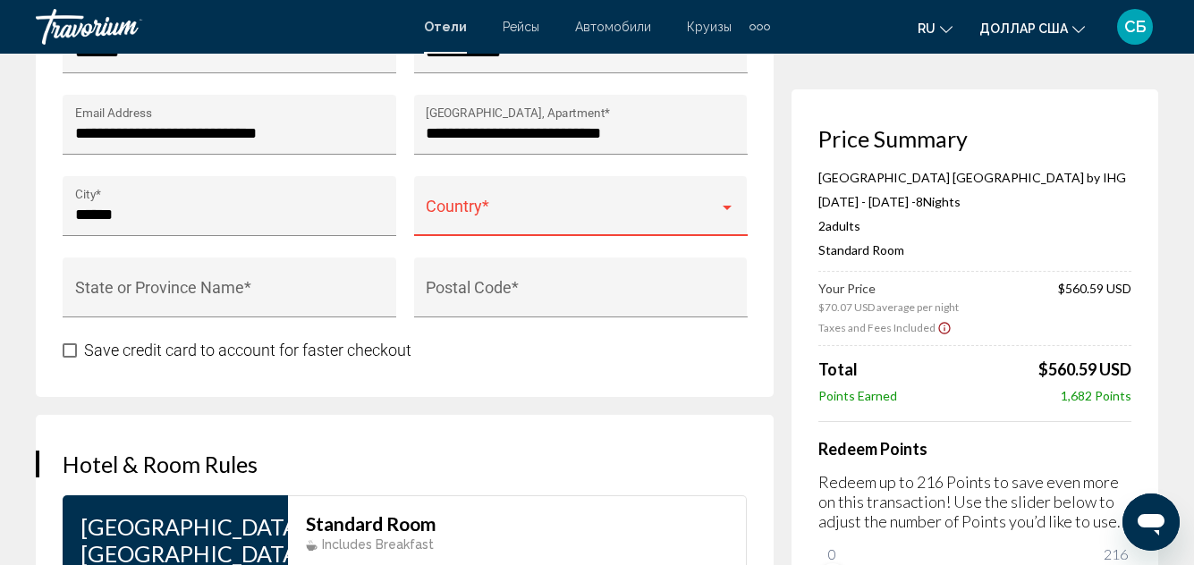
drag, startPoint x: 935, startPoint y: 26, endPoint x: 727, endPoint y: 160, distance: 247.8
click at [901, 51] on mat-toolbar "Отели Рейсы Автомобили Круизы Деятельность [PERSON_NAME] Круизы Деятельность ru…" at bounding box center [597, 27] width 1194 height 54
click at [649, 218] on span "Основное содержание" at bounding box center [572, 215] width 293 height 18
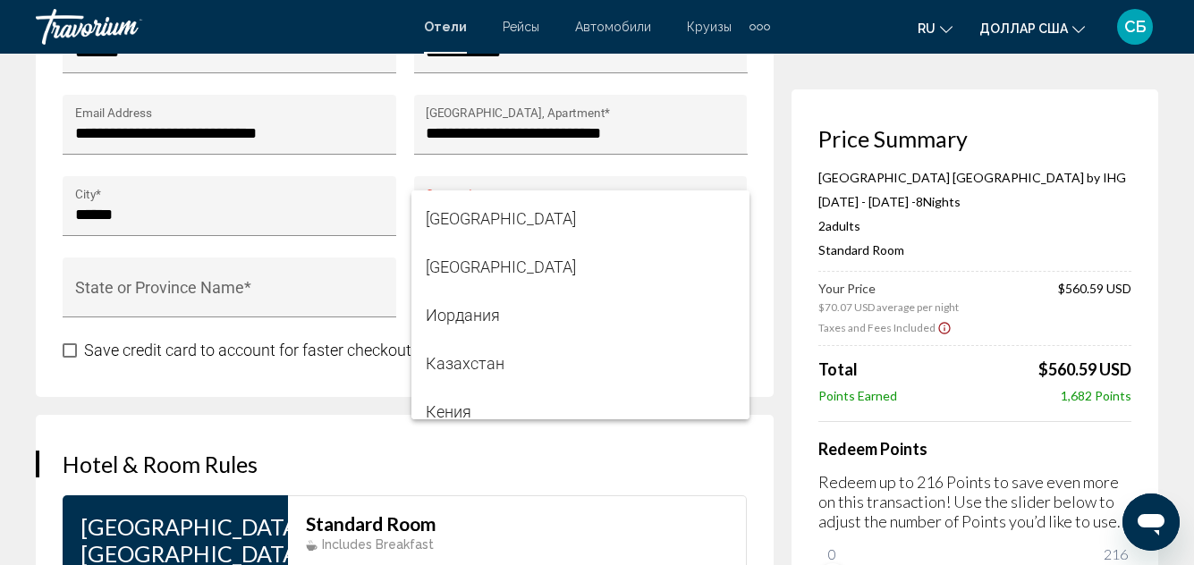
scroll to position [5512, 0]
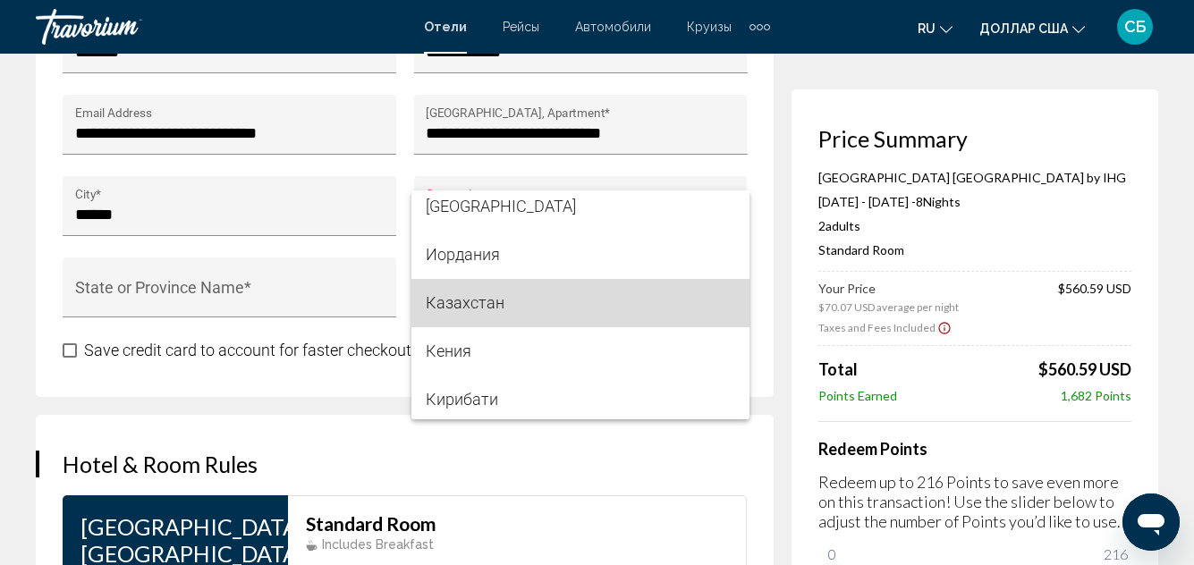
click at [655, 309] on span "Казахстан" at bounding box center [580, 303] width 309 height 48
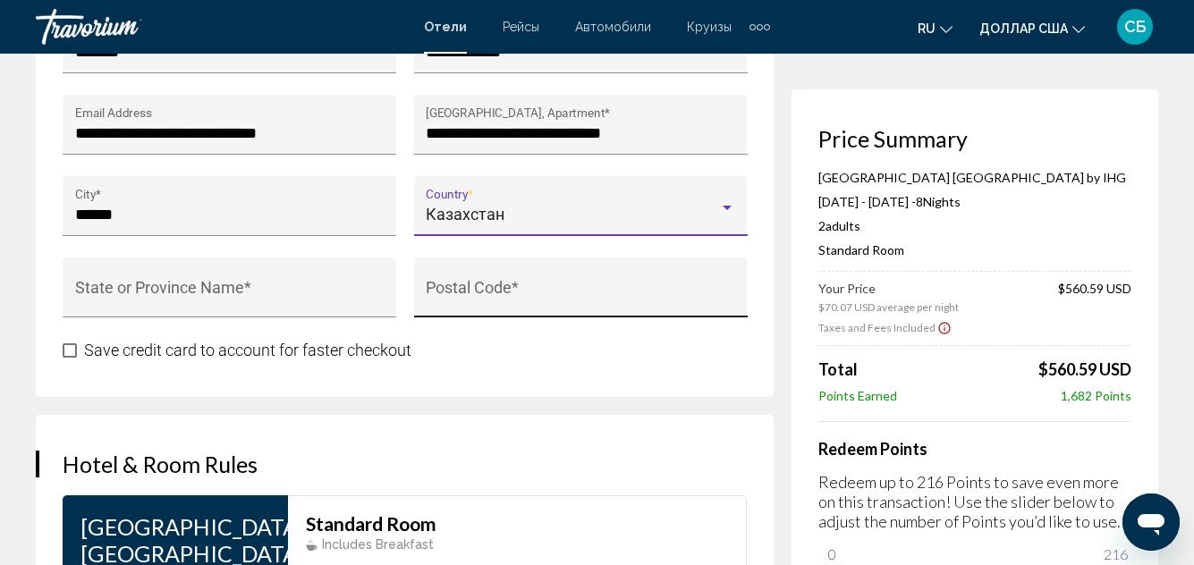
click at [573, 292] on input "Postal Code *" at bounding box center [580, 296] width 309 height 18
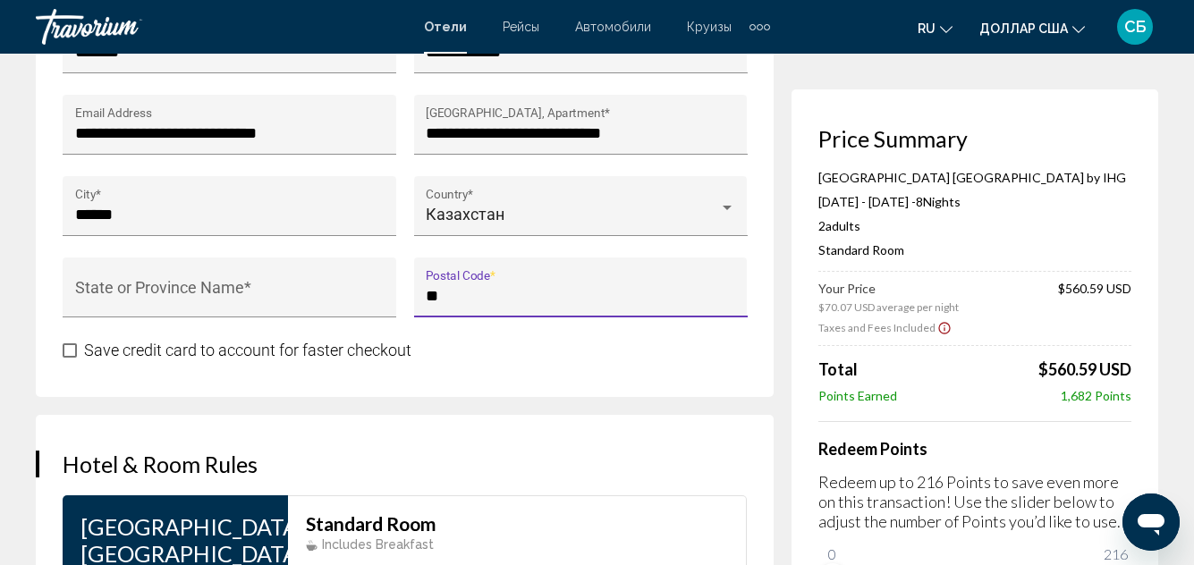
type input "*"
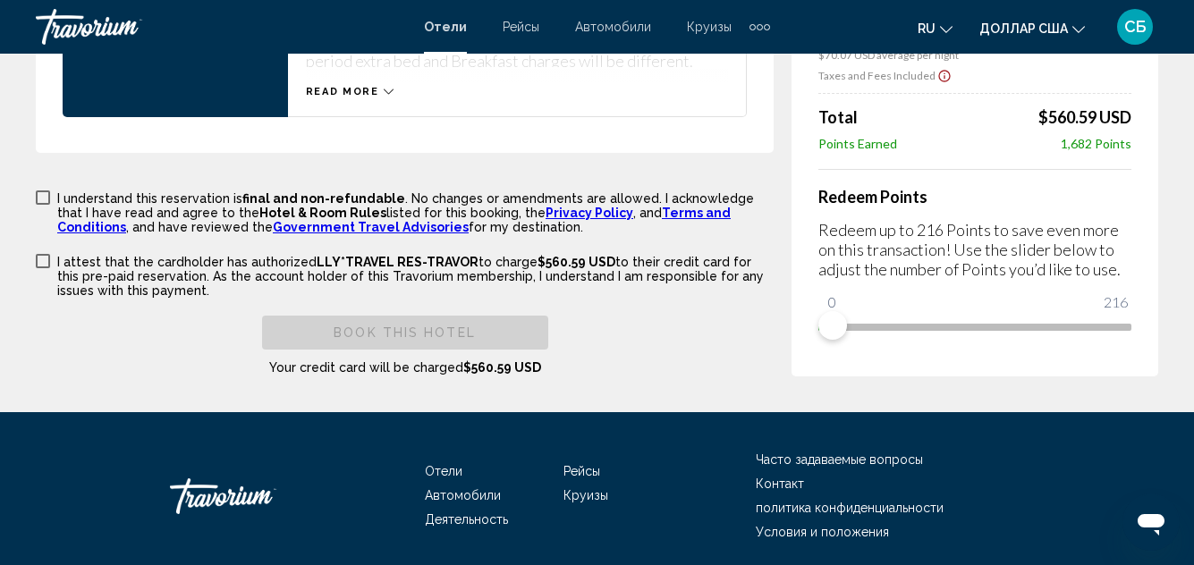
scroll to position [2846, 0]
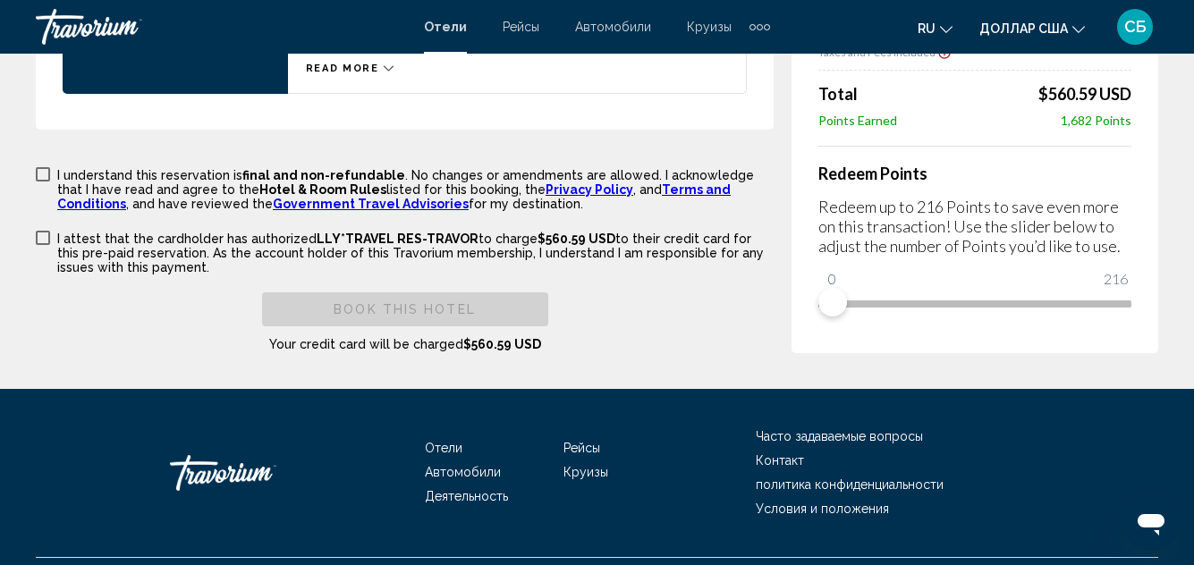
type input "******"
click at [41, 167] on span "Основное содержание" at bounding box center [43, 174] width 14 height 14
click at [46, 231] on span "Основное содержание" at bounding box center [43, 238] width 14 height 14
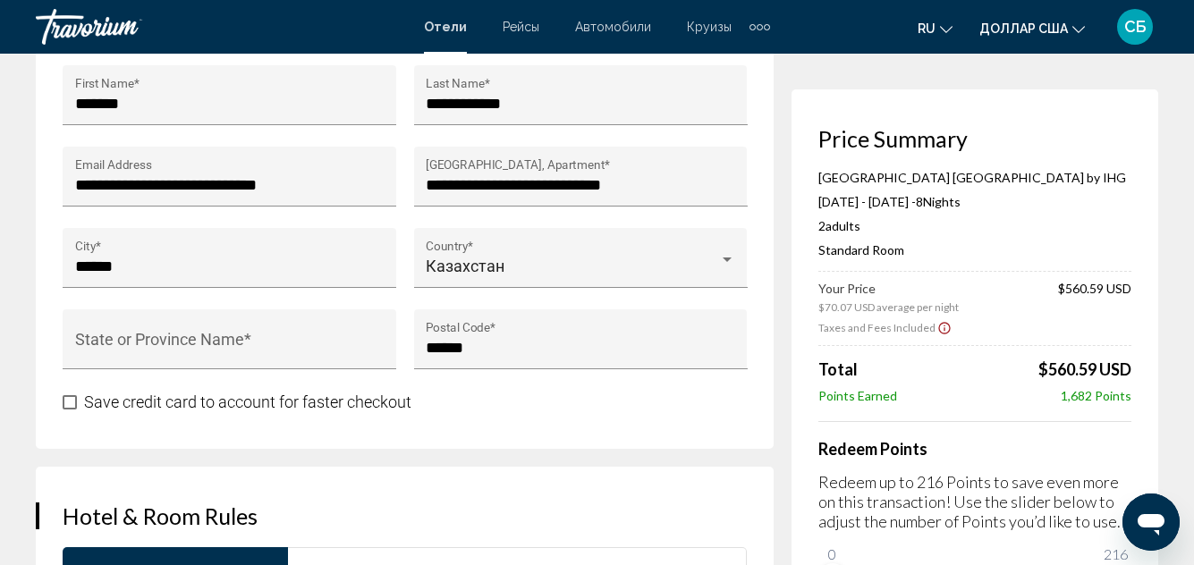
scroll to position [2025, 0]
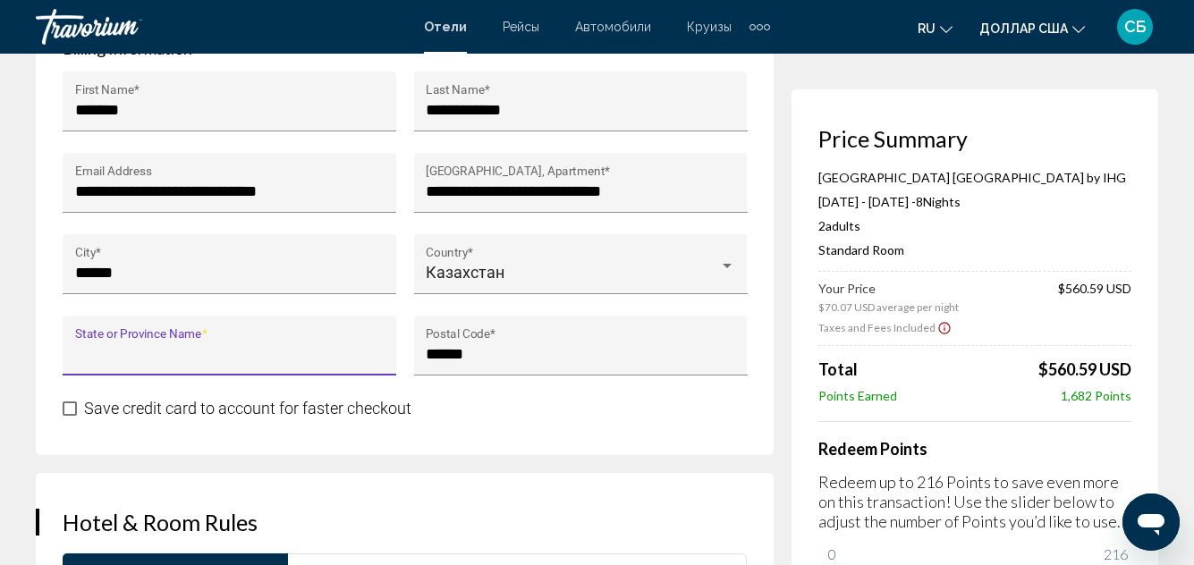
click at [124, 356] on input "State or Province Name *" at bounding box center [229, 354] width 309 height 18
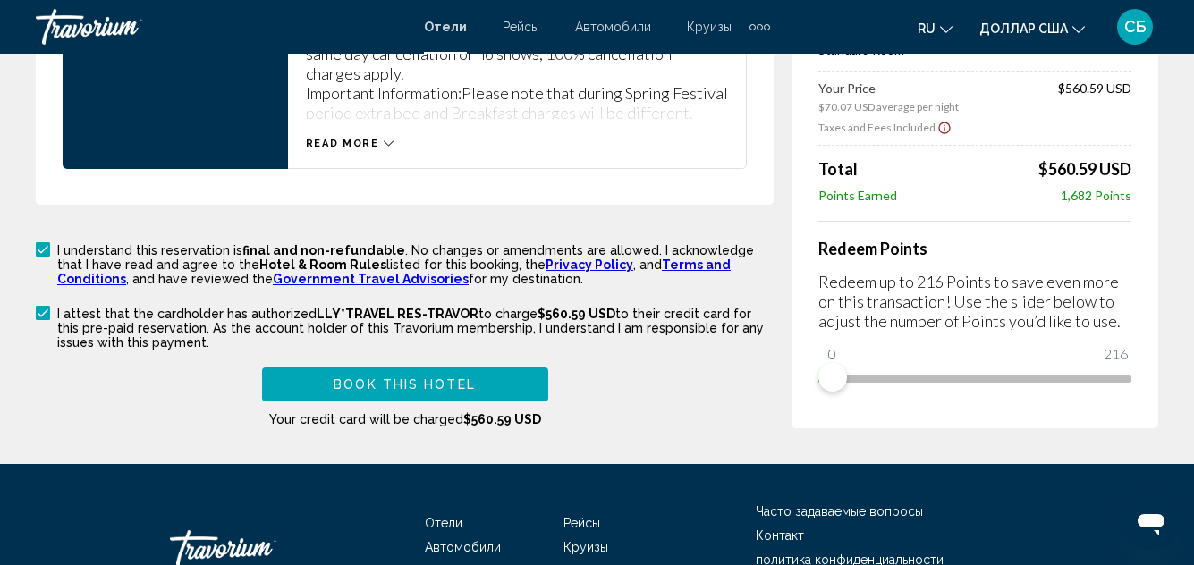
scroll to position [2811, 0]
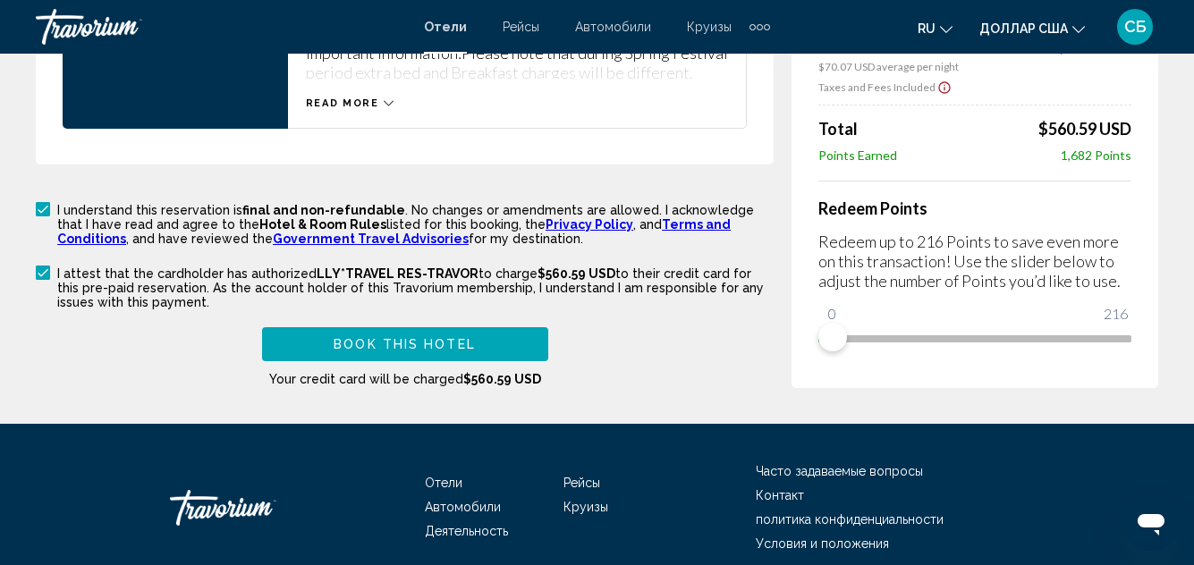
type input "******"
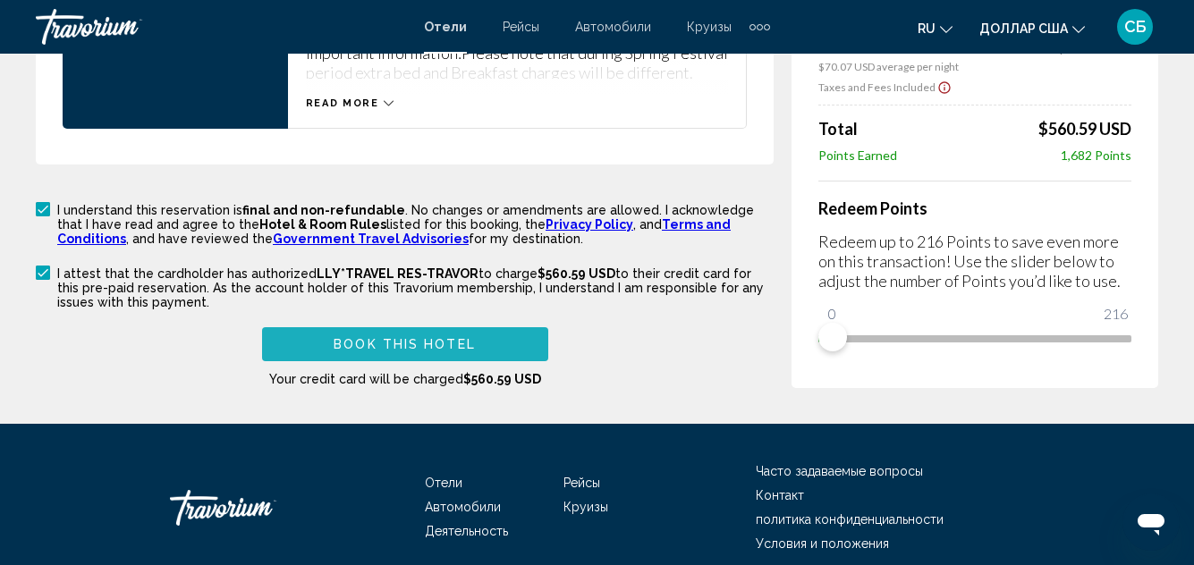
click at [443, 338] on span "Book this hotel" at bounding box center [405, 345] width 142 height 14
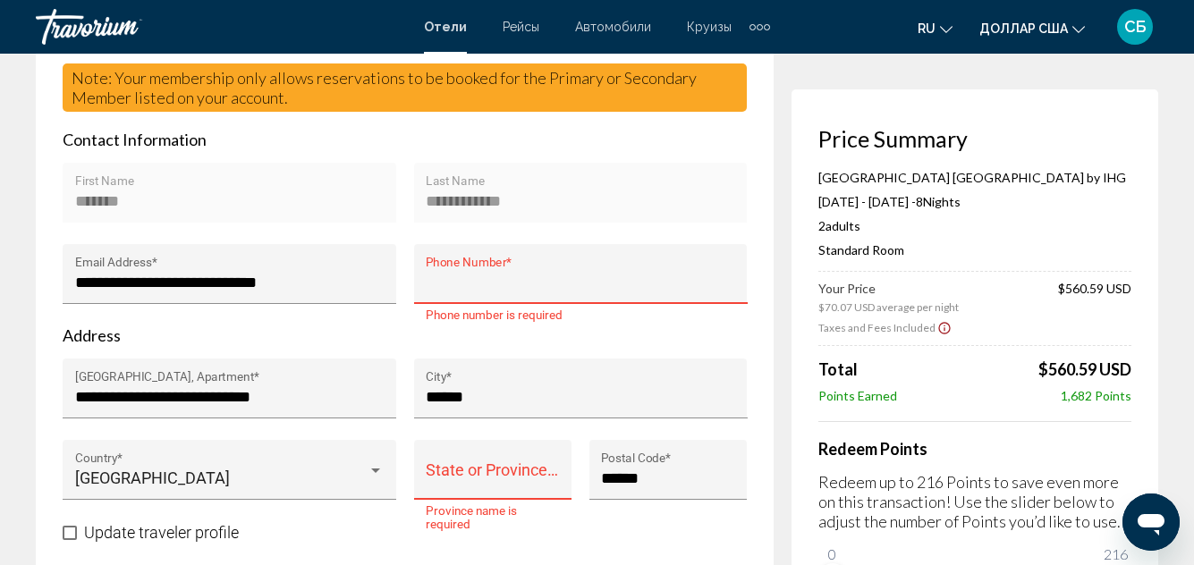
click at [427, 277] on input "Phone Number *" at bounding box center [580, 283] width 309 height 18
type input "*"
type input "**********"
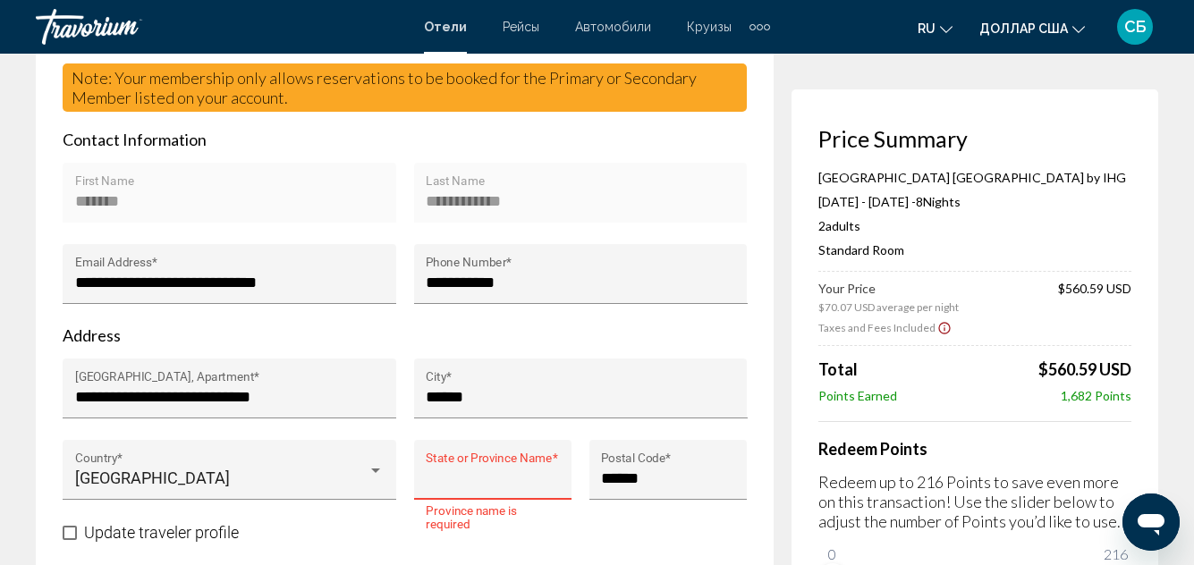
click at [455, 480] on input "State or Province Name *" at bounding box center [492, 478] width 133 height 18
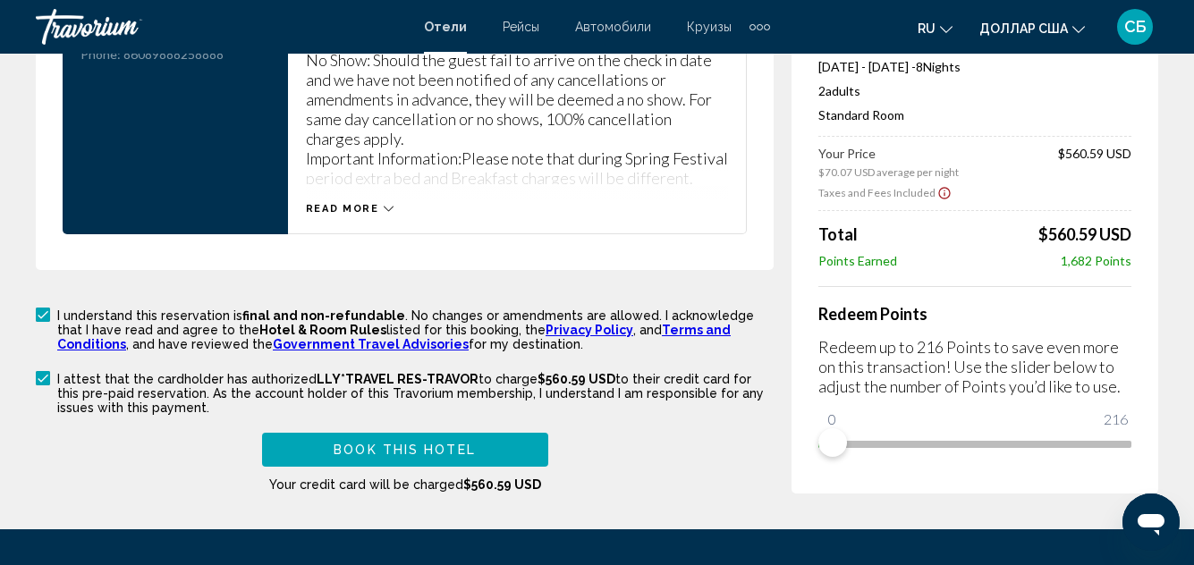
scroll to position [2877, 0]
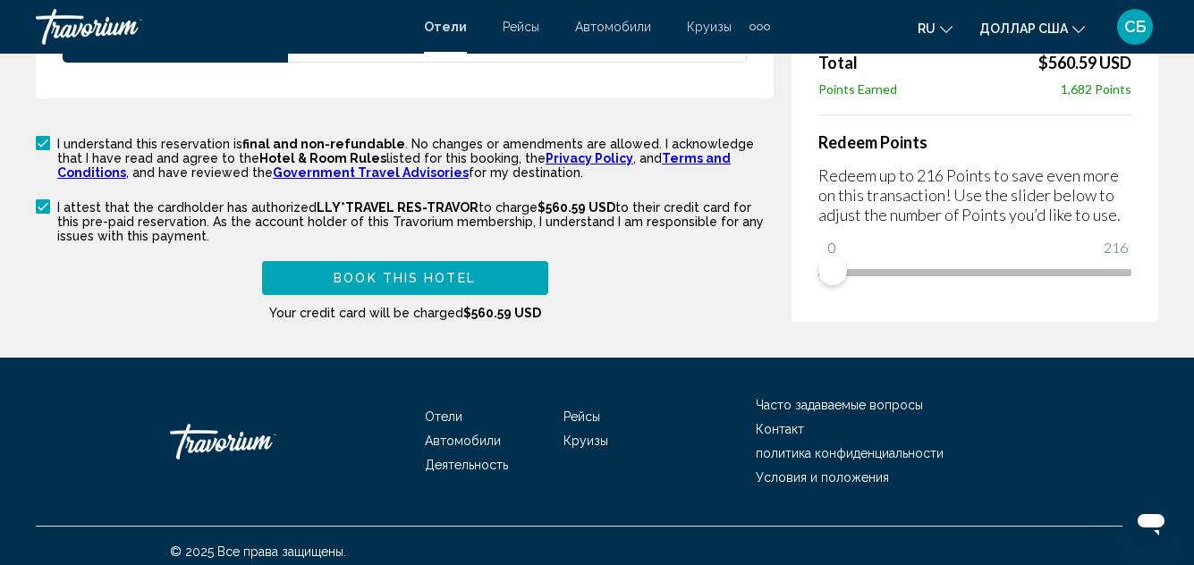
type input "******"
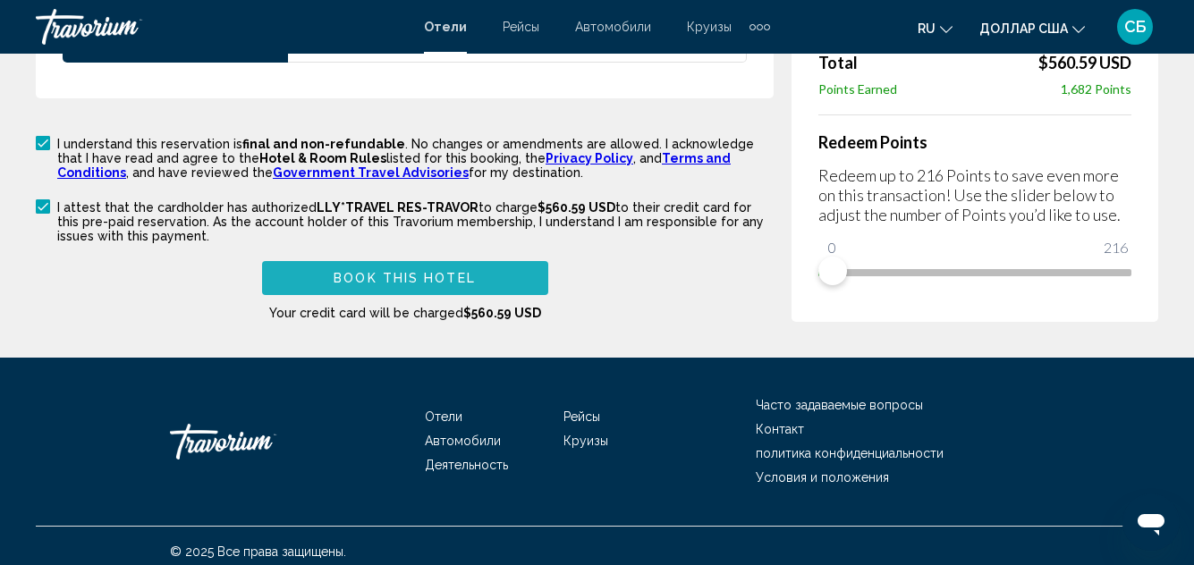
click at [353, 272] on span "Book this hotel" at bounding box center [405, 279] width 142 height 14
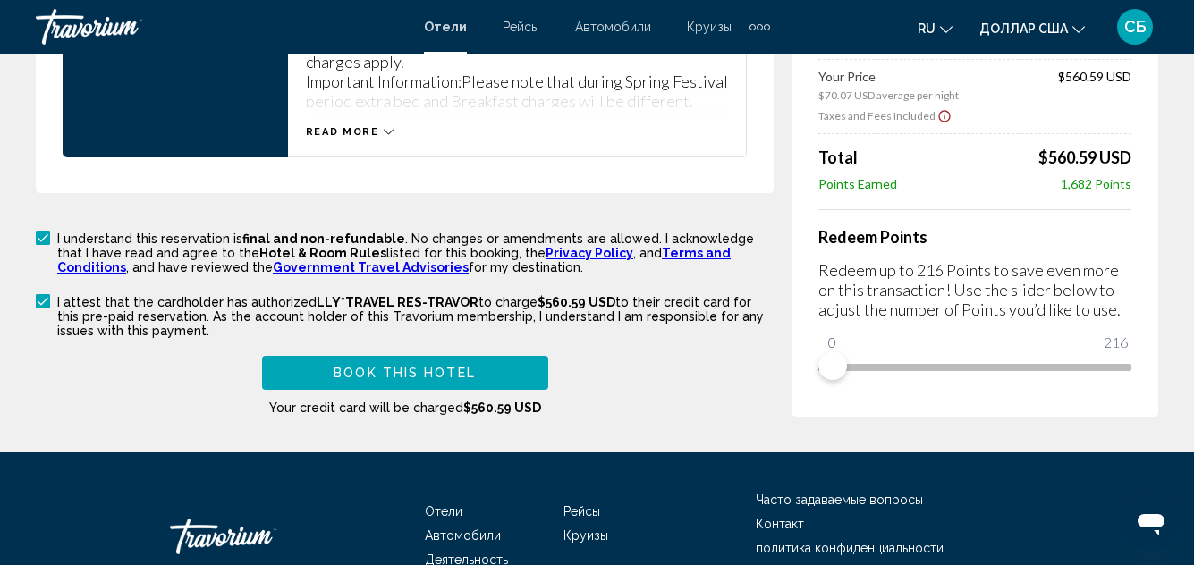
scroll to position [2961, 0]
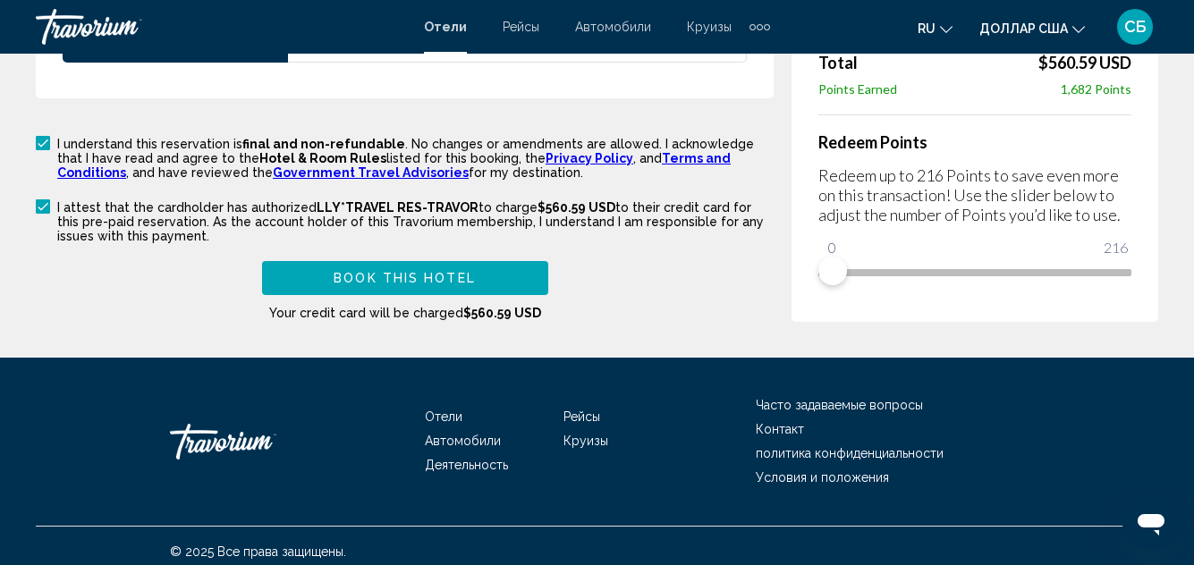
click at [419, 272] on span "Book this hotel" at bounding box center [405, 279] width 142 height 14
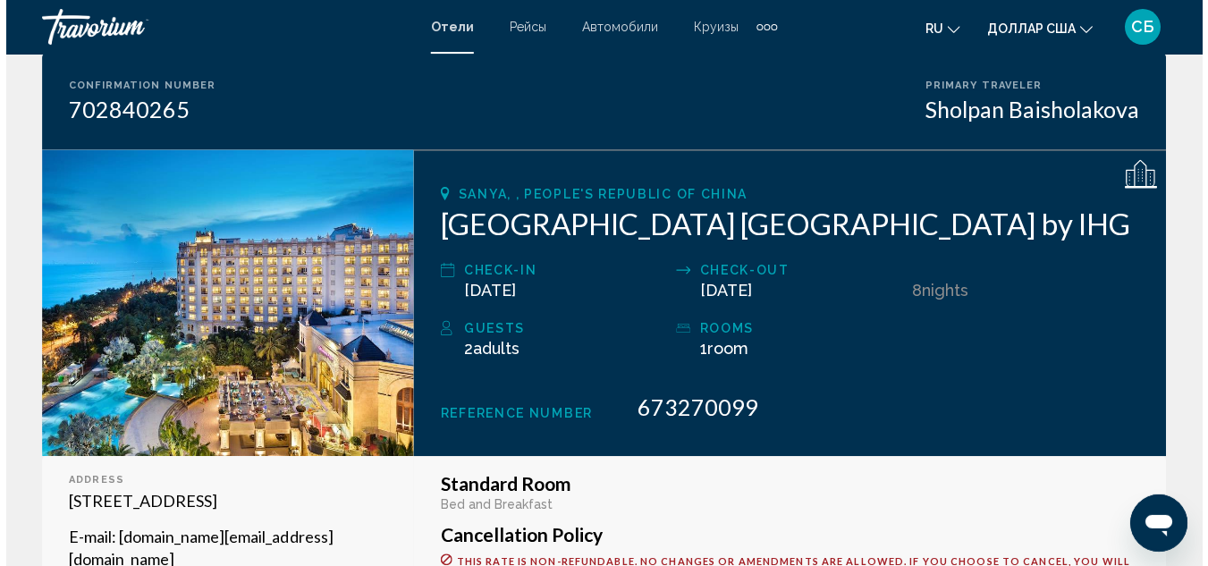
scroll to position [140, 0]
